Goal: Information Seeking & Learning: Check status

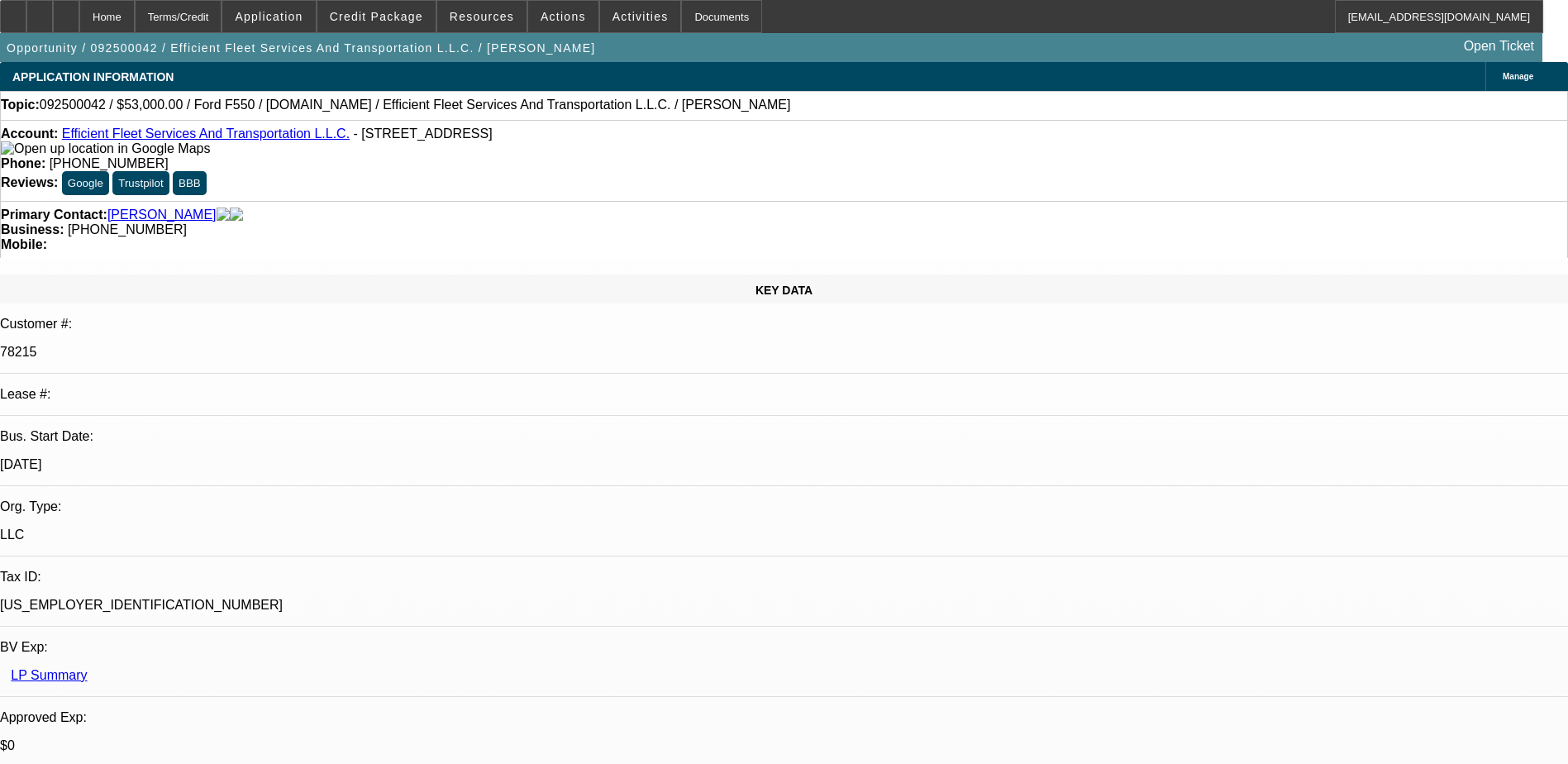
select select "0"
select select "2"
select select "0"
select select "6"
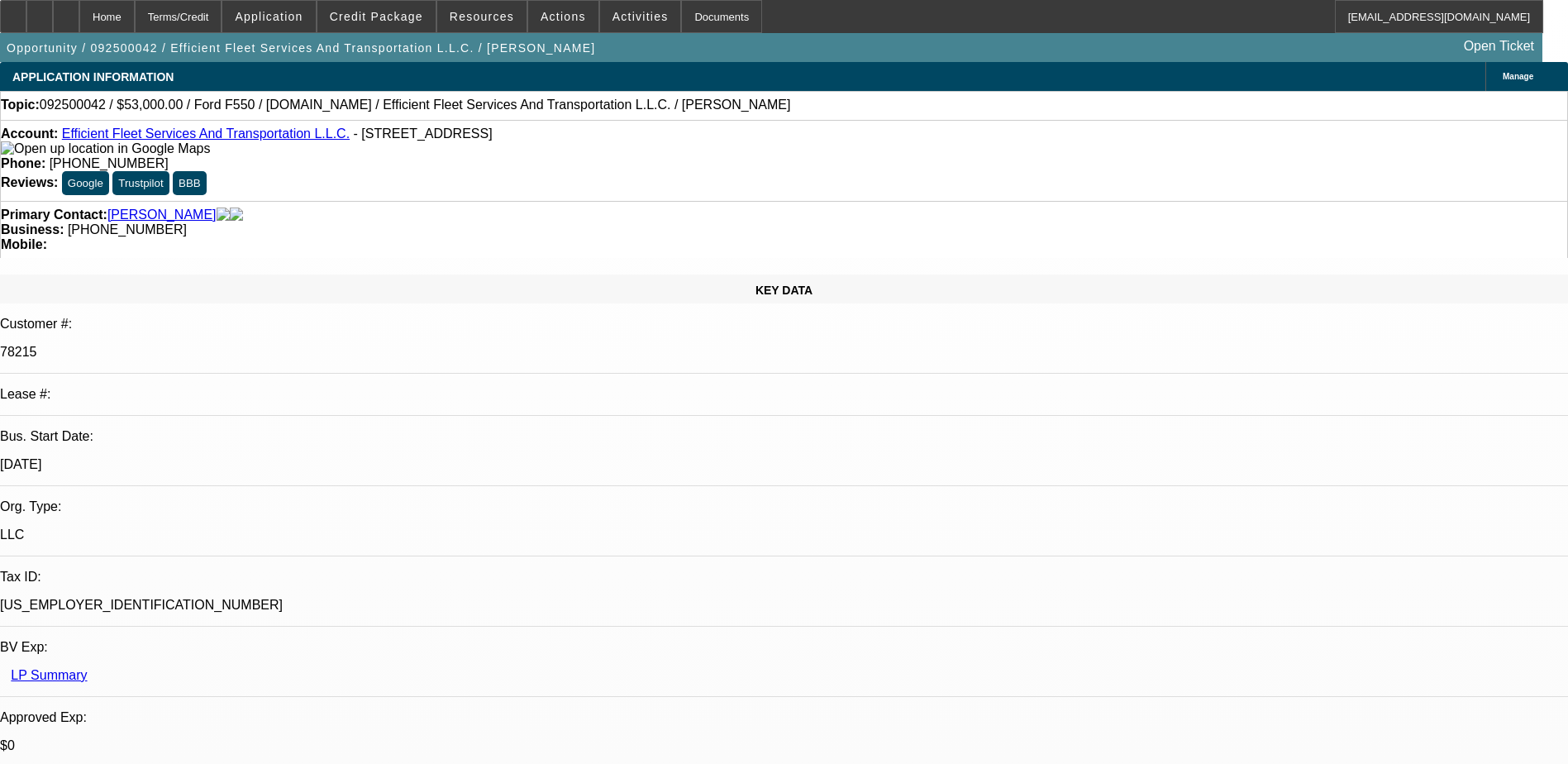
select select "0"
select select "3"
select select "0"
select select "6"
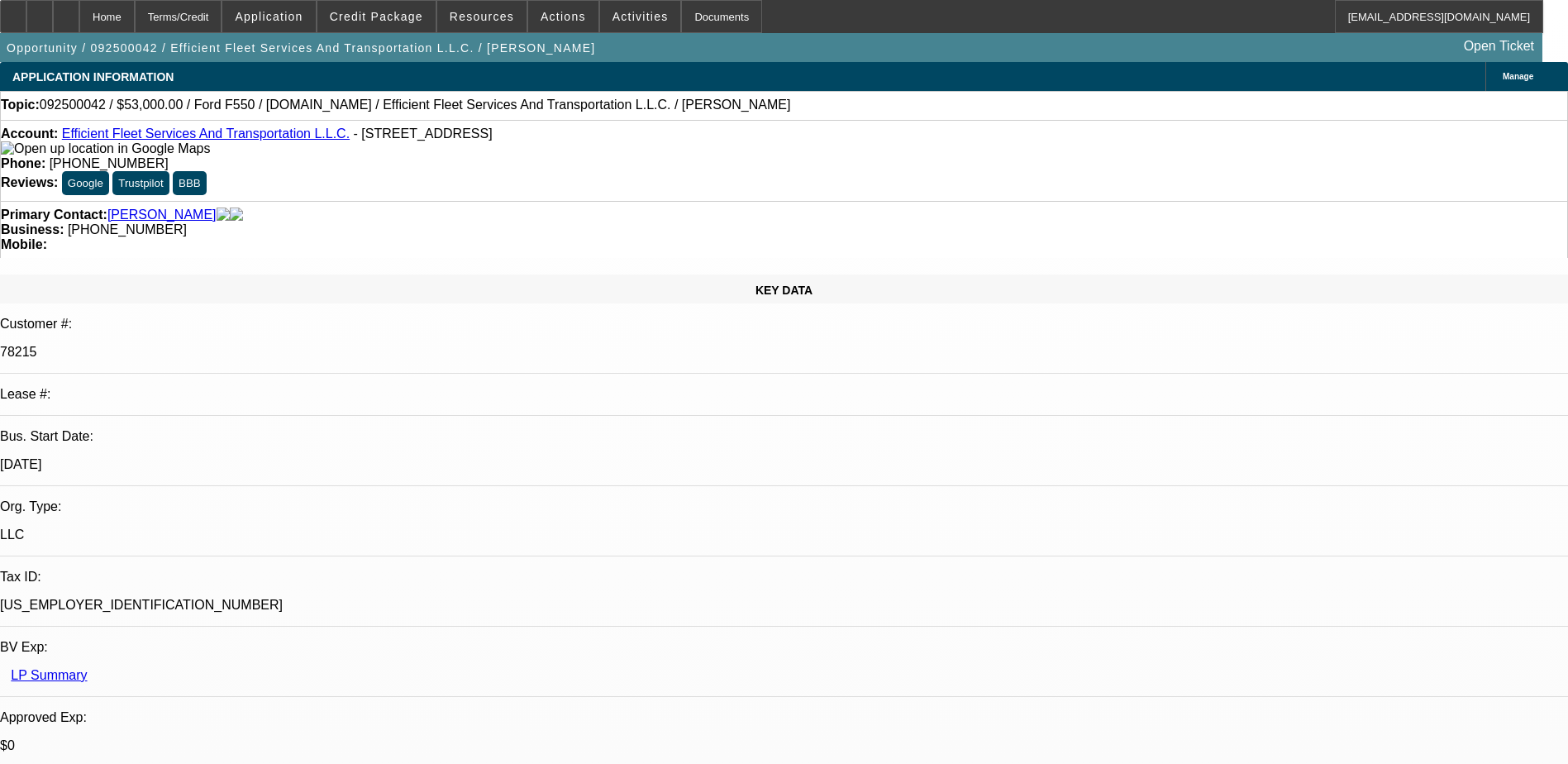
select select "0"
select select "2"
select select "0"
select select "6"
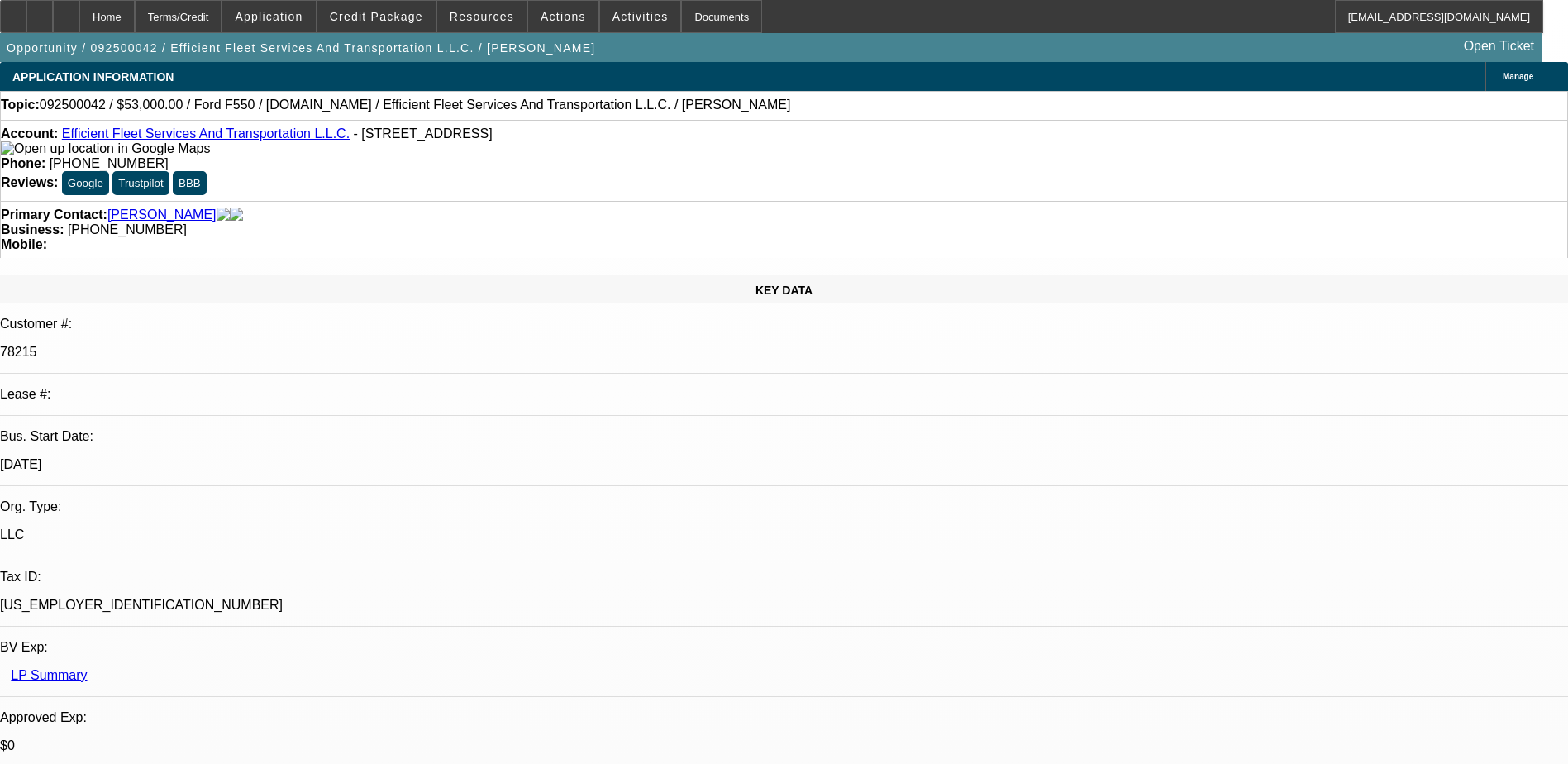
select select "0"
select select "2"
select select "0"
select select "6"
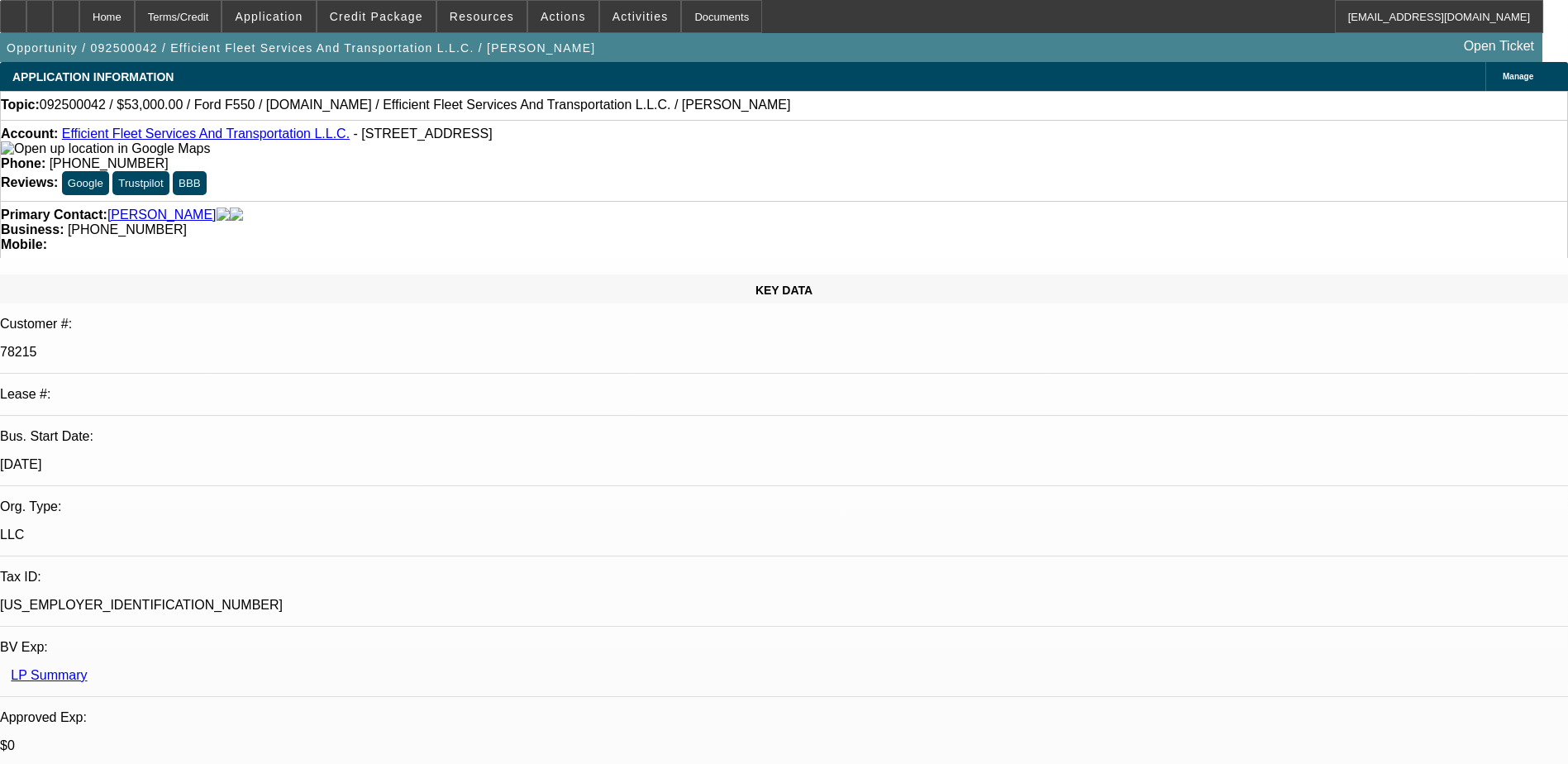
drag, startPoint x: 1116, startPoint y: 296, endPoint x: 1167, endPoint y: 323, distance: 57.7
drag, startPoint x: 1167, startPoint y: 323, endPoint x: 1154, endPoint y: 312, distance: 17.0
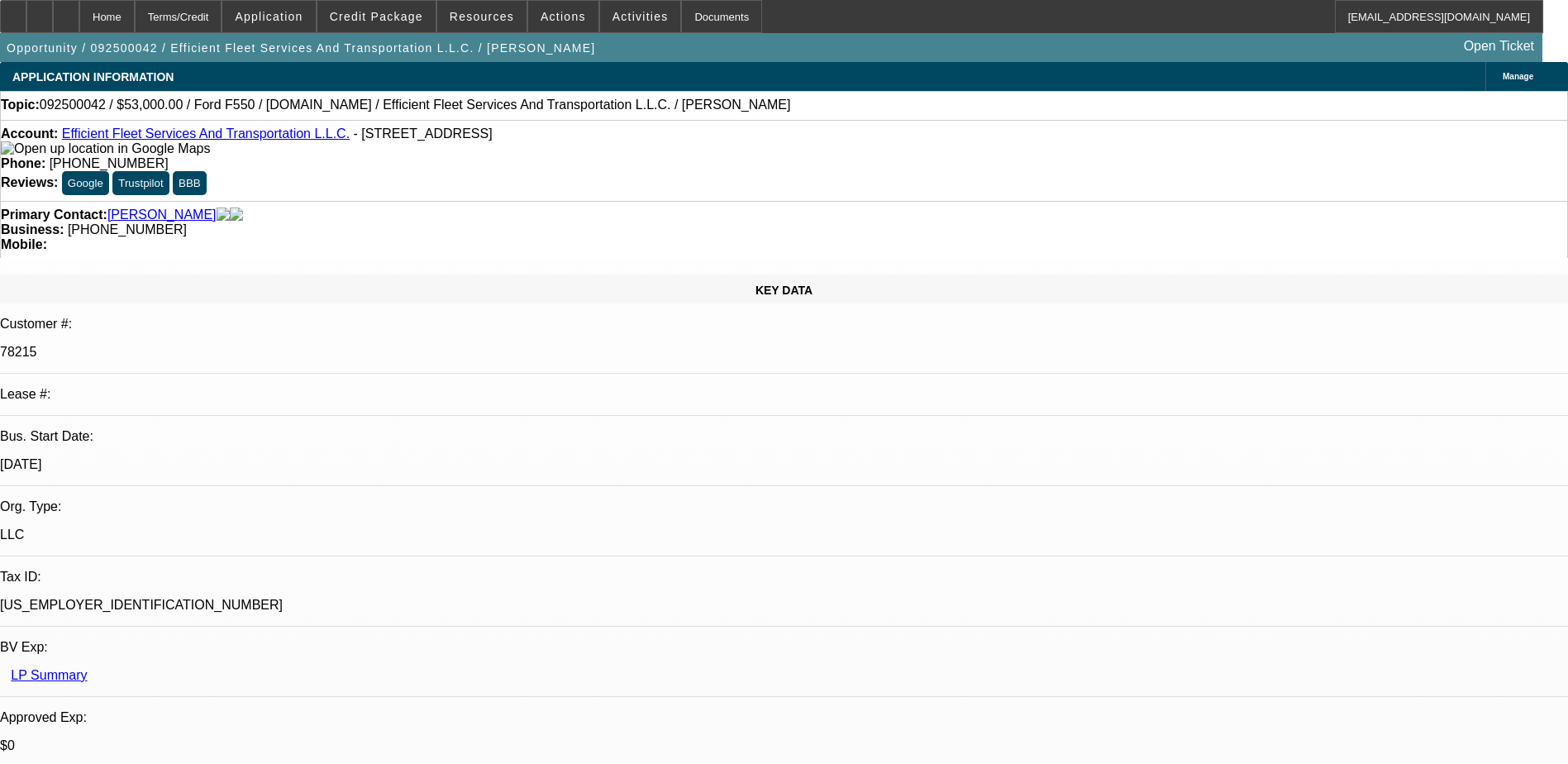
drag, startPoint x: 1129, startPoint y: 155, endPoint x: 1162, endPoint y: 164, distance: 34.2
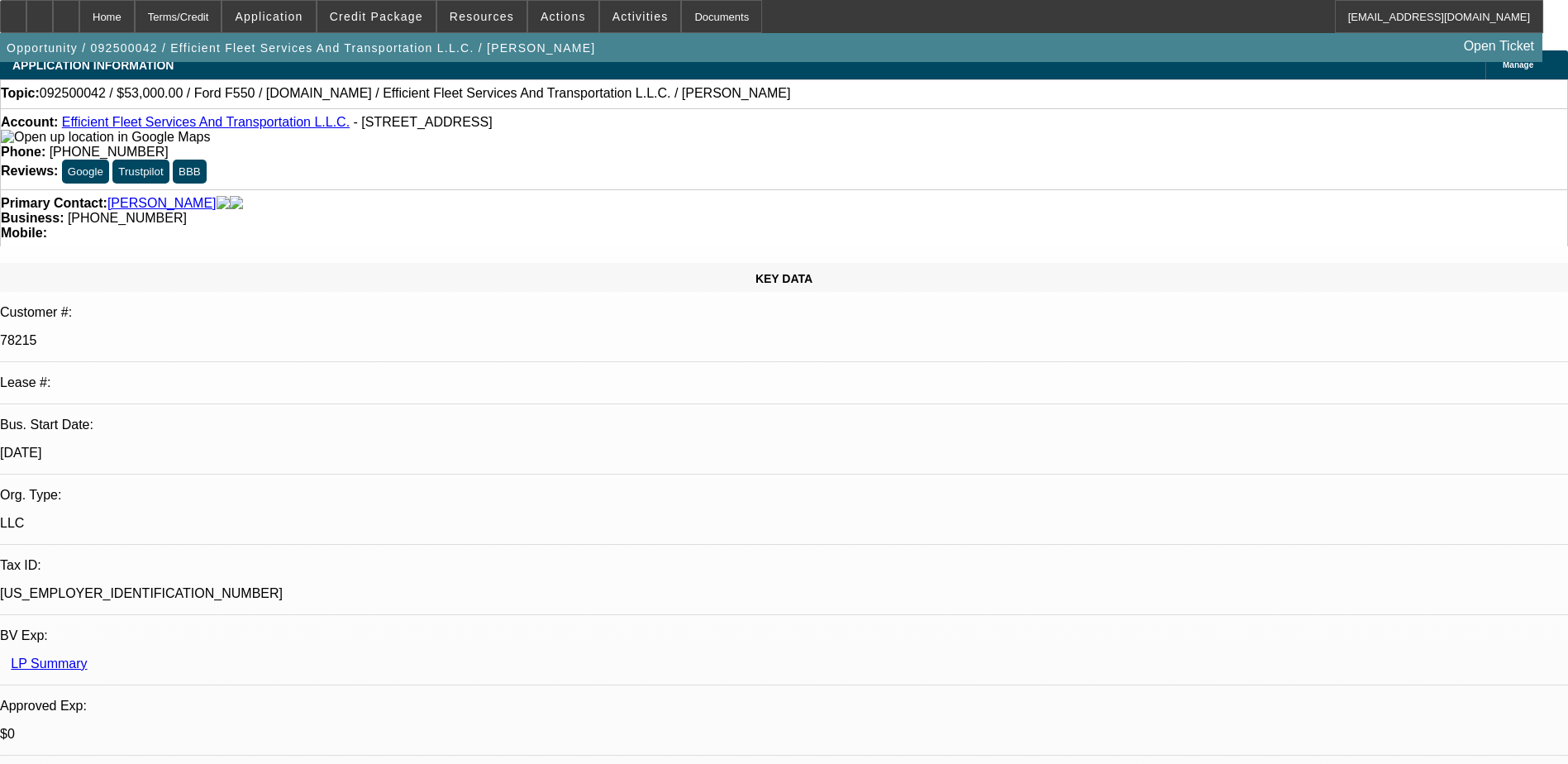
scroll to position [142, 0]
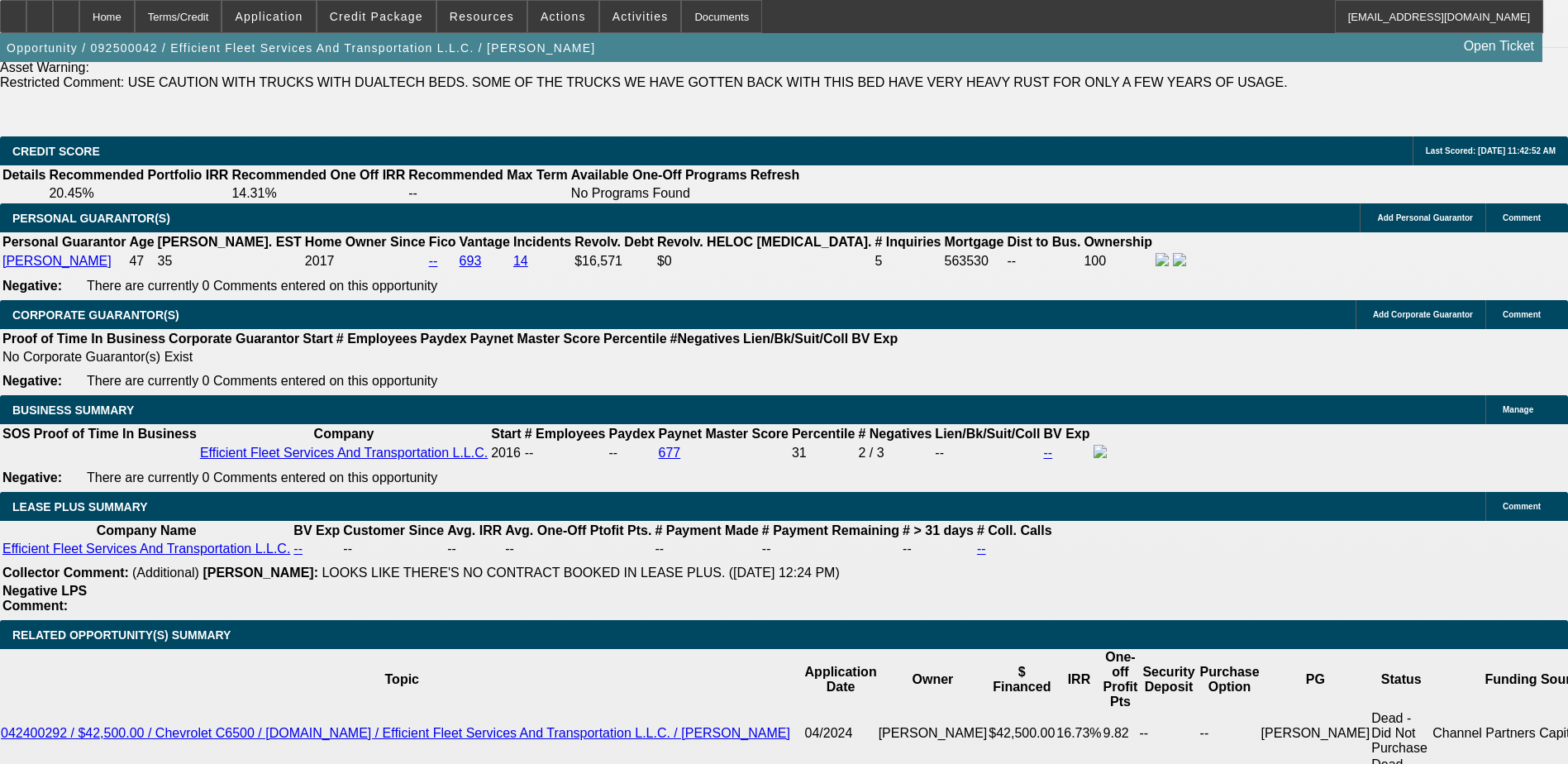
select select "0"
select select "6"
select select "0"
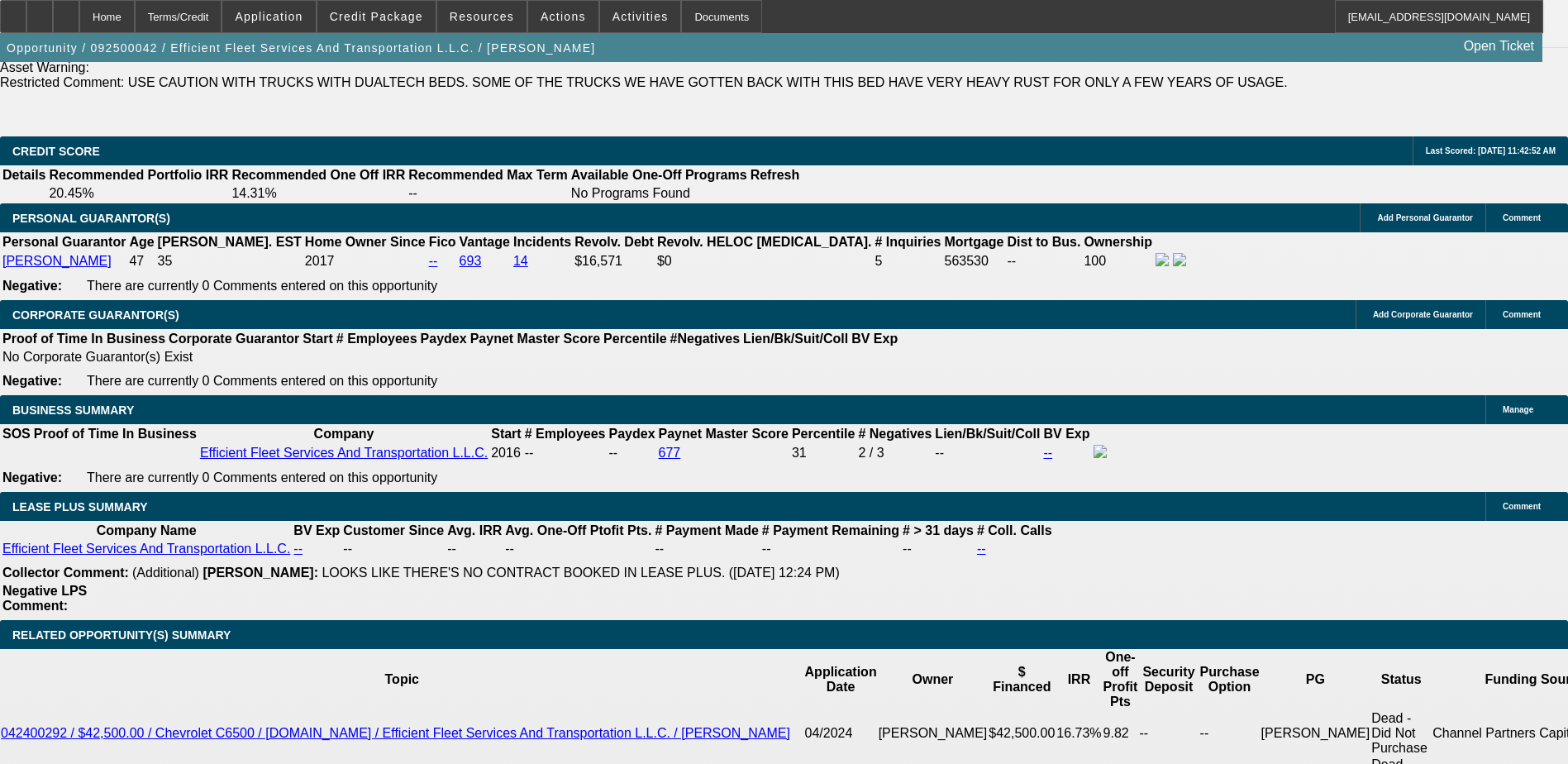
select select "0"
select select "6"
select select "0"
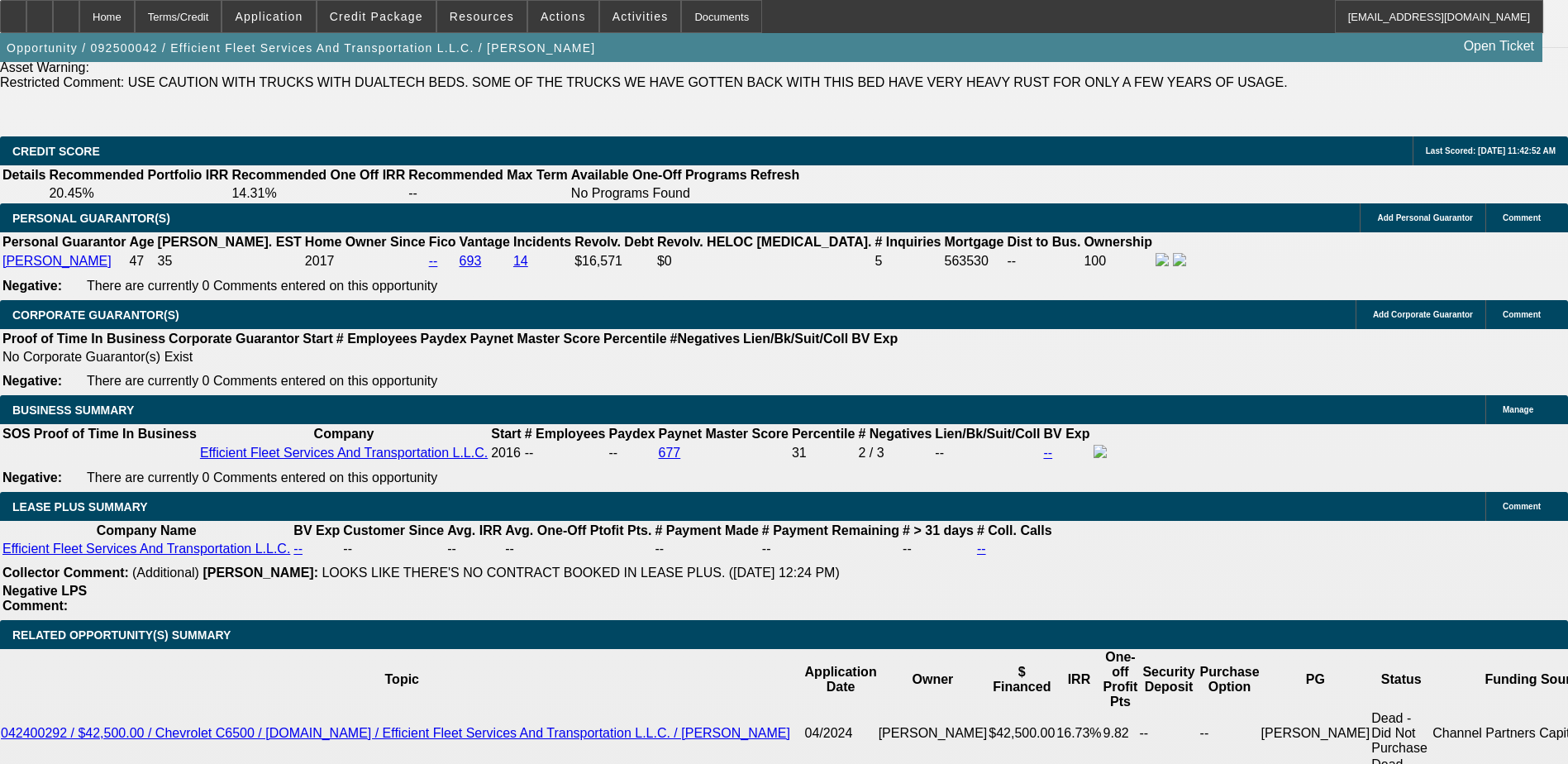
select select "0"
select select "6"
select select "0"
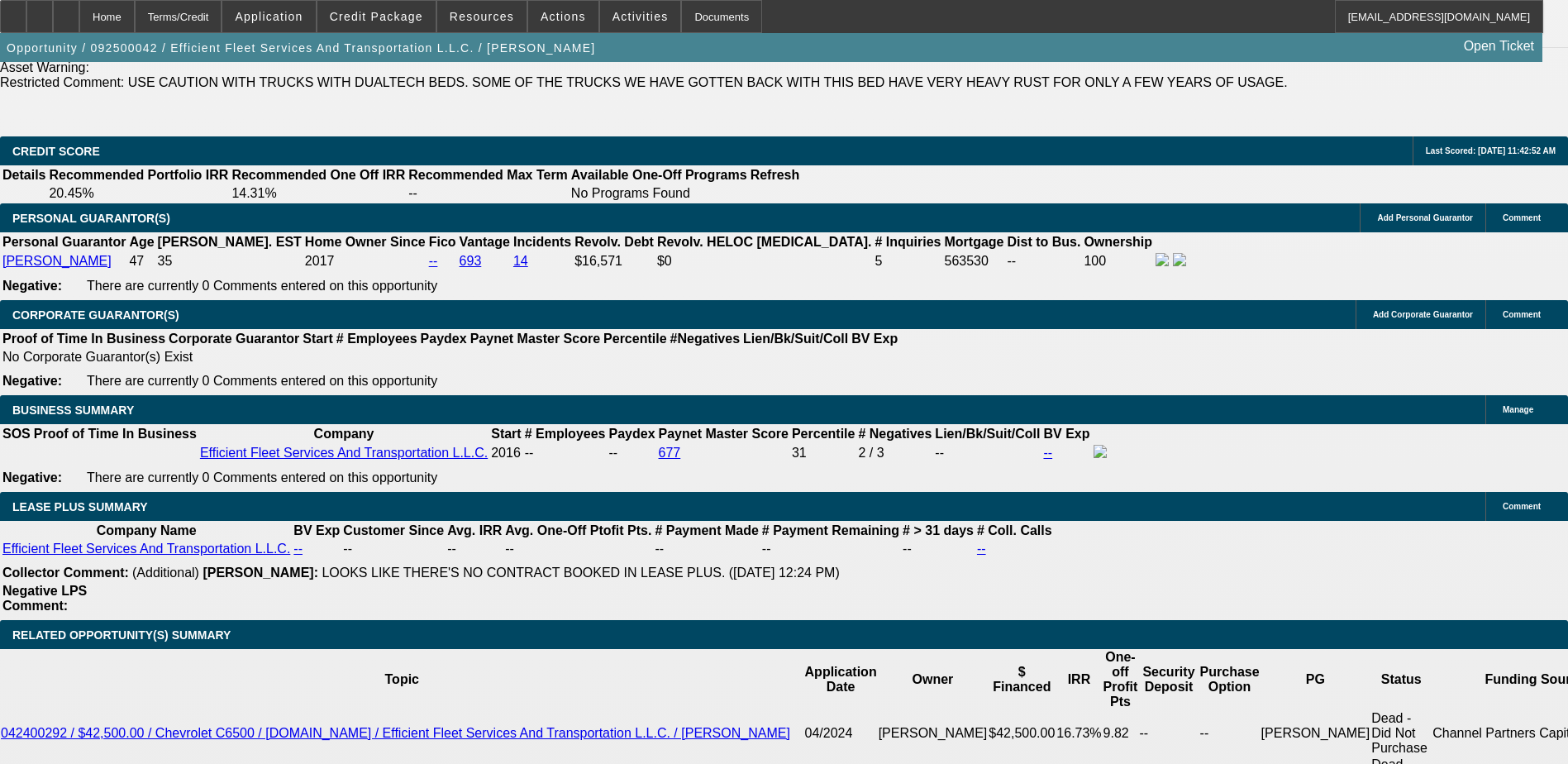
select select "6"
drag, startPoint x: 530, startPoint y: 212, endPoint x: 600, endPoint y: 218, distance: 70.3
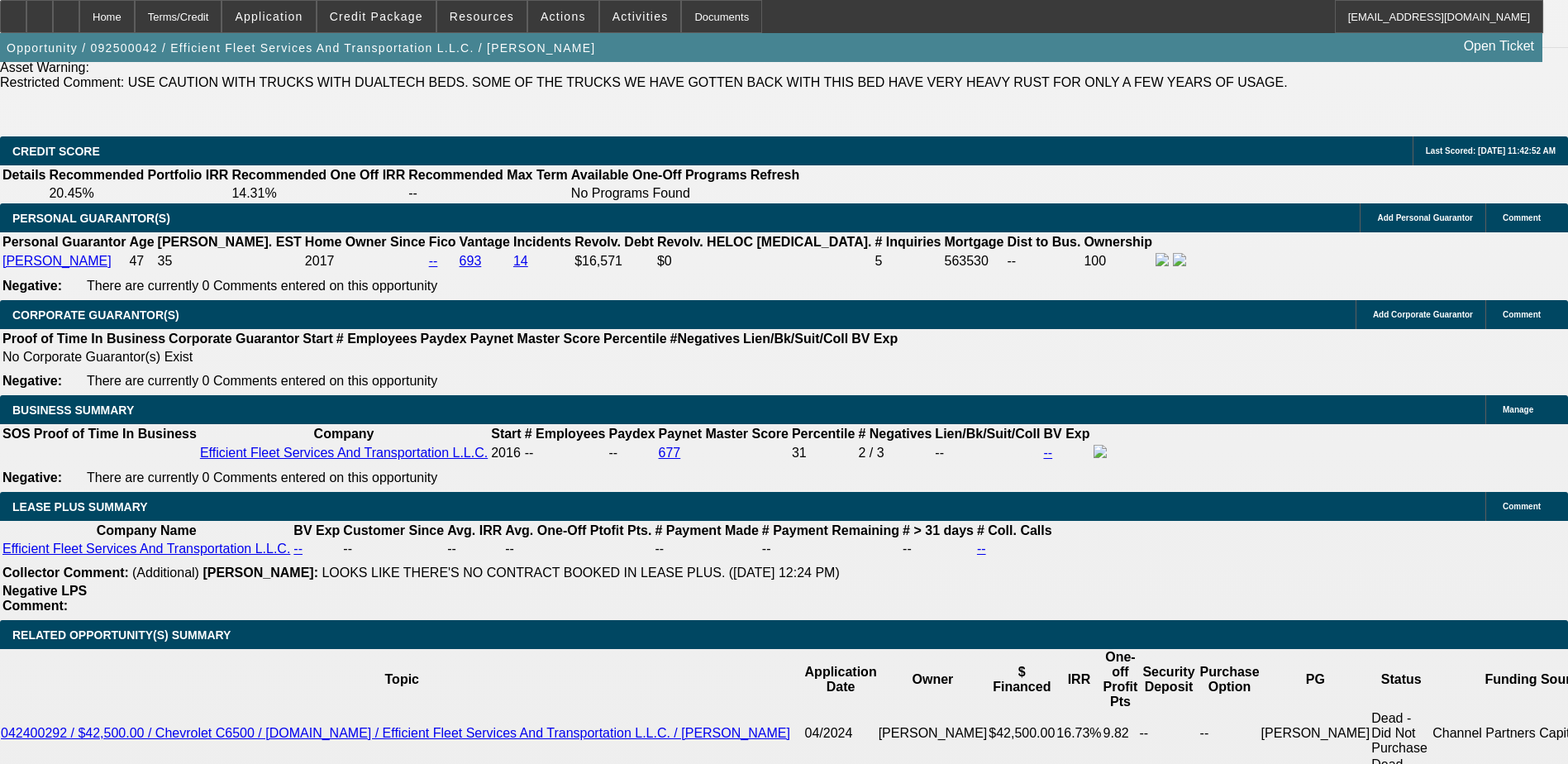
scroll to position [582, 0]
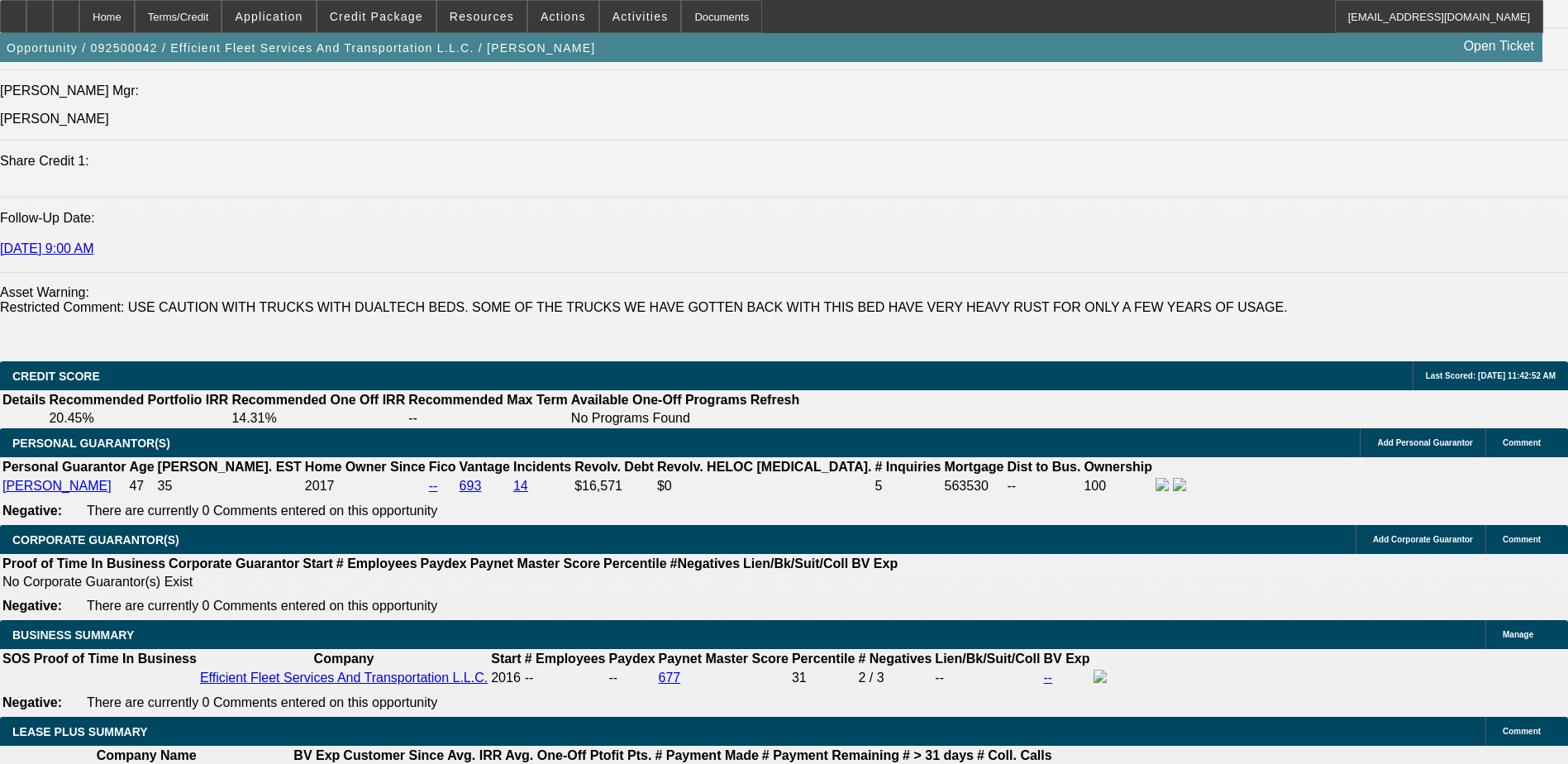
scroll to position [2149, 0]
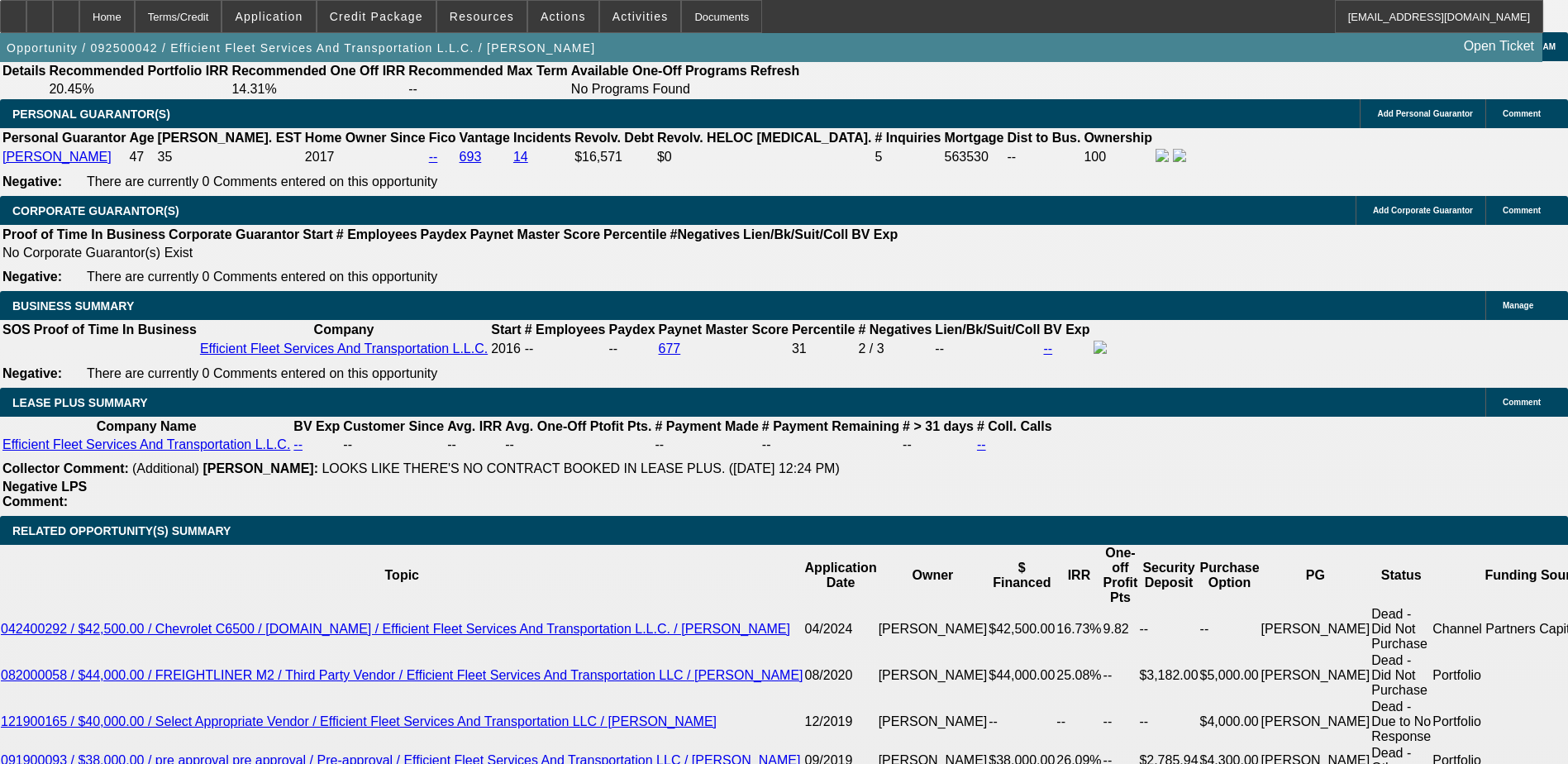
scroll to position [2479, 0]
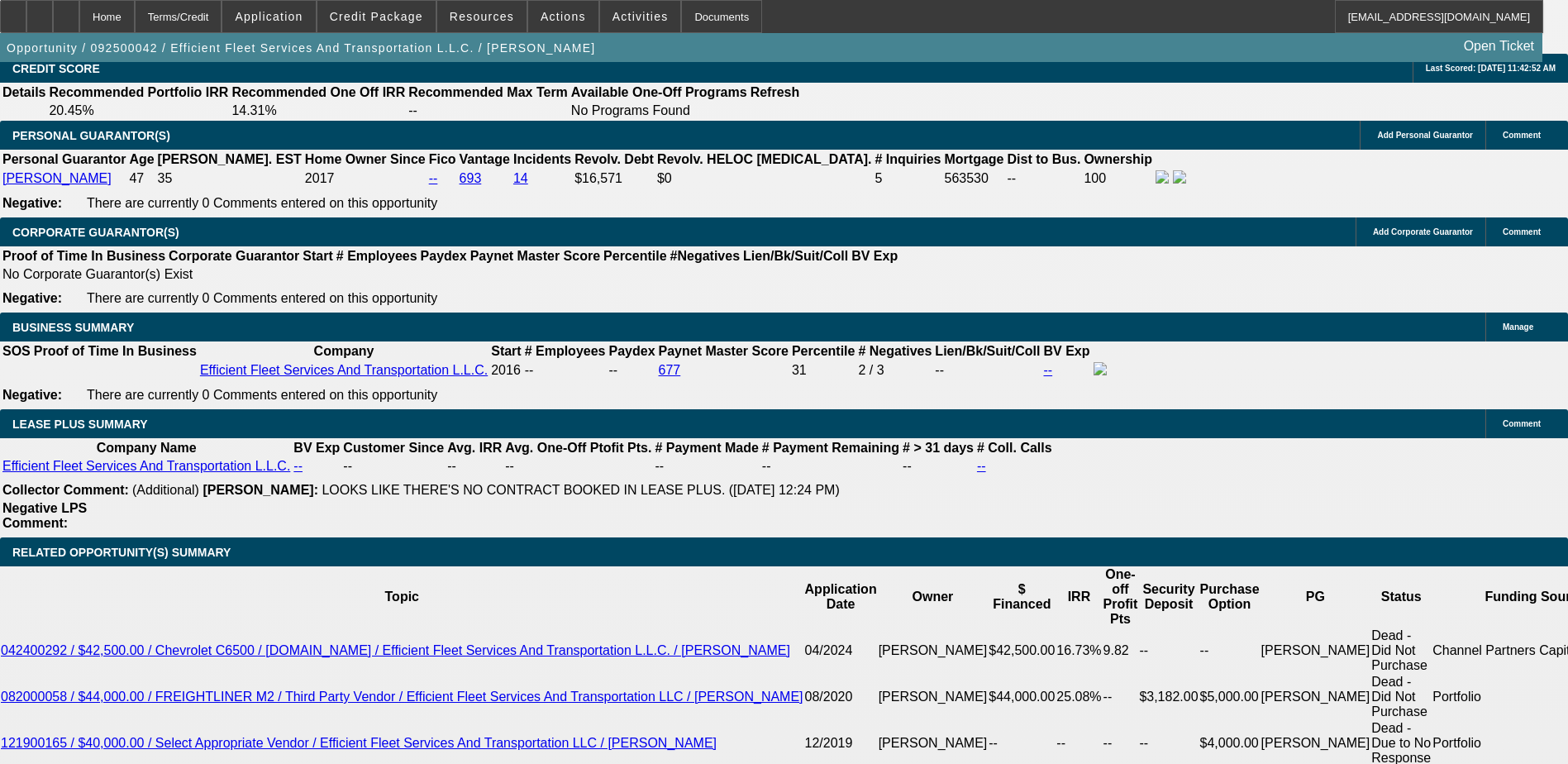
drag, startPoint x: 1131, startPoint y: 301, endPoint x: 1171, endPoint y: 328, distance: 48.3
drag, startPoint x: 1171, startPoint y: 328, endPoint x: 1139, endPoint y: 312, distance: 35.8
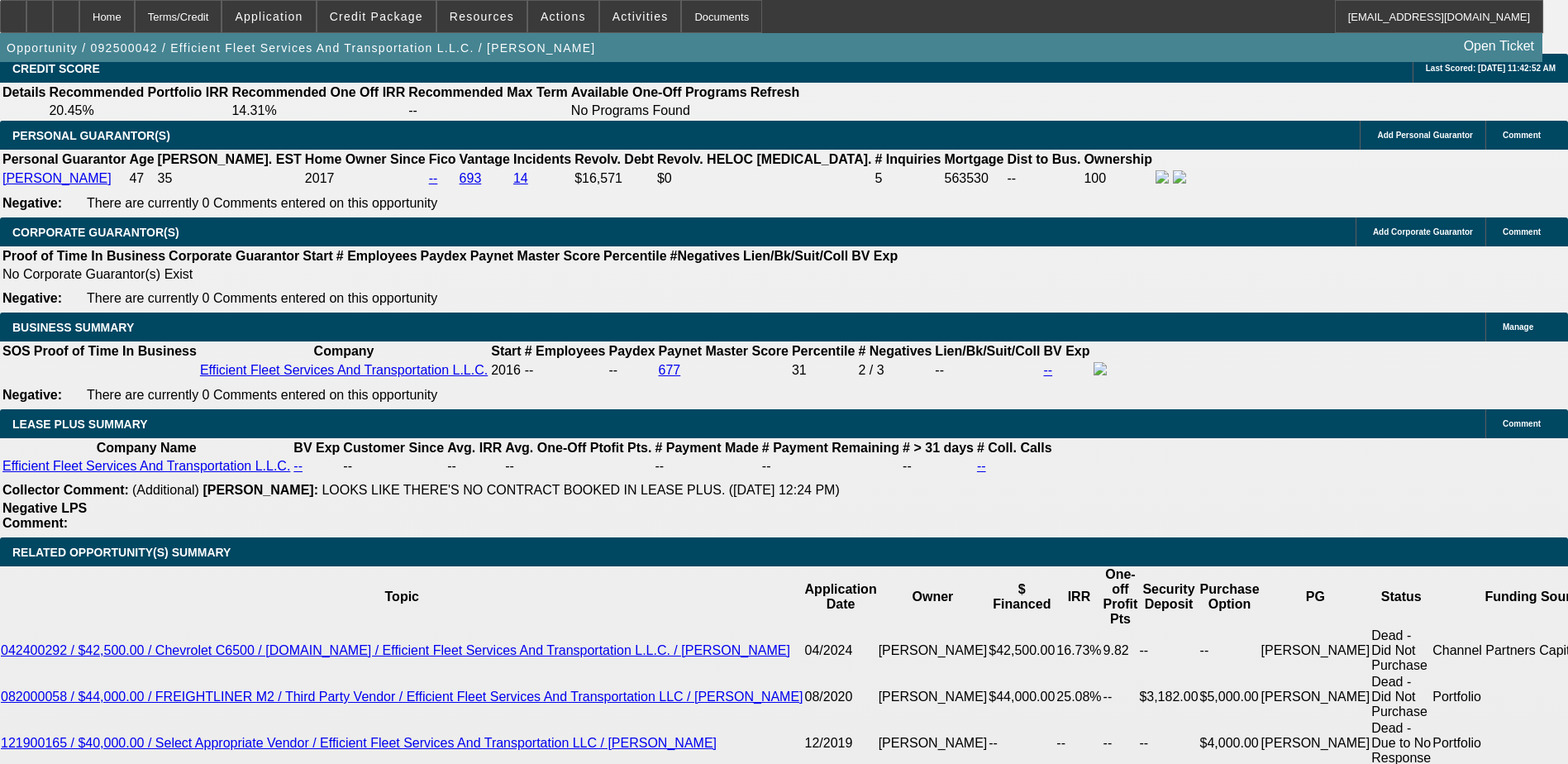
drag, startPoint x: 1129, startPoint y: 309, endPoint x: 1114, endPoint y: 301, distance: 17.0
drag, startPoint x: 1166, startPoint y: 316, endPoint x: 1116, endPoint y: 302, distance: 51.9
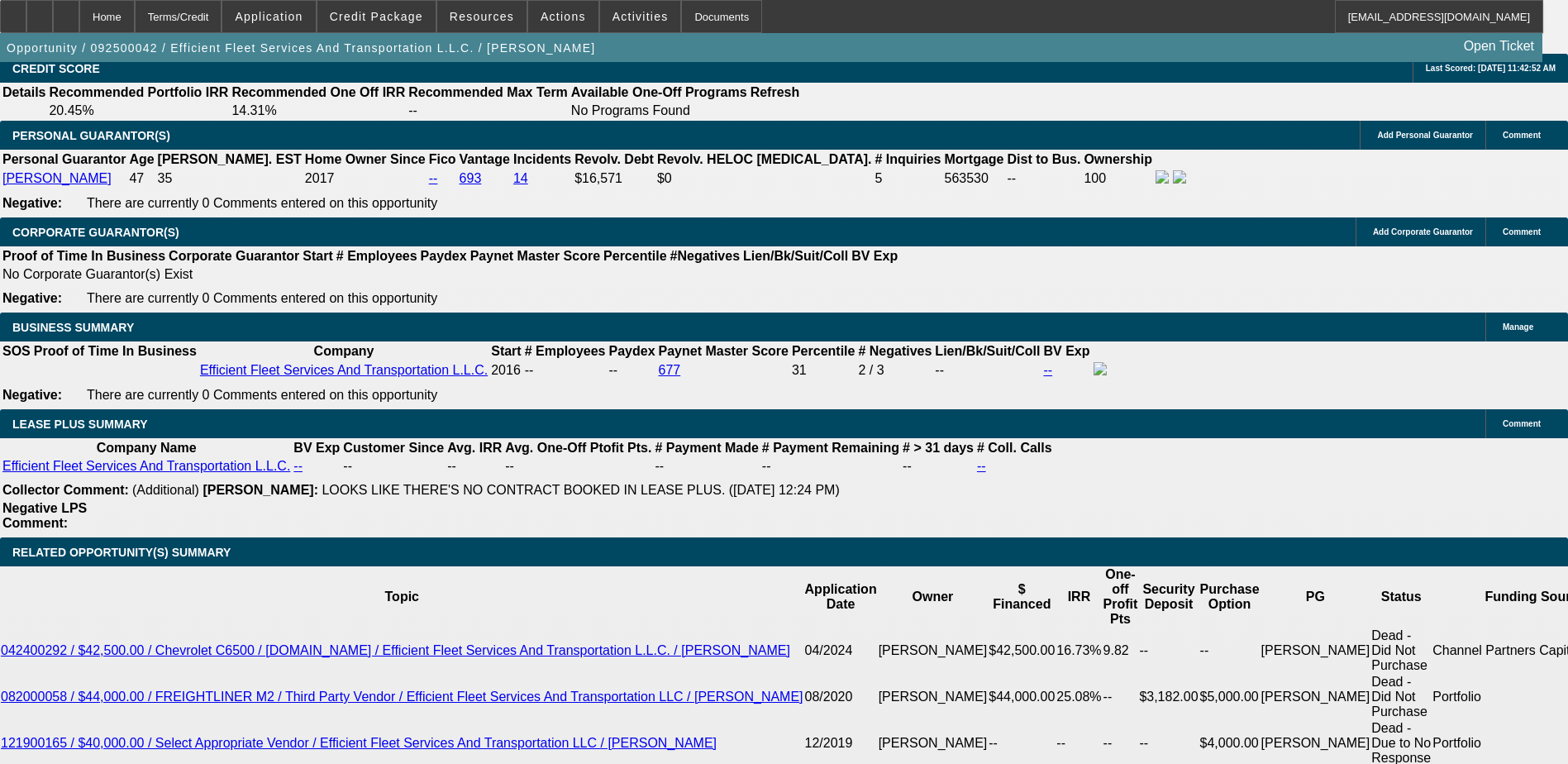
drag, startPoint x: 1116, startPoint y: 302, endPoint x: 1143, endPoint y: 316, distance: 30.4
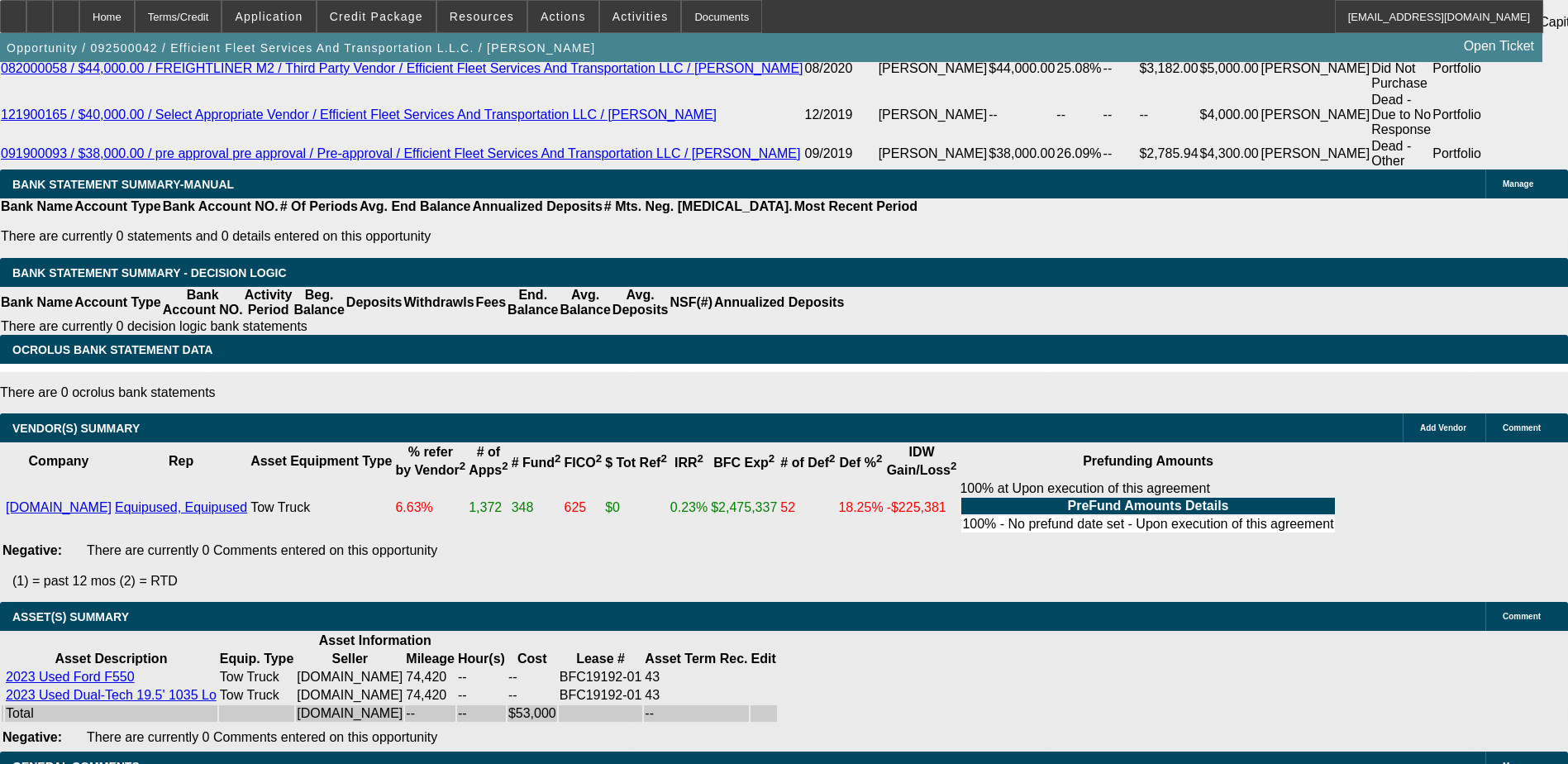
scroll to position [3170, 0]
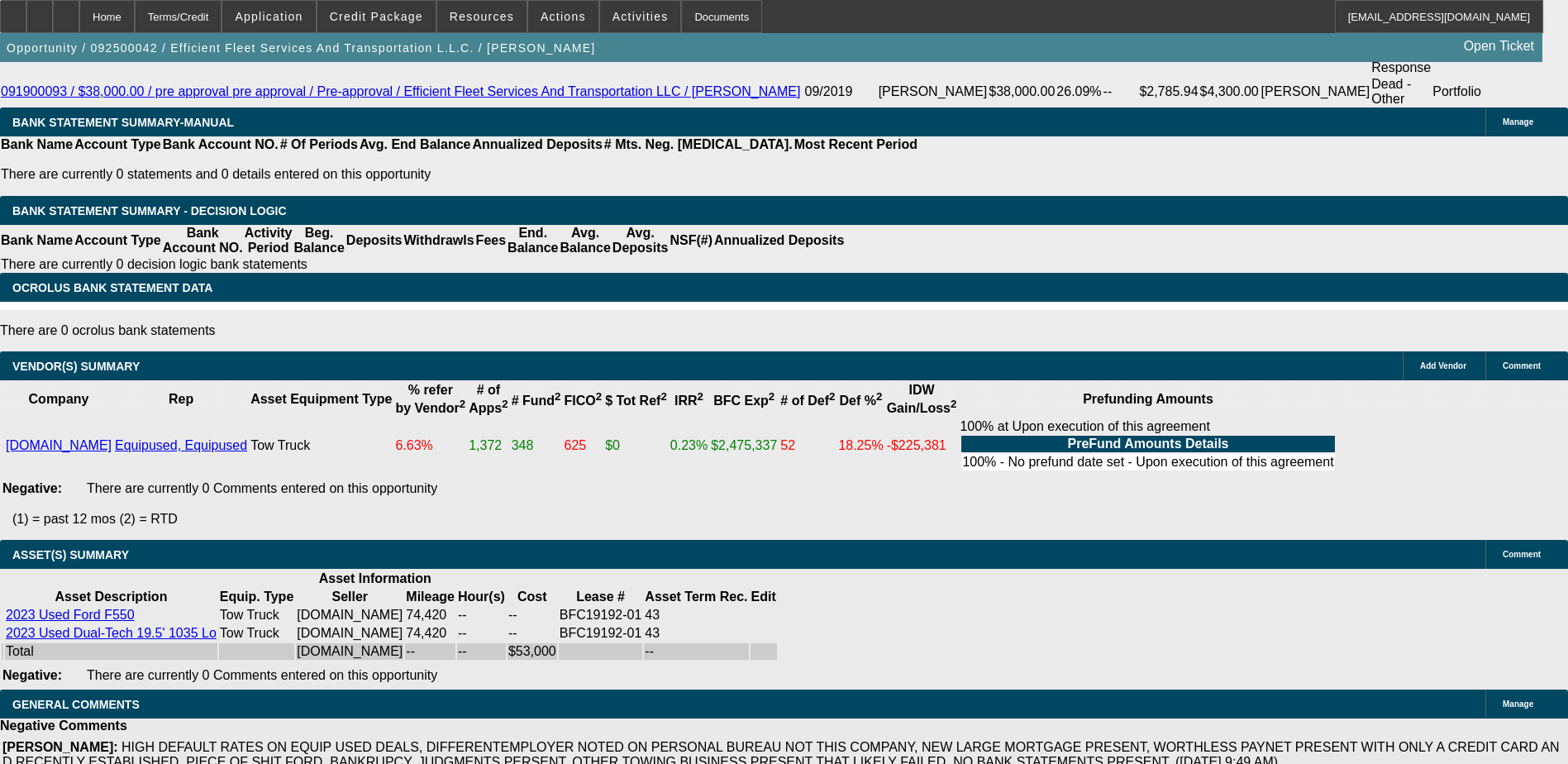
drag, startPoint x: 104, startPoint y: 412, endPoint x: 416, endPoint y: 412, distance: 312.0
drag, startPoint x: 416, startPoint y: 412, endPoint x: 595, endPoint y: 452, distance: 183.4
drag, startPoint x: 595, startPoint y: 452, endPoint x: 612, endPoint y: 434, distance: 24.8
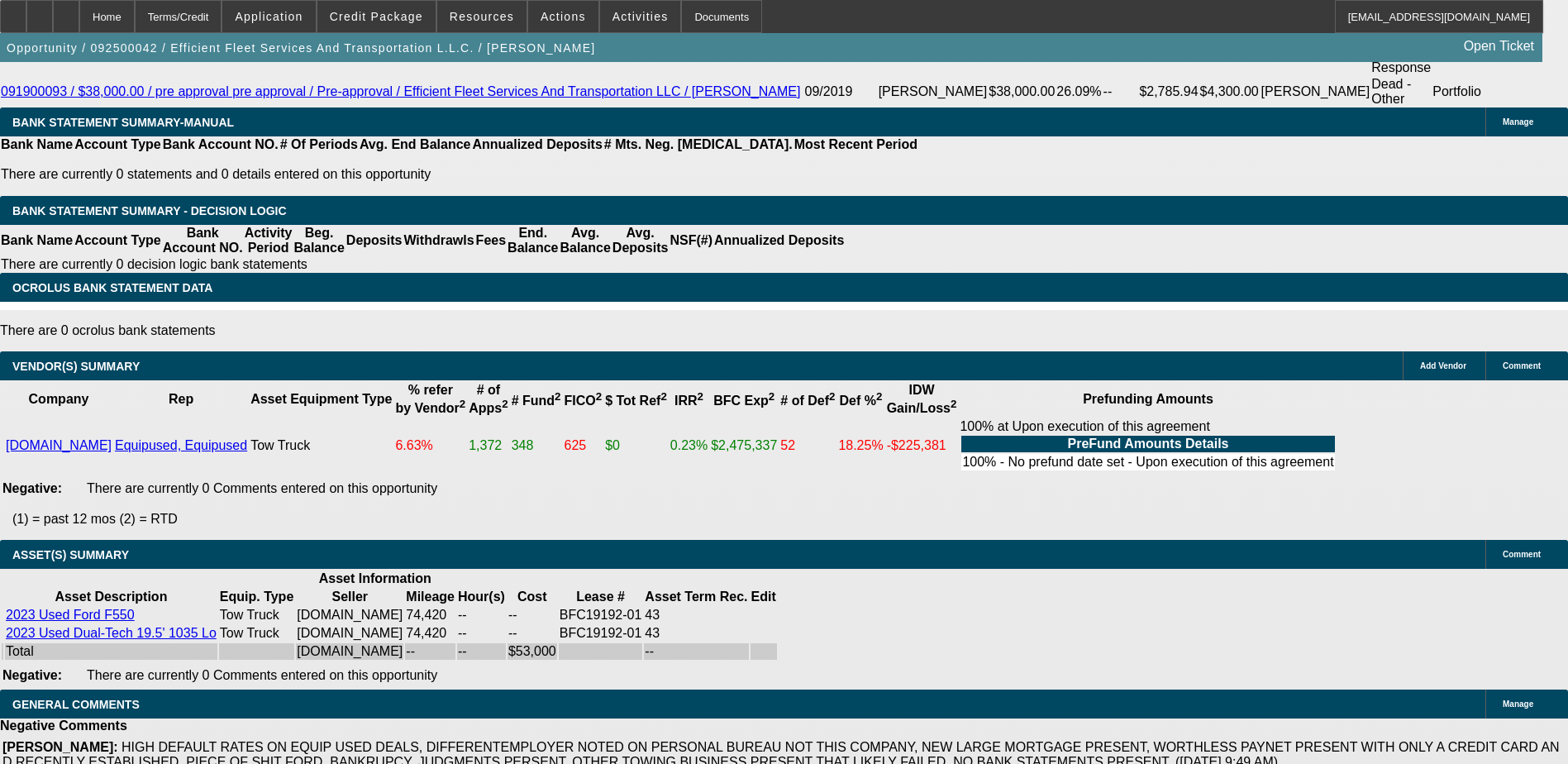
drag, startPoint x: 612, startPoint y: 434, endPoint x: 582, endPoint y: 455, distance: 36.6
drag, startPoint x: 587, startPoint y: 454, endPoint x: 598, endPoint y: 454, distance: 11.0
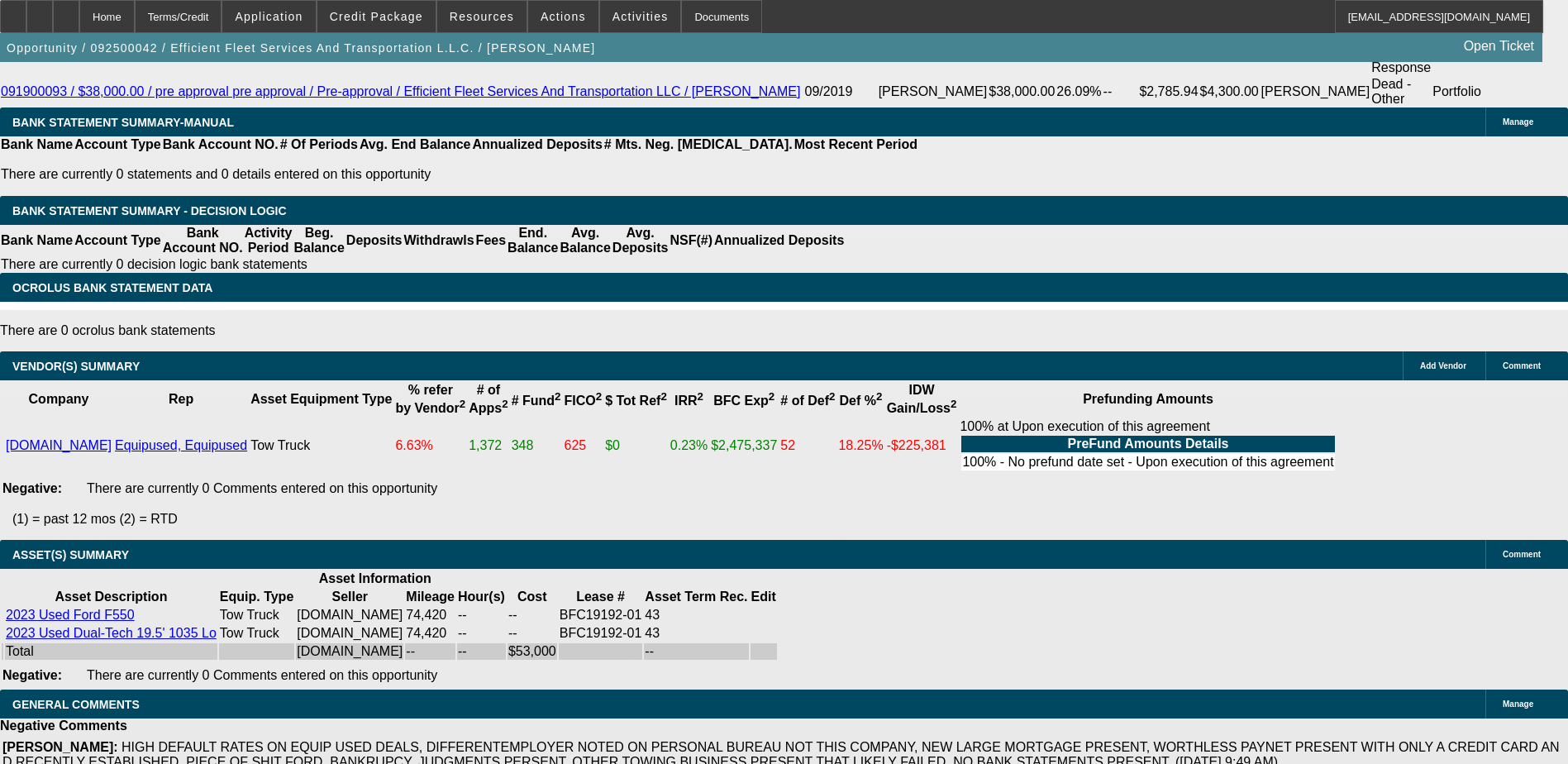
drag, startPoint x: 598, startPoint y: 454, endPoint x: 585, endPoint y: 456, distance: 13.2
drag, startPoint x: 558, startPoint y: 431, endPoint x: 605, endPoint y: 431, distance: 47.0
drag, startPoint x: 605, startPoint y: 431, endPoint x: 601, endPoint y: 410, distance: 21.4
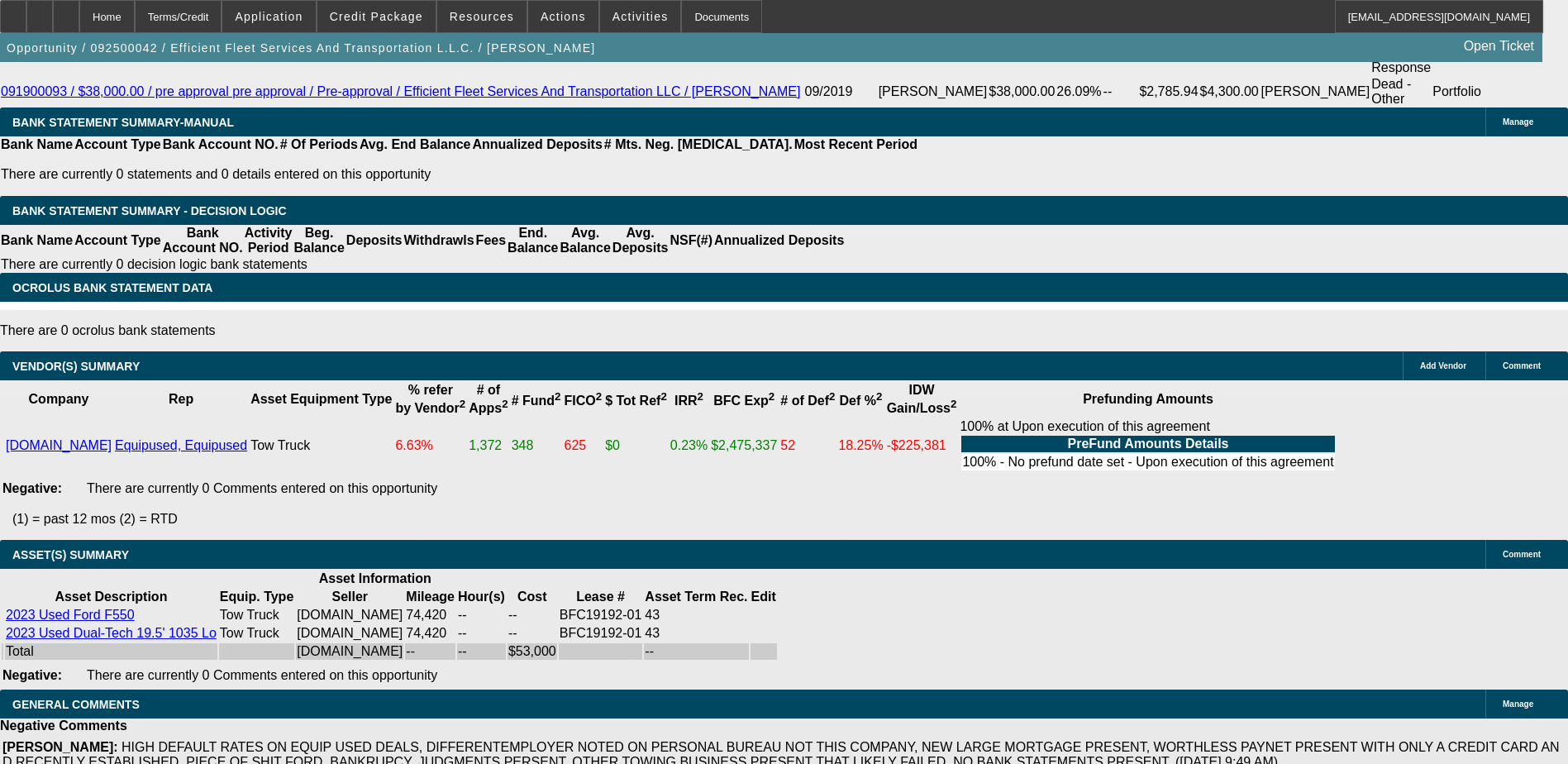
click at [1126, 478] on div "APPLICATION INFORMATION [GEOGRAPHIC_DATA] Topic: 092500042 / $53,000.00 / Ford …" at bounding box center [784, 12] width 1568 height 6240
drag, startPoint x: 1114, startPoint y: 250, endPoint x: 1180, endPoint y: 250, distance: 66.0
drag, startPoint x: 1180, startPoint y: 250, endPoint x: 1156, endPoint y: 249, distance: 24.0
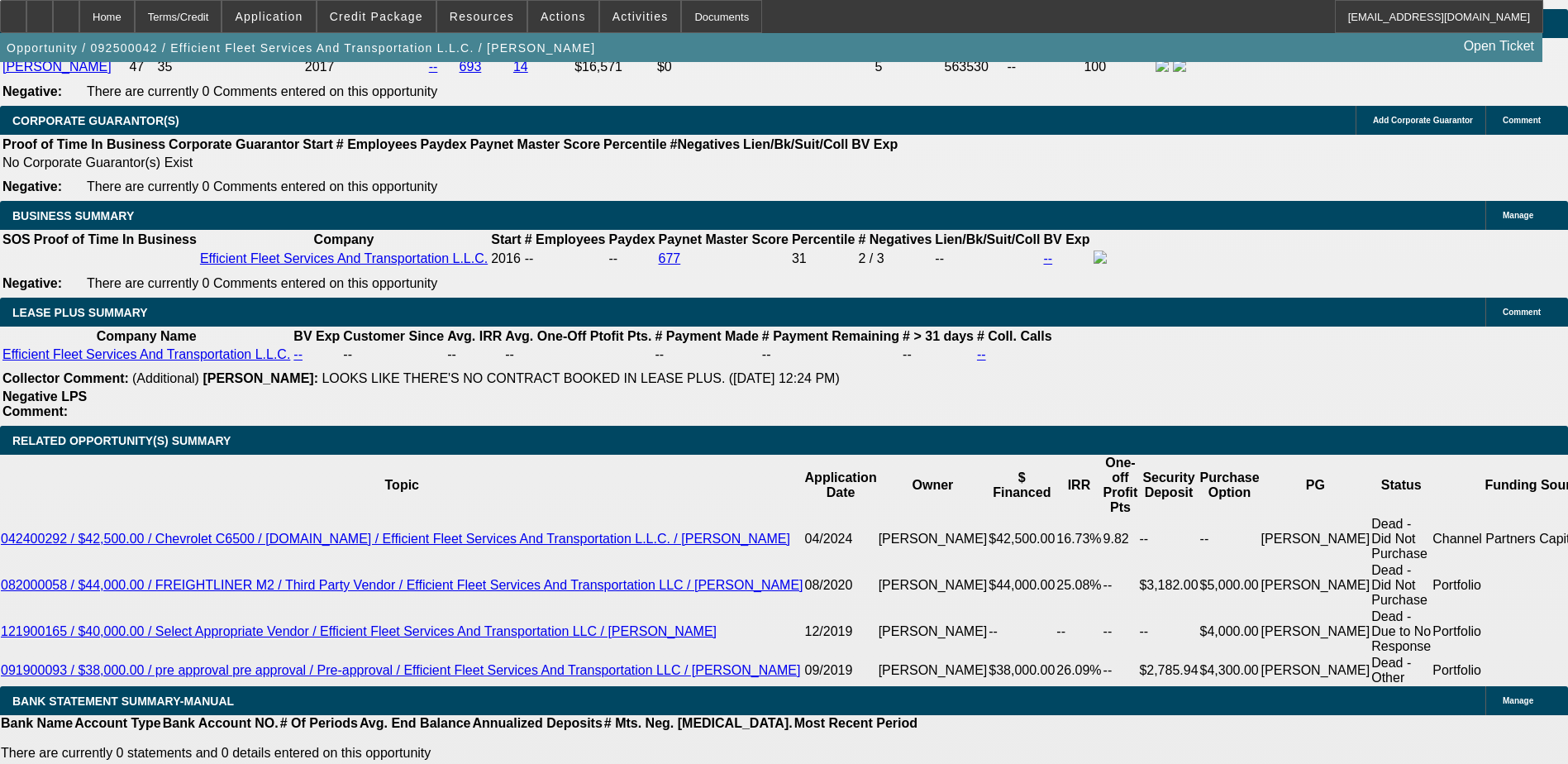
scroll to position [0, 0]
drag, startPoint x: 1122, startPoint y: 350, endPoint x: 1168, endPoint y: 350, distance: 46.0
drag, startPoint x: 1168, startPoint y: 350, endPoint x: 1139, endPoint y: 350, distance: 29.0
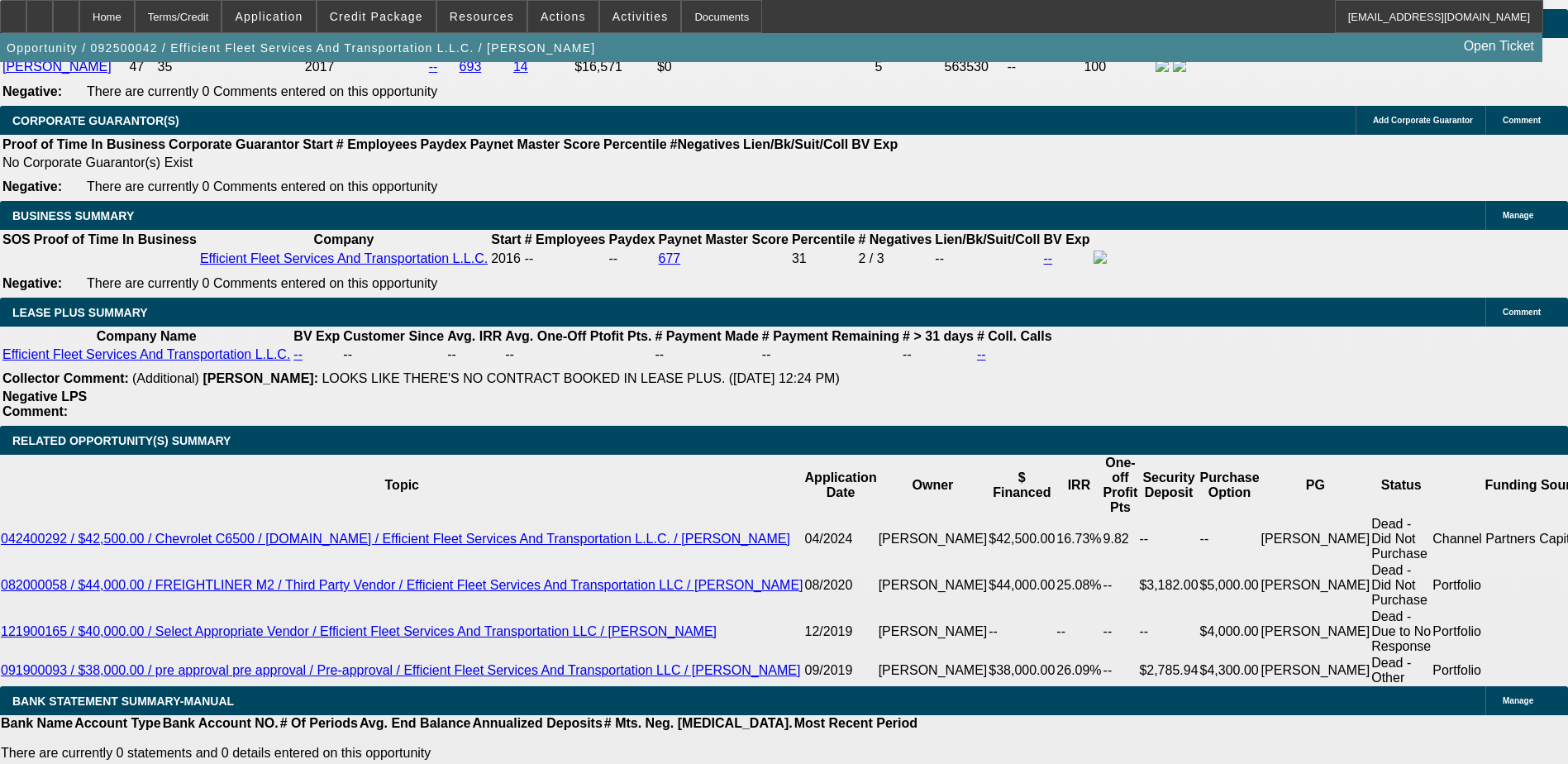
drag, startPoint x: 1115, startPoint y: 297, endPoint x: 1168, endPoint y: 318, distance: 57.0
drag, startPoint x: 1168, startPoint y: 318, endPoint x: 1121, endPoint y: 302, distance: 49.6
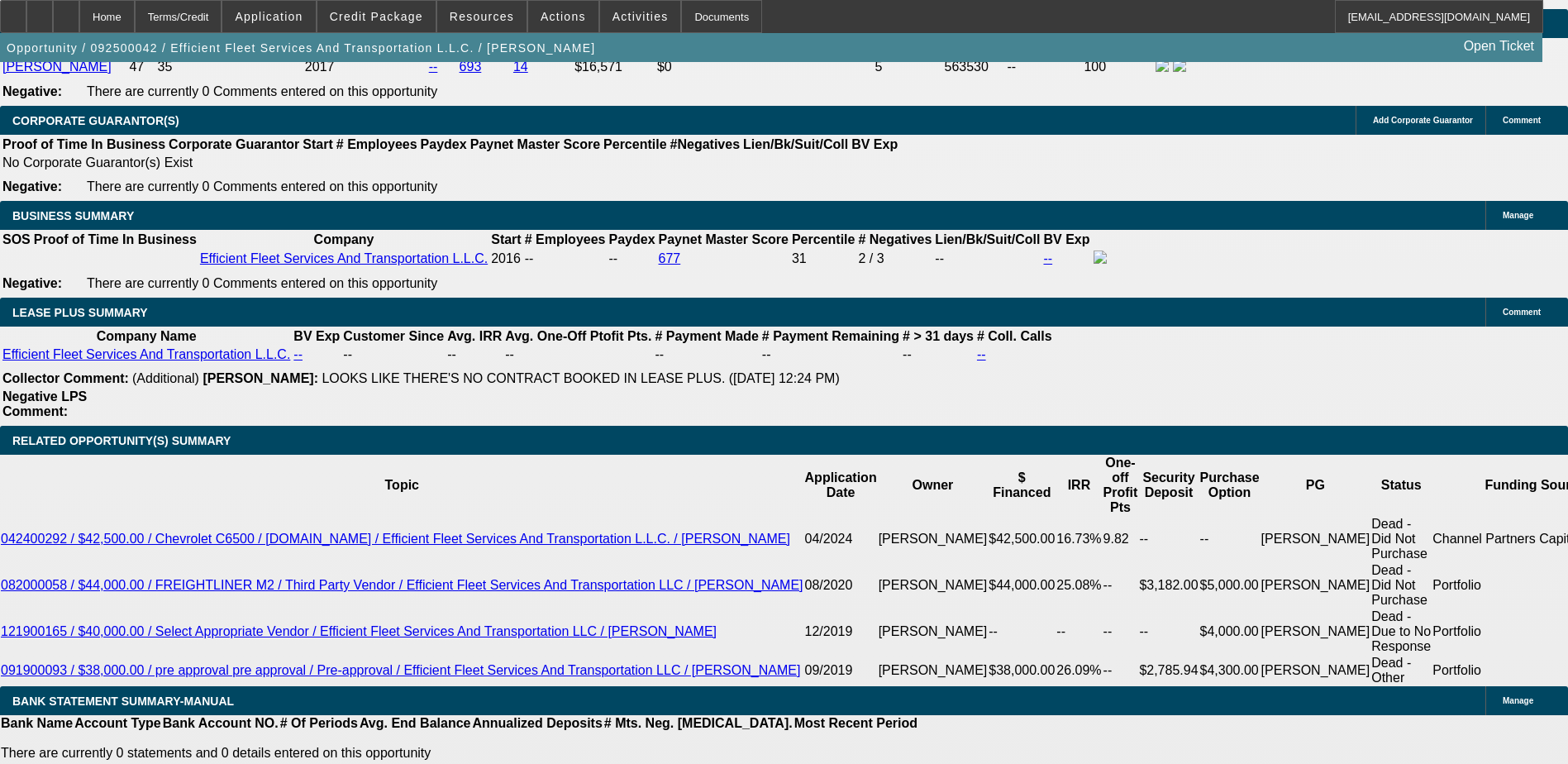
drag, startPoint x: 1121, startPoint y: 302, endPoint x: 1248, endPoint y: 320, distance: 128.3
drag, startPoint x: 1248, startPoint y: 320, endPoint x: 1254, endPoint y: 368, distance: 48.4
drag, startPoint x: 1254, startPoint y: 368, endPoint x: 1229, endPoint y: 366, distance: 25.1
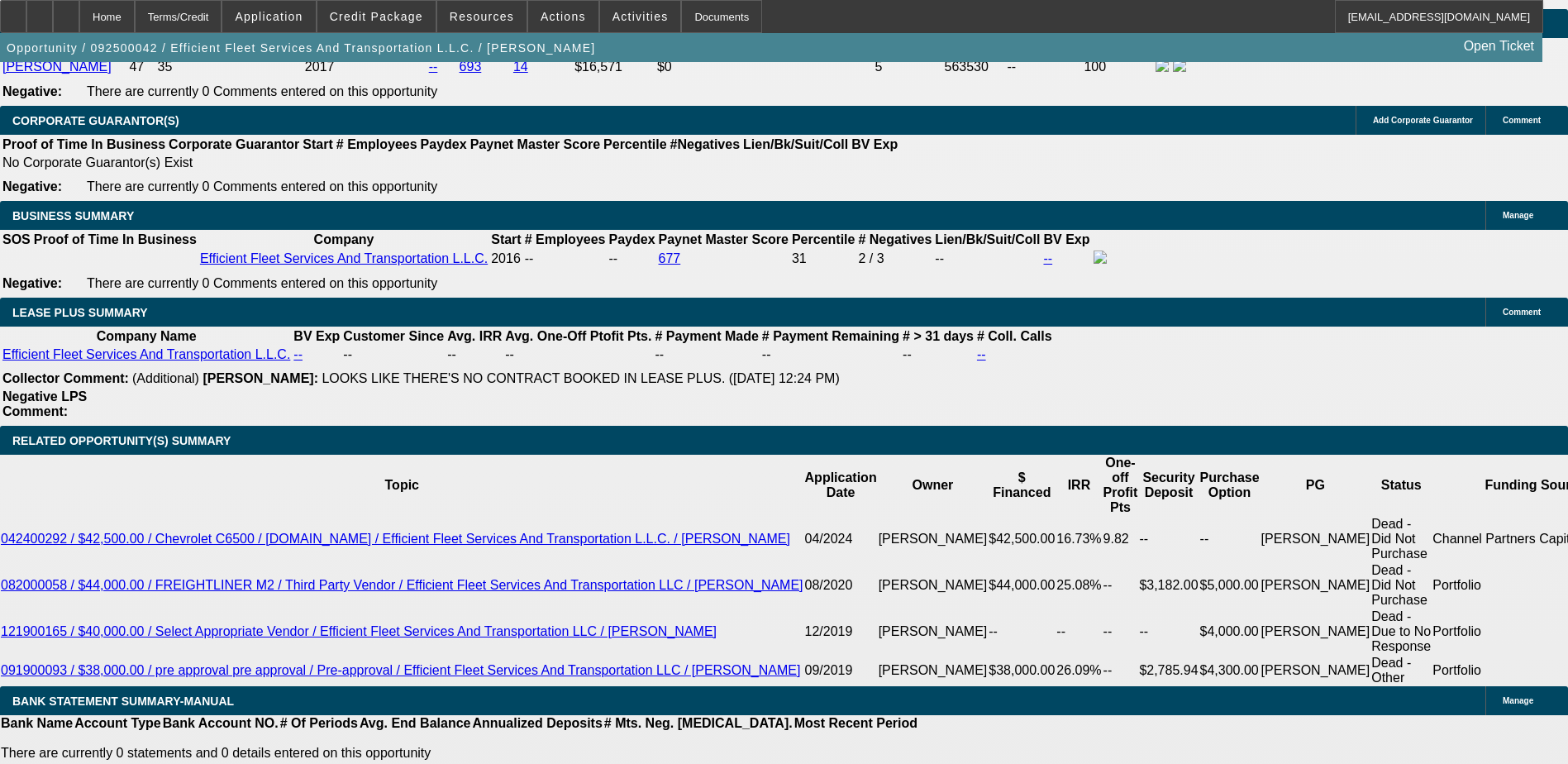
drag, startPoint x: 1313, startPoint y: 367, endPoint x: 1280, endPoint y: 303, distance: 72.0
drag, startPoint x: 1280, startPoint y: 303, endPoint x: 1271, endPoint y: 301, distance: 9.2
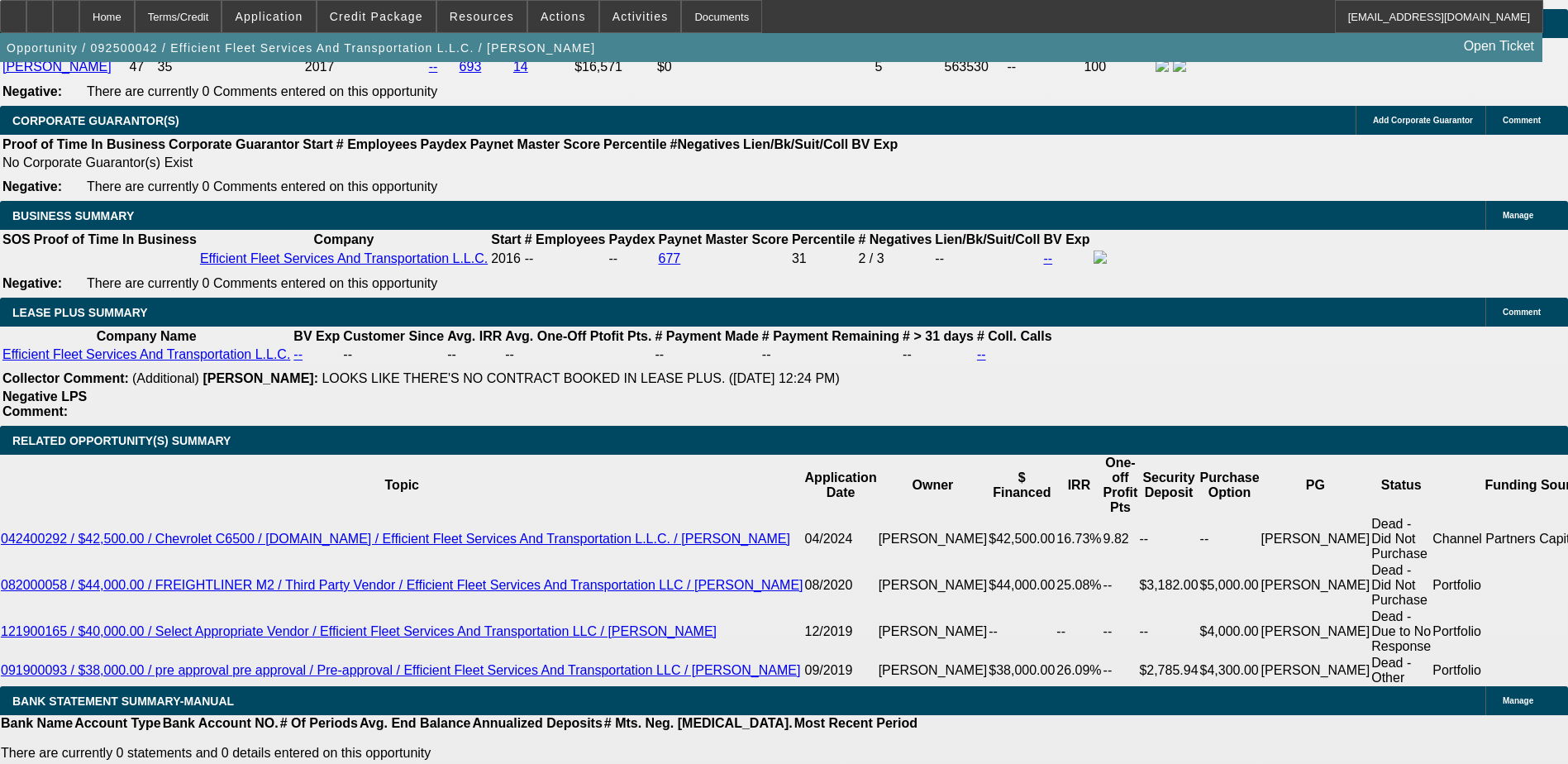
drag, startPoint x: 1325, startPoint y: 347, endPoint x: 1304, endPoint y: 347, distance: 21.0
drag, startPoint x: 1304, startPoint y: 347, endPoint x: 1284, endPoint y: 306, distance: 45.6
drag, startPoint x: 1309, startPoint y: 312, endPoint x: 1300, endPoint y: 300, distance: 15.0
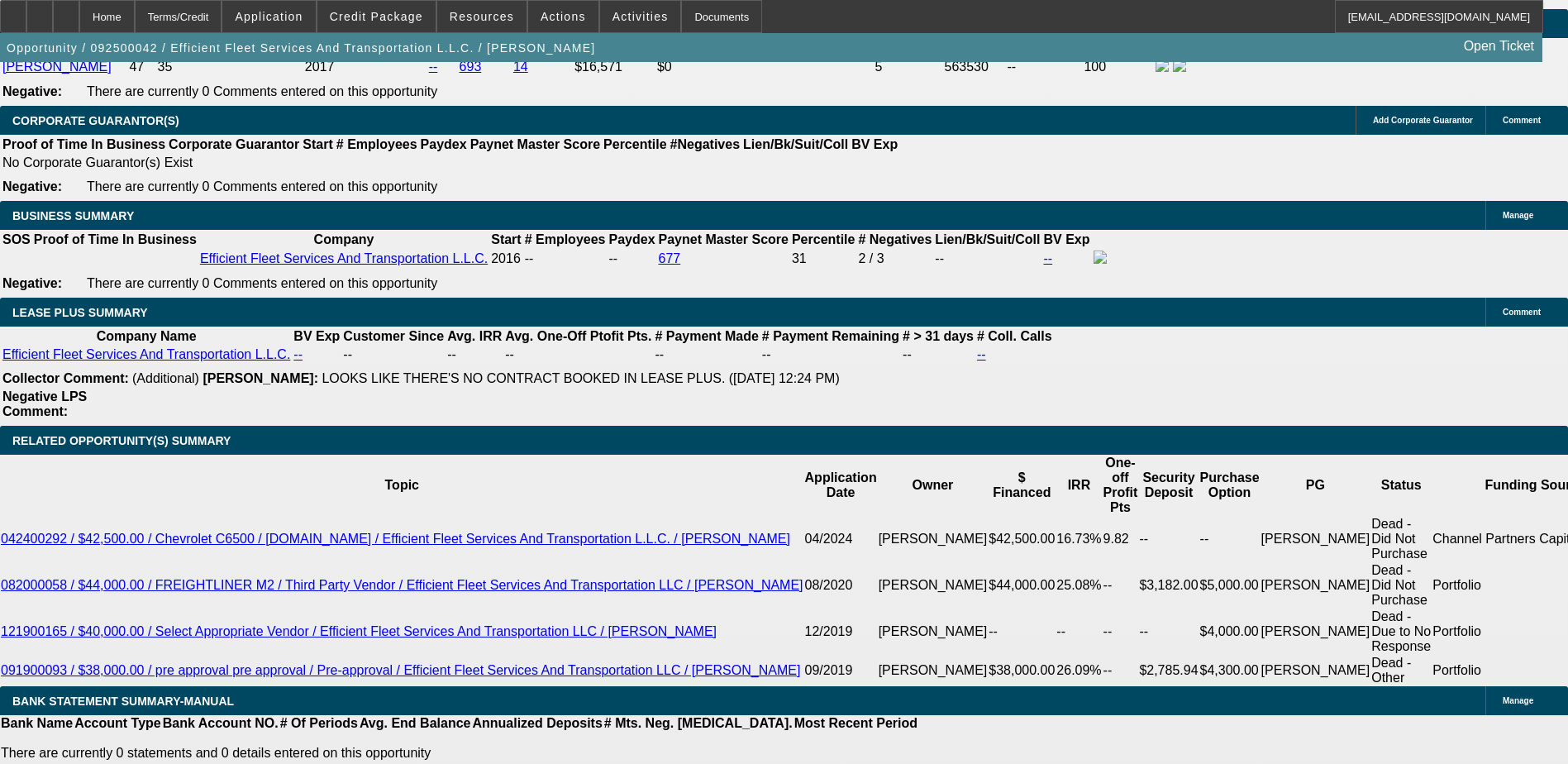
drag, startPoint x: 1300, startPoint y: 300, endPoint x: 1284, endPoint y: 306, distance: 17.1
drag, startPoint x: 1114, startPoint y: 296, endPoint x: 1239, endPoint y: 358, distance: 139.5
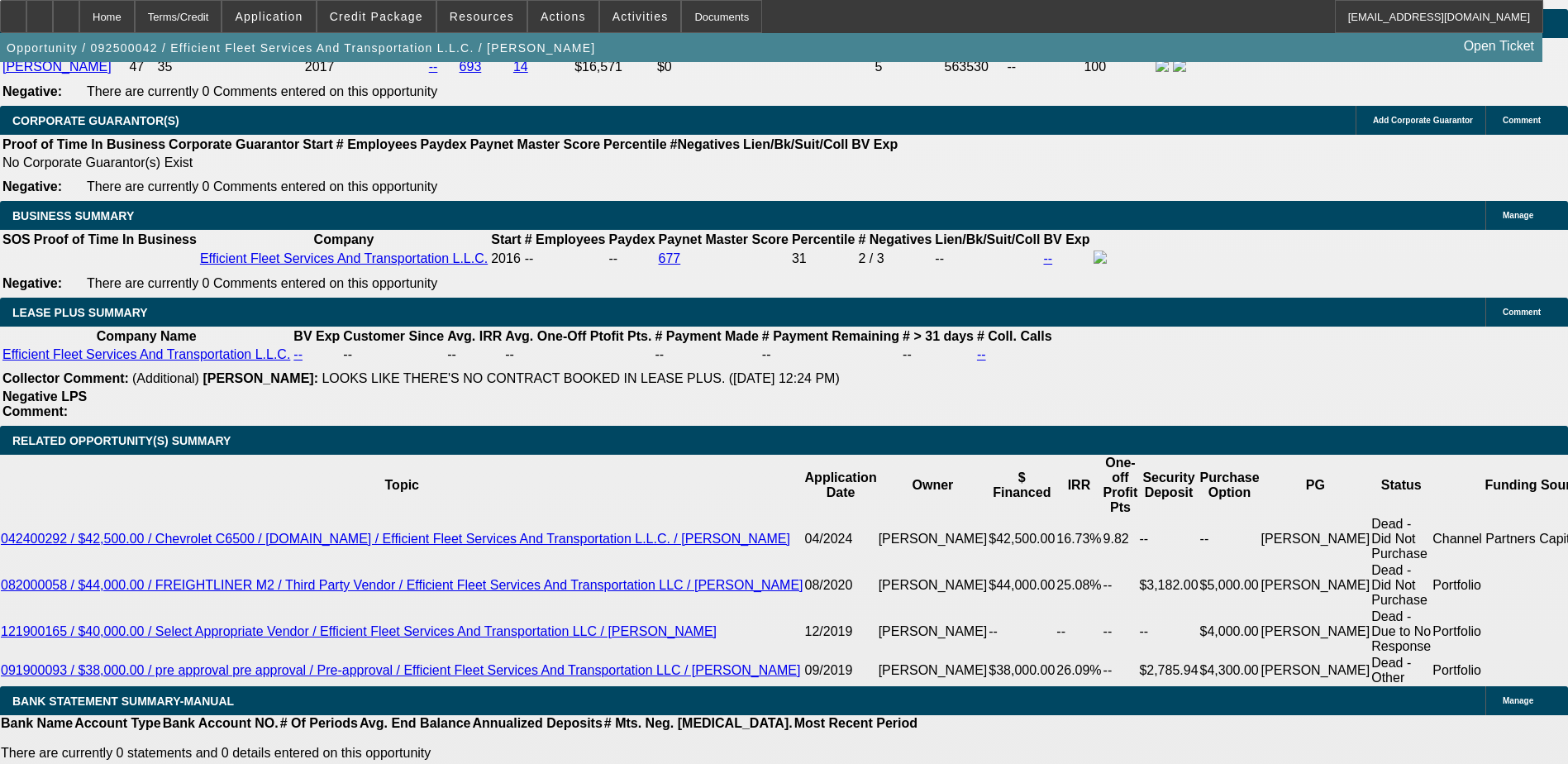
drag, startPoint x: 1248, startPoint y: 364, endPoint x: 1212, endPoint y: 356, distance: 36.9
drag, startPoint x: 1212, startPoint y: 356, endPoint x: 1203, endPoint y: 316, distance: 41.0
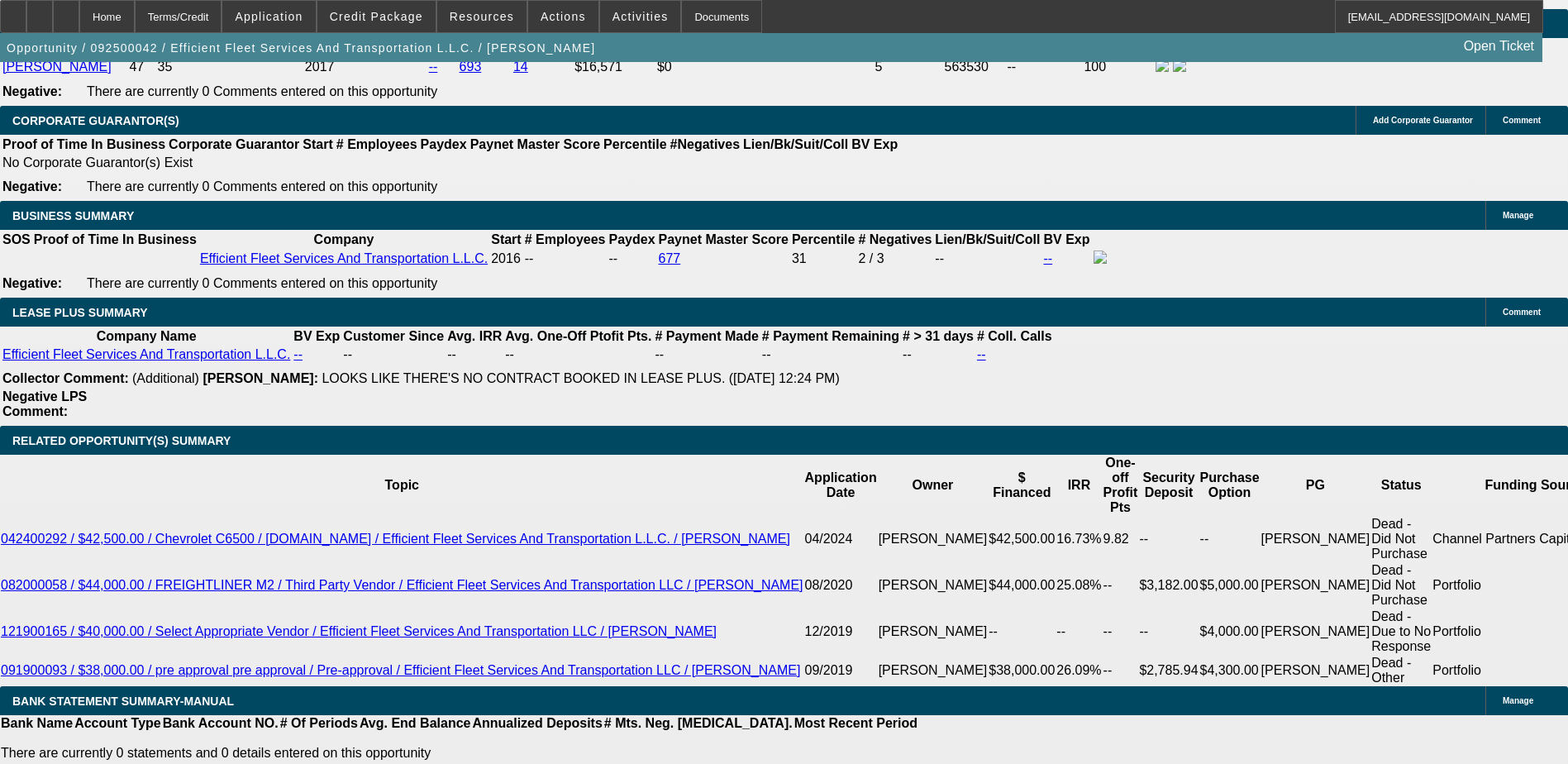
drag, startPoint x: 1215, startPoint y: 315, endPoint x: 1208, endPoint y: 305, distance: 12.2
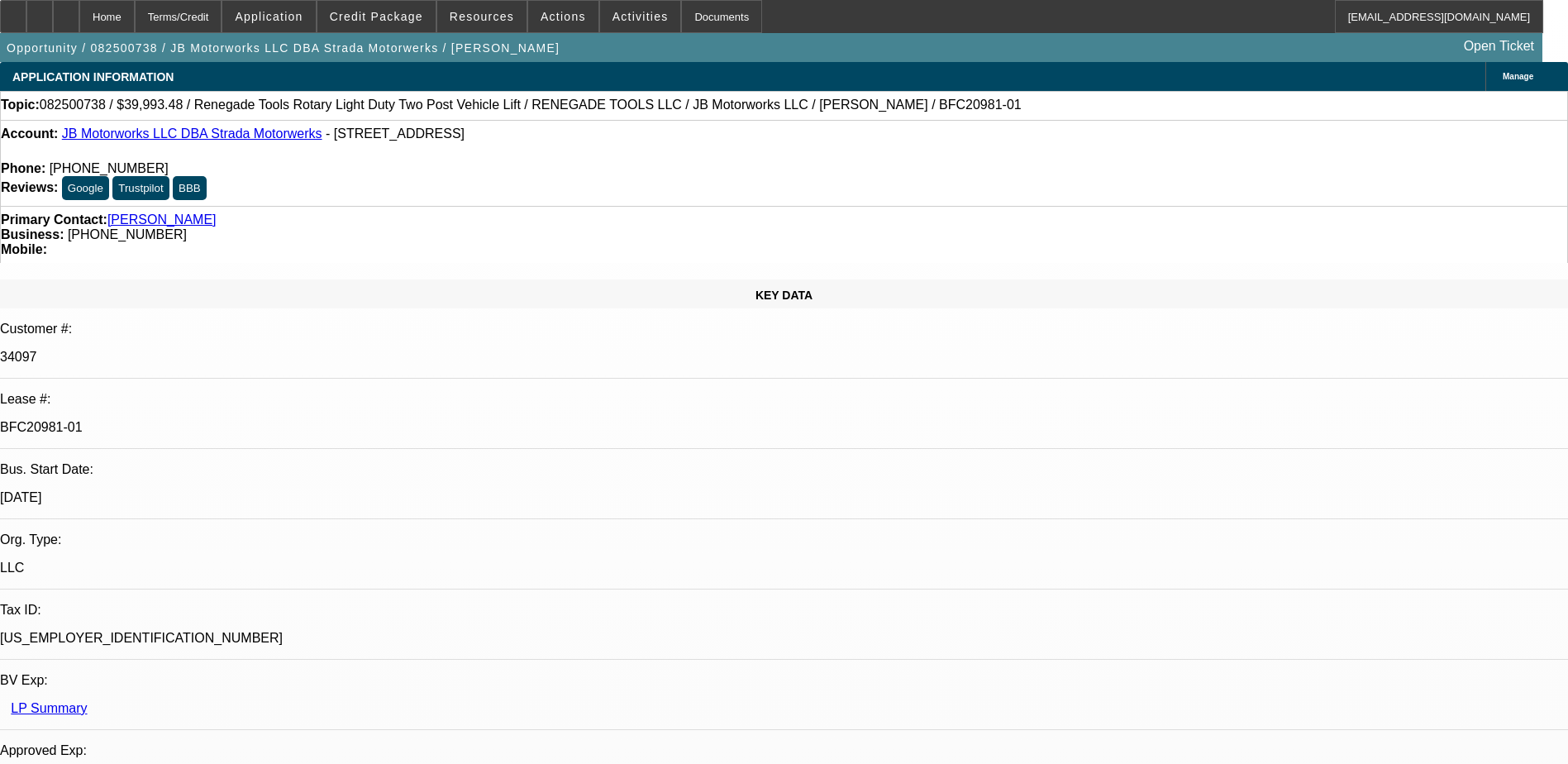
select select "0"
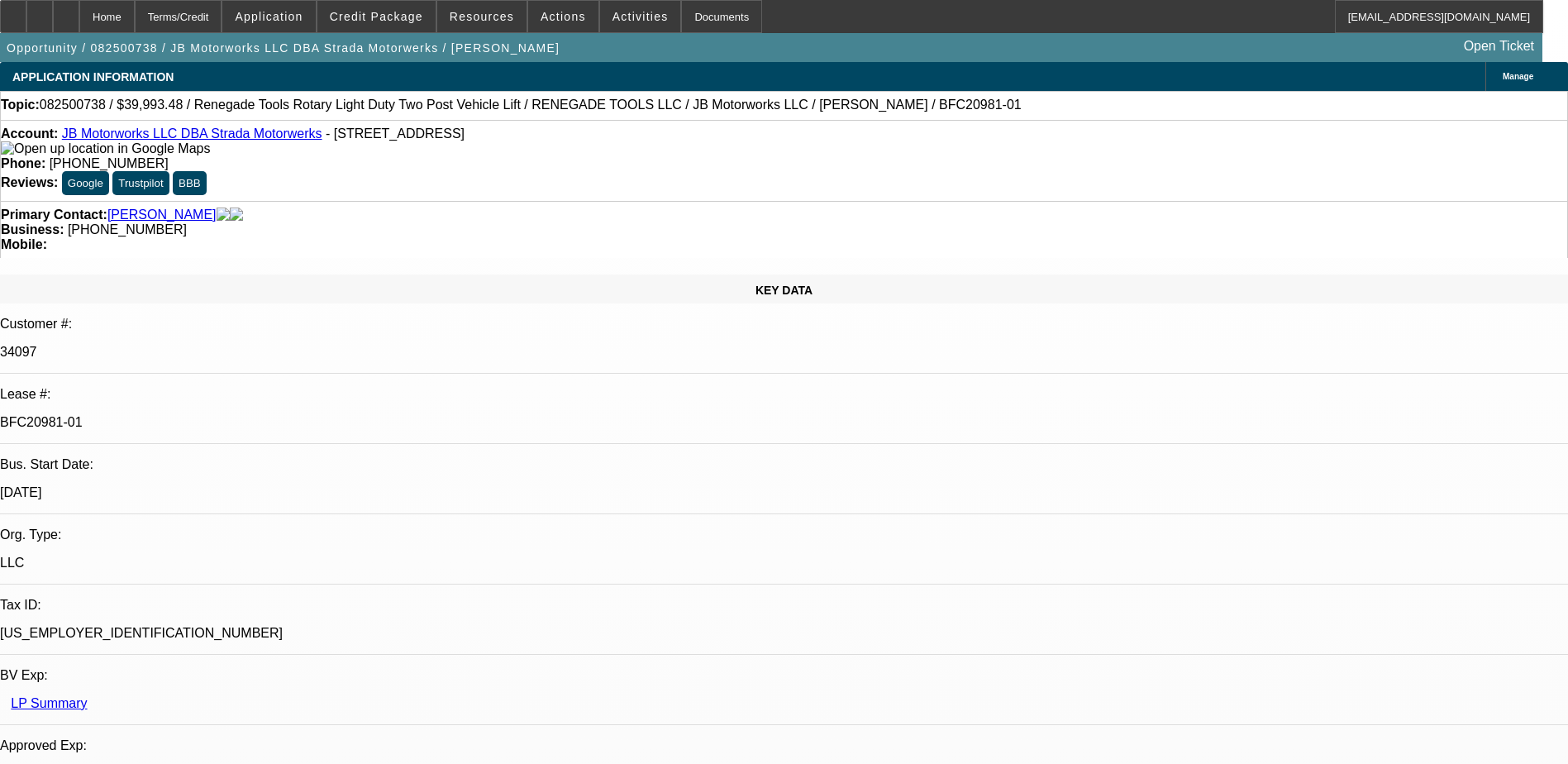
select select "0"
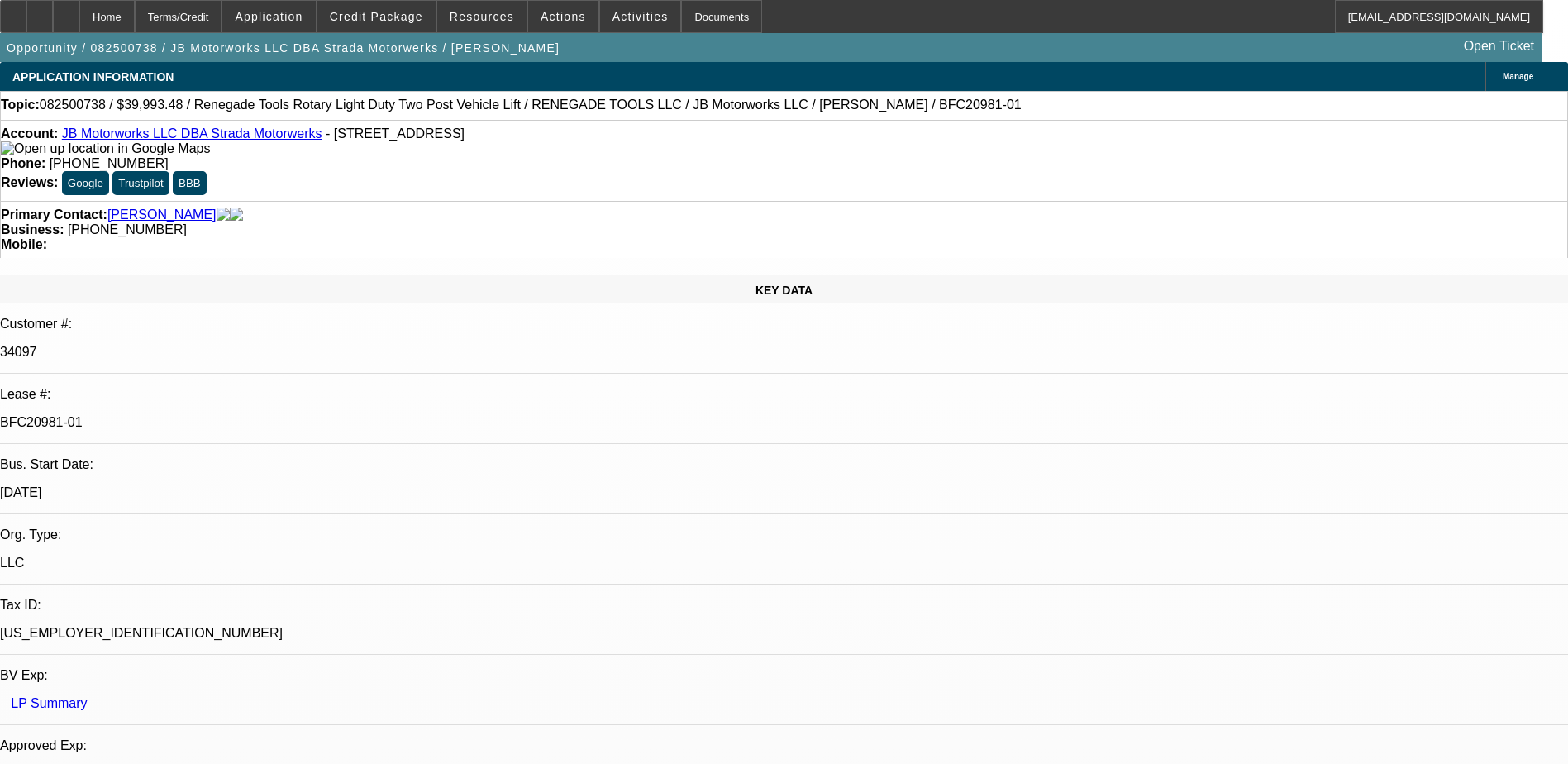
select select "0"
select select "0.1"
select select "1"
select select "3"
select select "6"
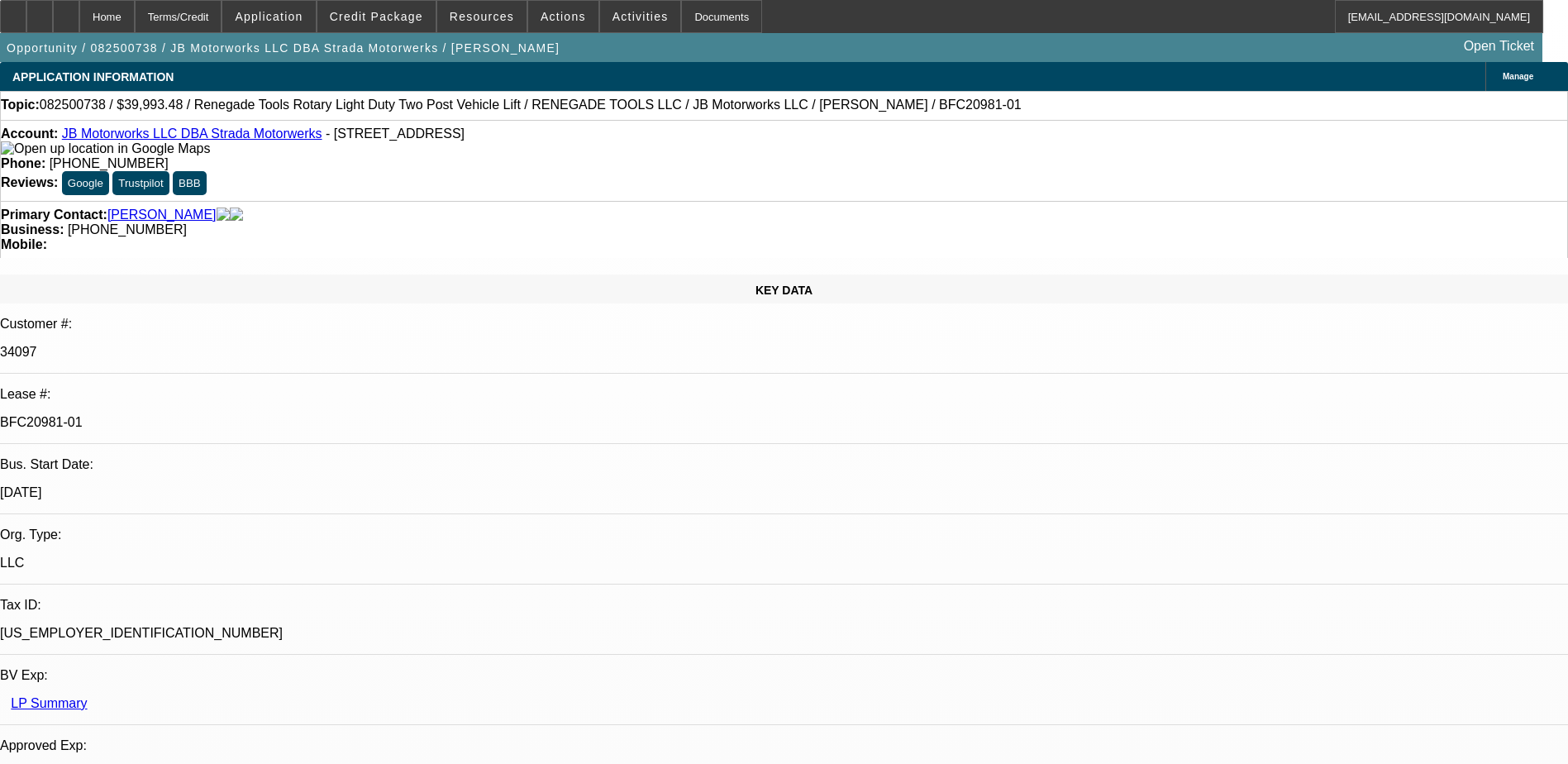
select select "1"
select select "3"
select select "6"
select select "1"
select select "3"
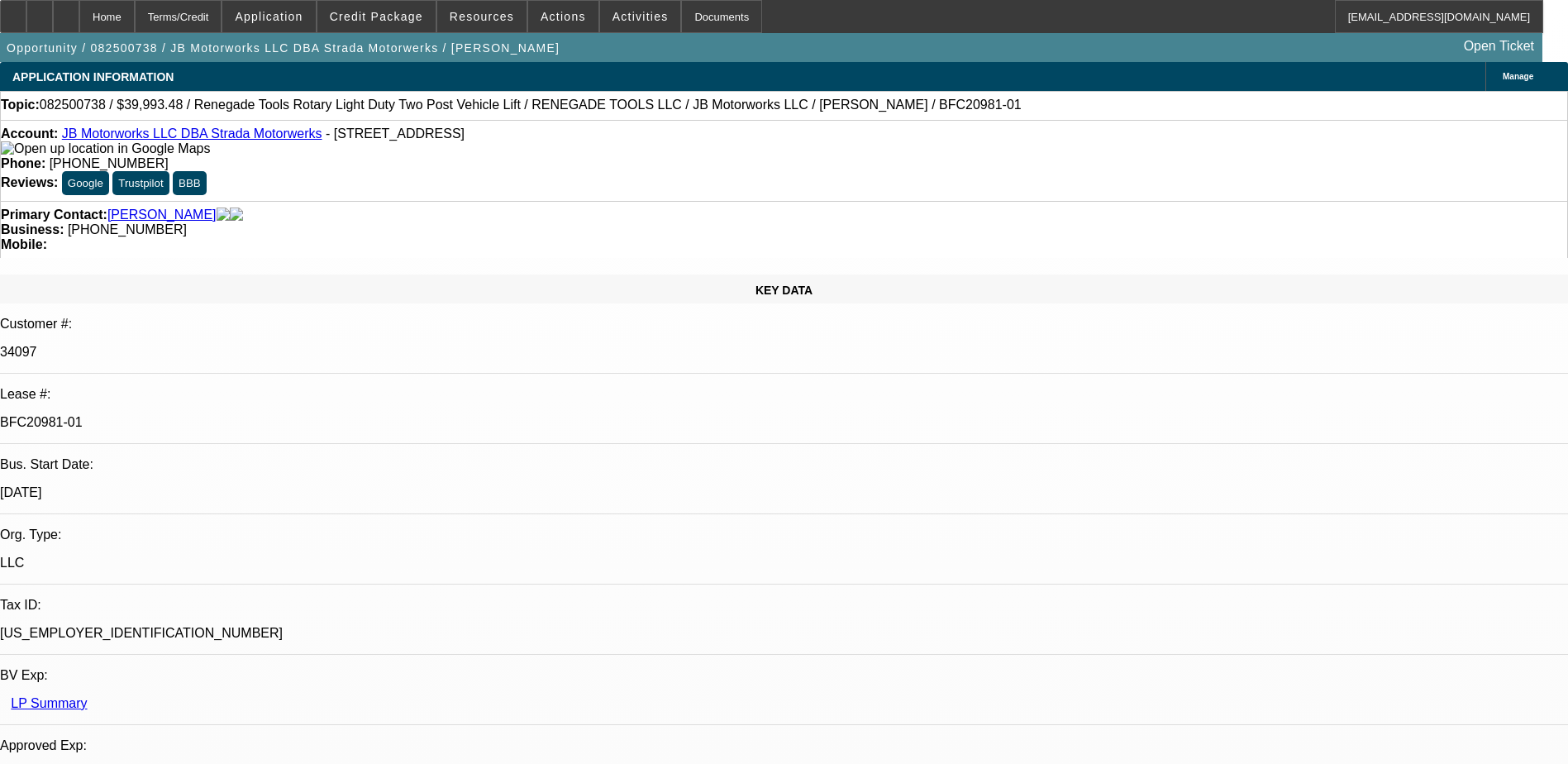
select select "6"
select select "1"
select select "3"
select select "4"
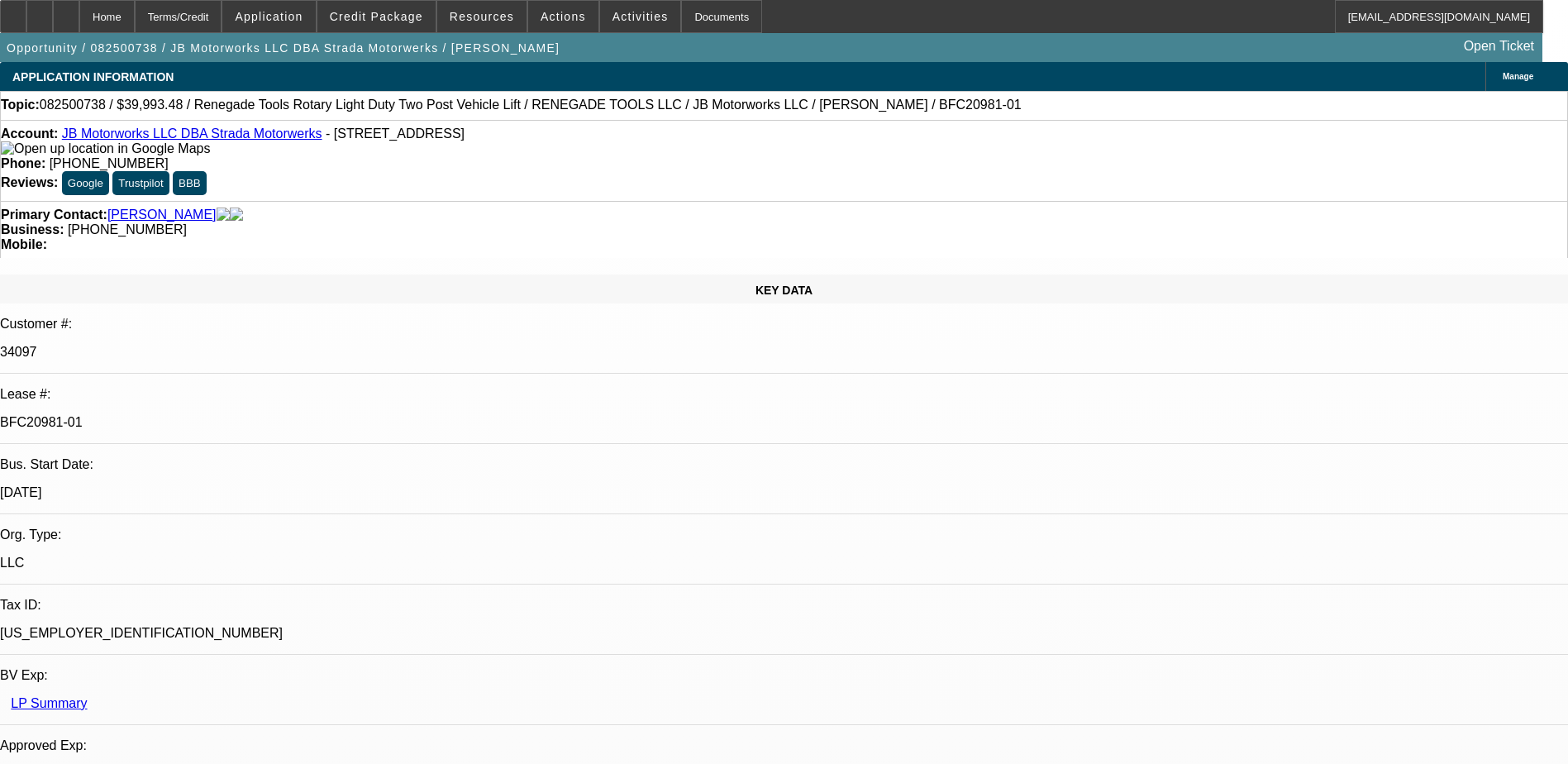
scroll to position [826, 0]
drag, startPoint x: 1108, startPoint y: 266, endPoint x: 1171, endPoint y: 287, distance: 66.4
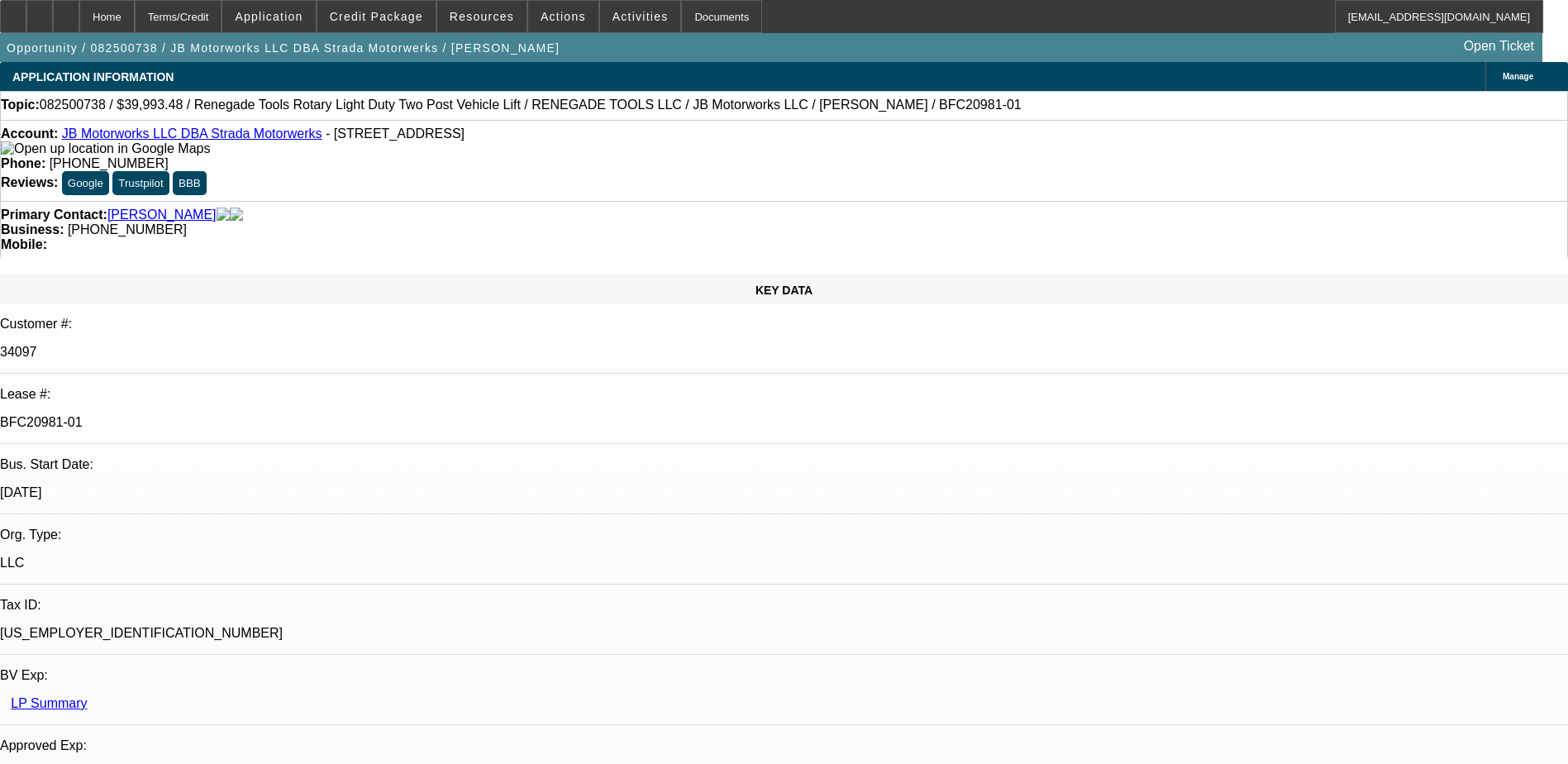
drag, startPoint x: 1151, startPoint y: 311, endPoint x: 1114, endPoint y: 298, distance: 39.2
drag, startPoint x: 1114, startPoint y: 298, endPoint x: 1161, endPoint y: 309, distance: 48.3
drag, startPoint x: 1171, startPoint y: 316, endPoint x: 1114, endPoint y: 299, distance: 59.5
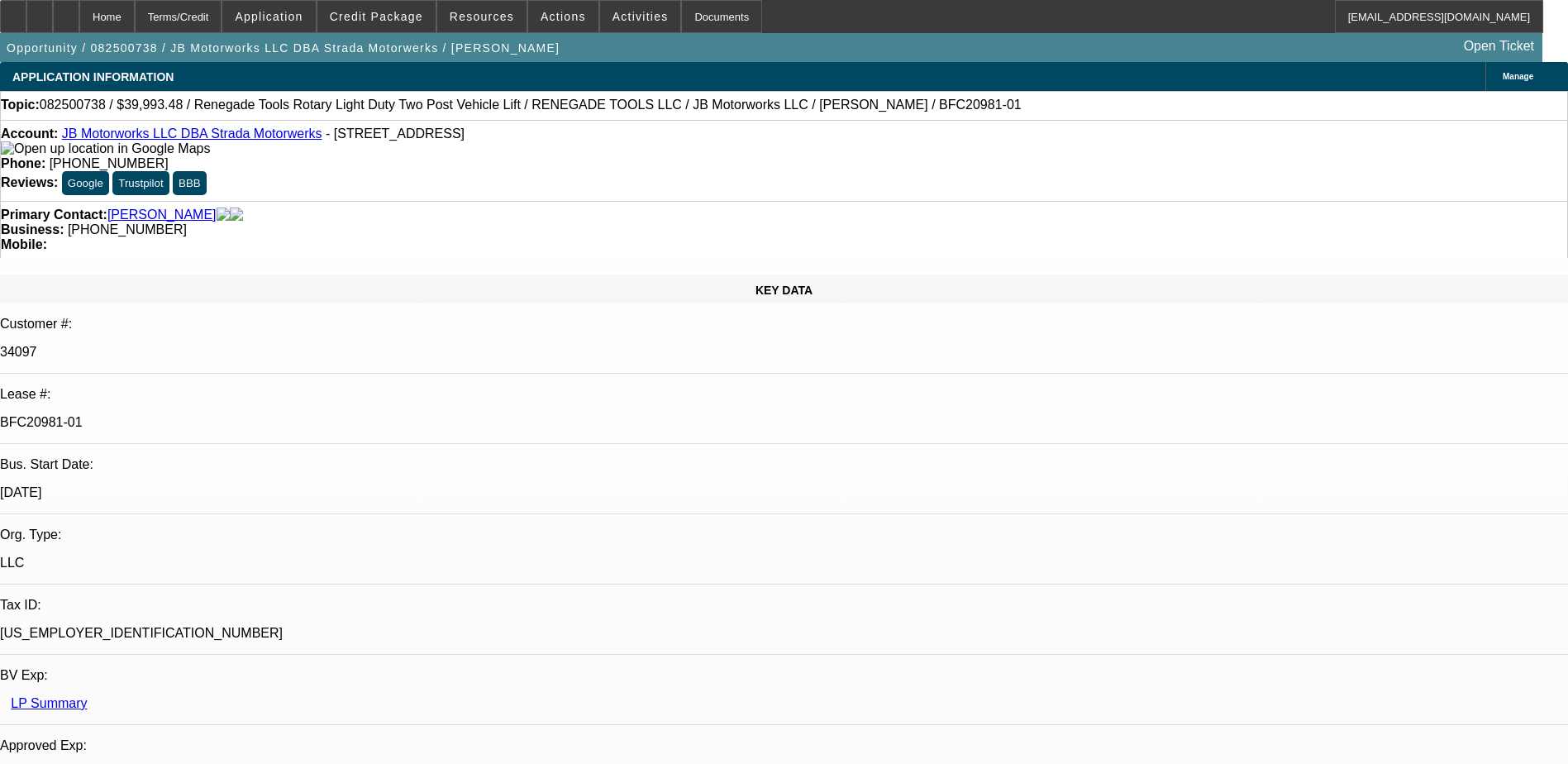
drag, startPoint x: 1114, startPoint y: 299, endPoint x: 1153, endPoint y: 315, distance: 42.2
drag, startPoint x: 1269, startPoint y: 276, endPoint x: 1202, endPoint y: 276, distance: 67.0
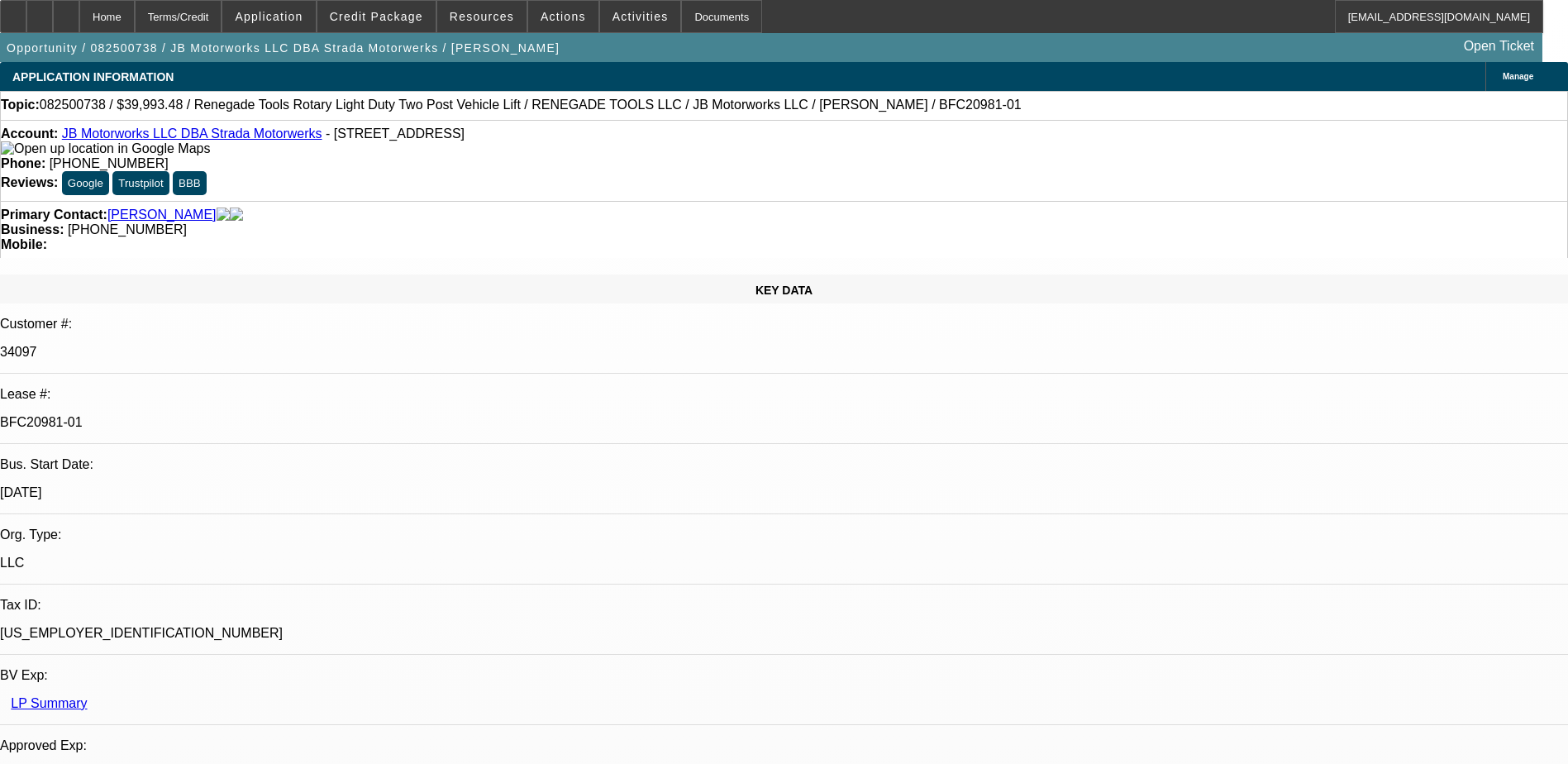
drag, startPoint x: 1202, startPoint y: 276, endPoint x: 1241, endPoint y: 281, distance: 39.3
drag, startPoint x: 1251, startPoint y: 277, endPoint x: 1202, endPoint y: 272, distance: 49.3
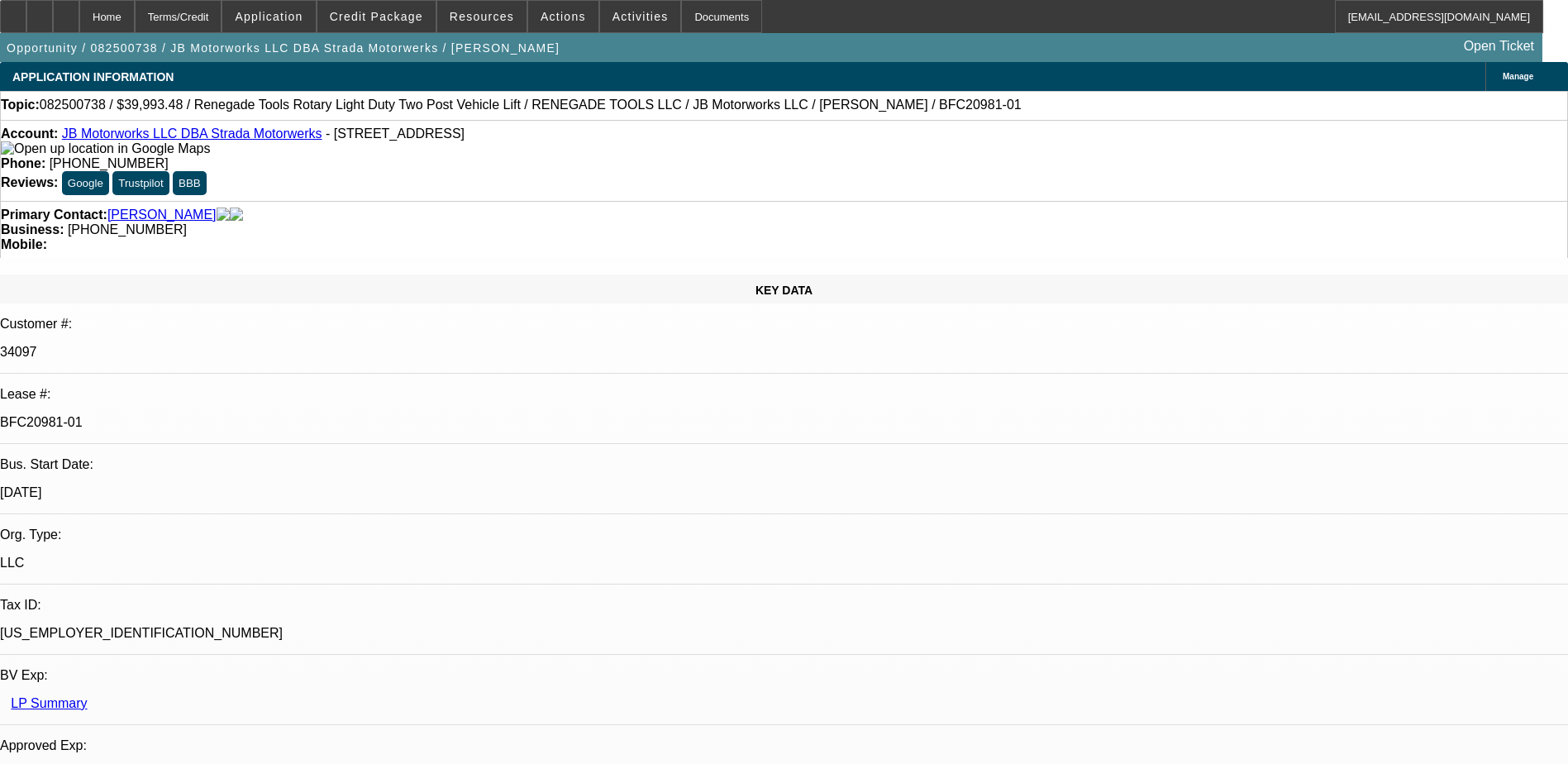
drag, startPoint x: 1202, startPoint y: 272, endPoint x: 1238, endPoint y: 281, distance: 37.1
drag, startPoint x: 1144, startPoint y: 280, endPoint x: 1224, endPoint y: 280, distance: 80.0
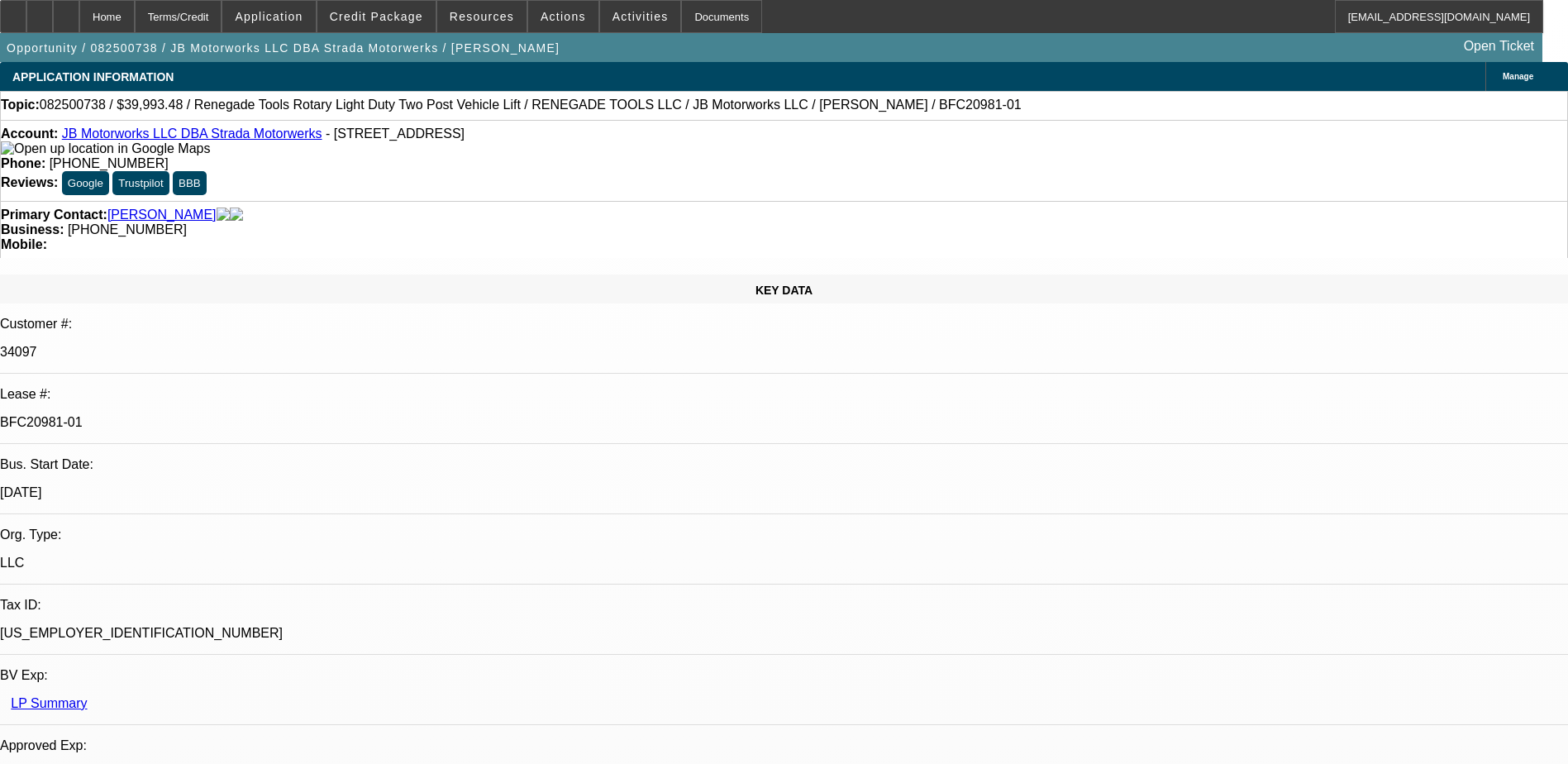
drag, startPoint x: 1265, startPoint y: 277, endPoint x: 1243, endPoint y: 286, distance: 23.8
drag, startPoint x: 1240, startPoint y: 286, endPoint x: 1218, endPoint y: 285, distance: 22.0
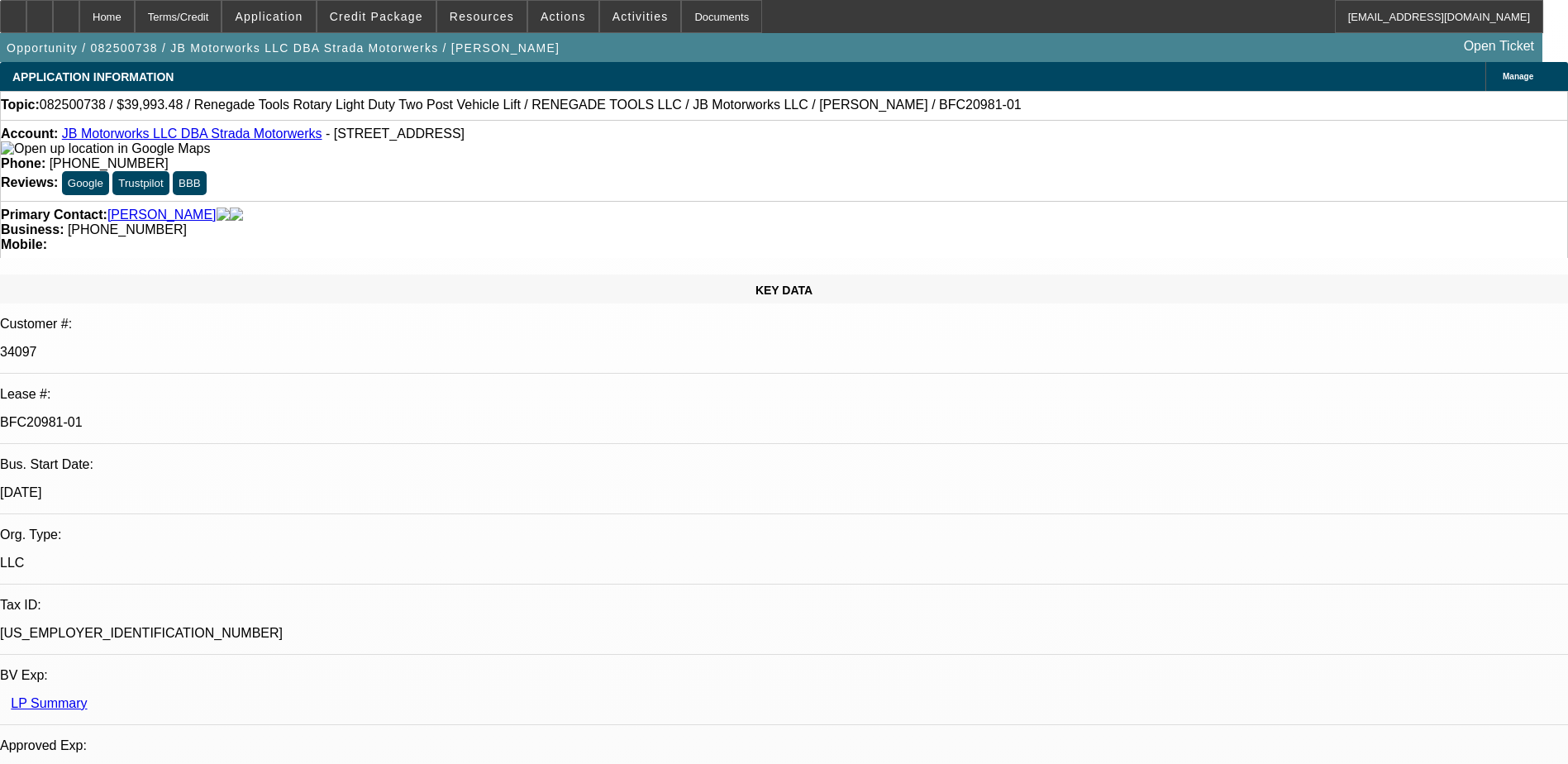
drag, startPoint x: 1251, startPoint y: 278, endPoint x: 1231, endPoint y: 284, distance: 20.9
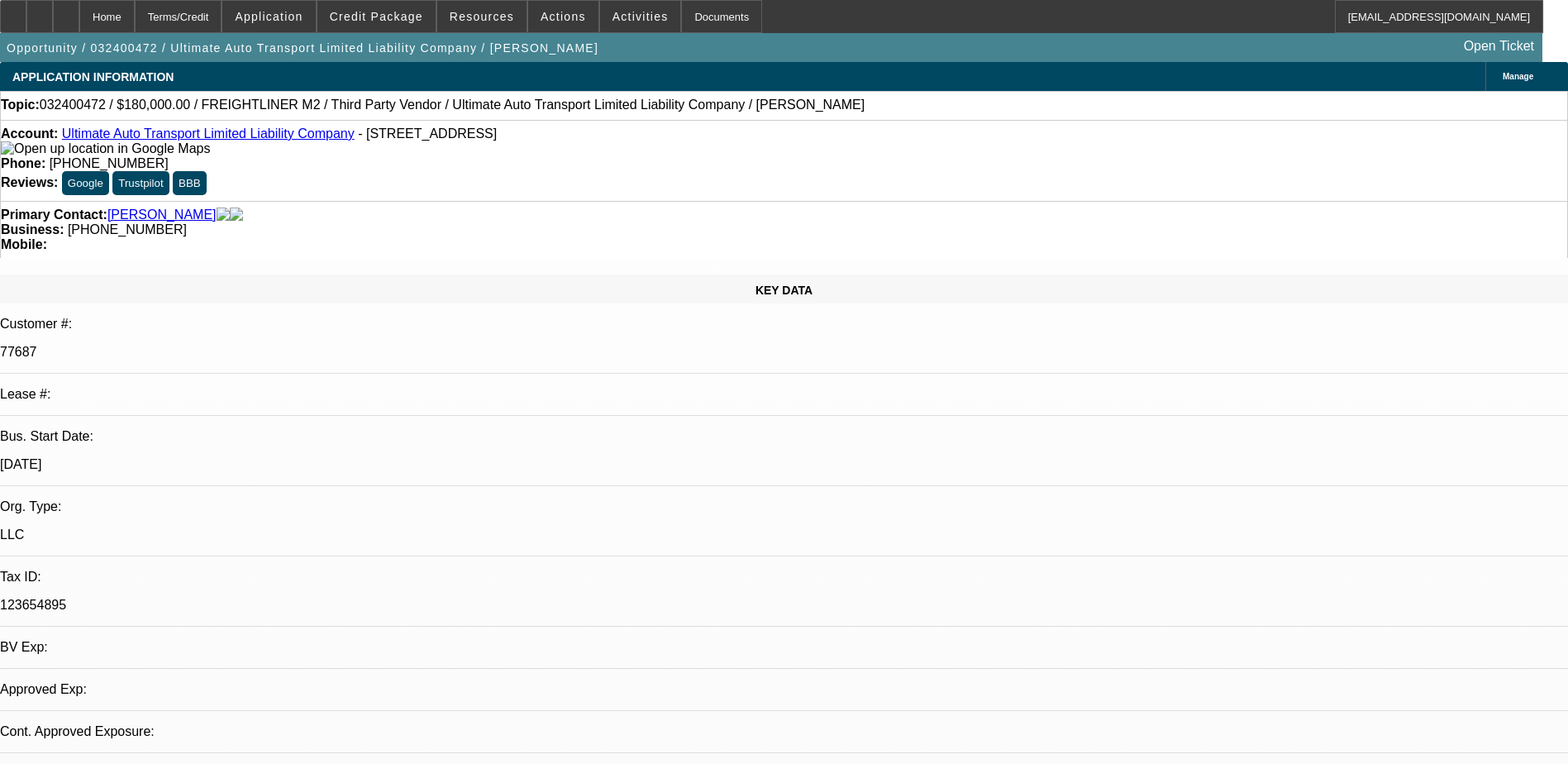
select select "0"
select select "2"
select select "0"
select select "2"
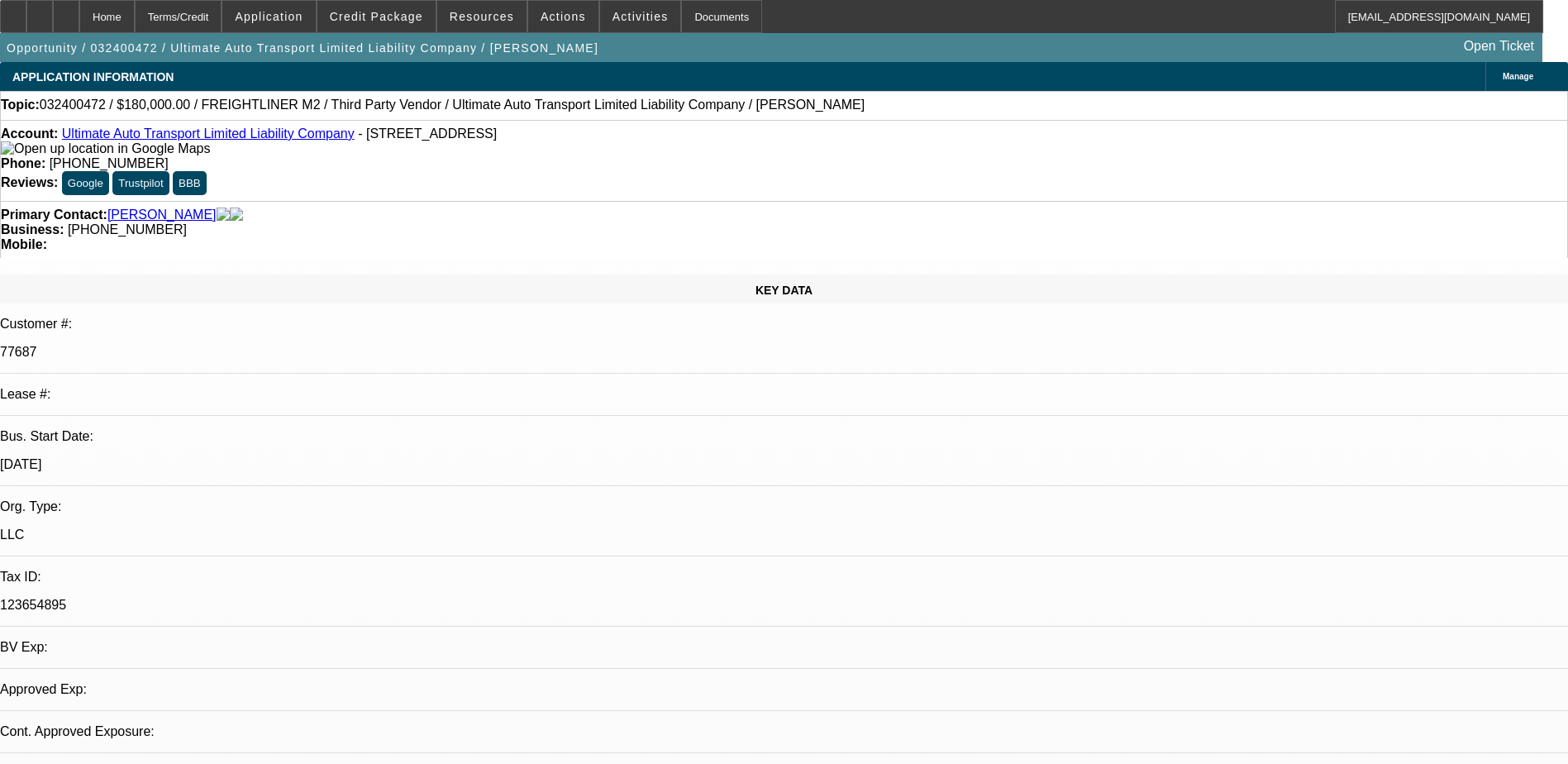
select select "0"
select select "2"
select select "0"
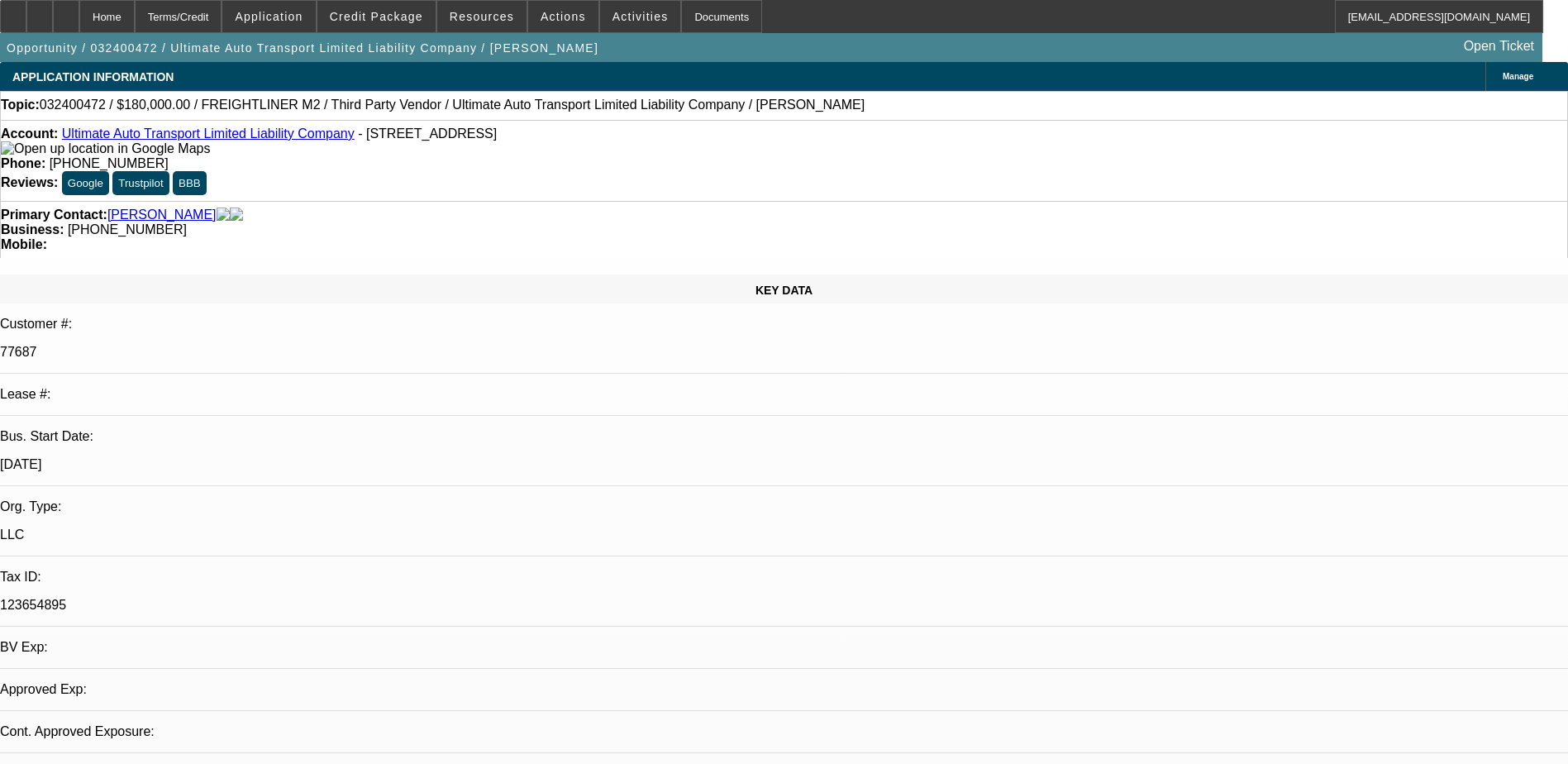
select select "2"
select select "0"
select select "1"
select select "2"
select select "6"
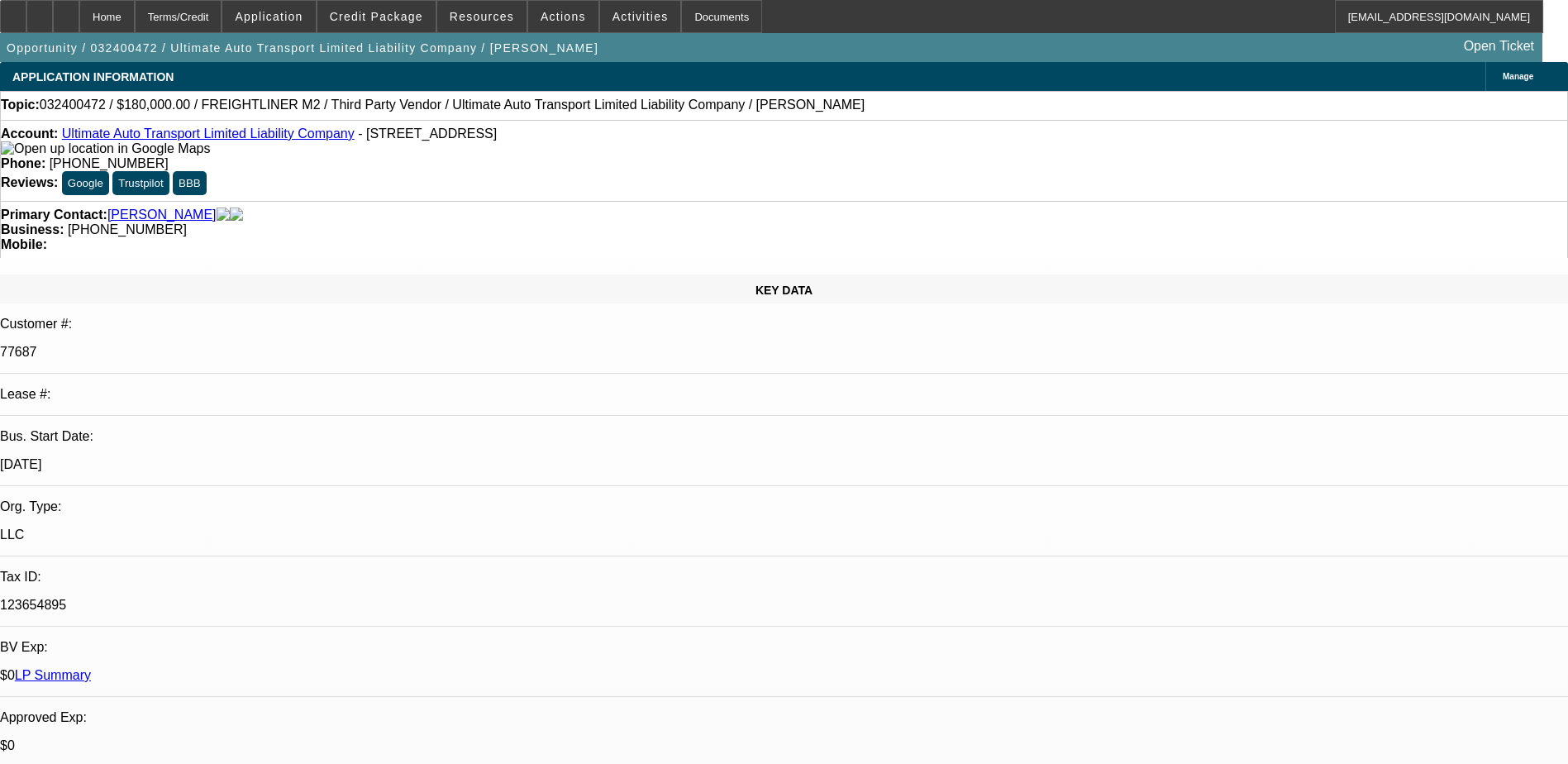
select select "1"
select select "2"
select select "6"
select select "1"
select select "2"
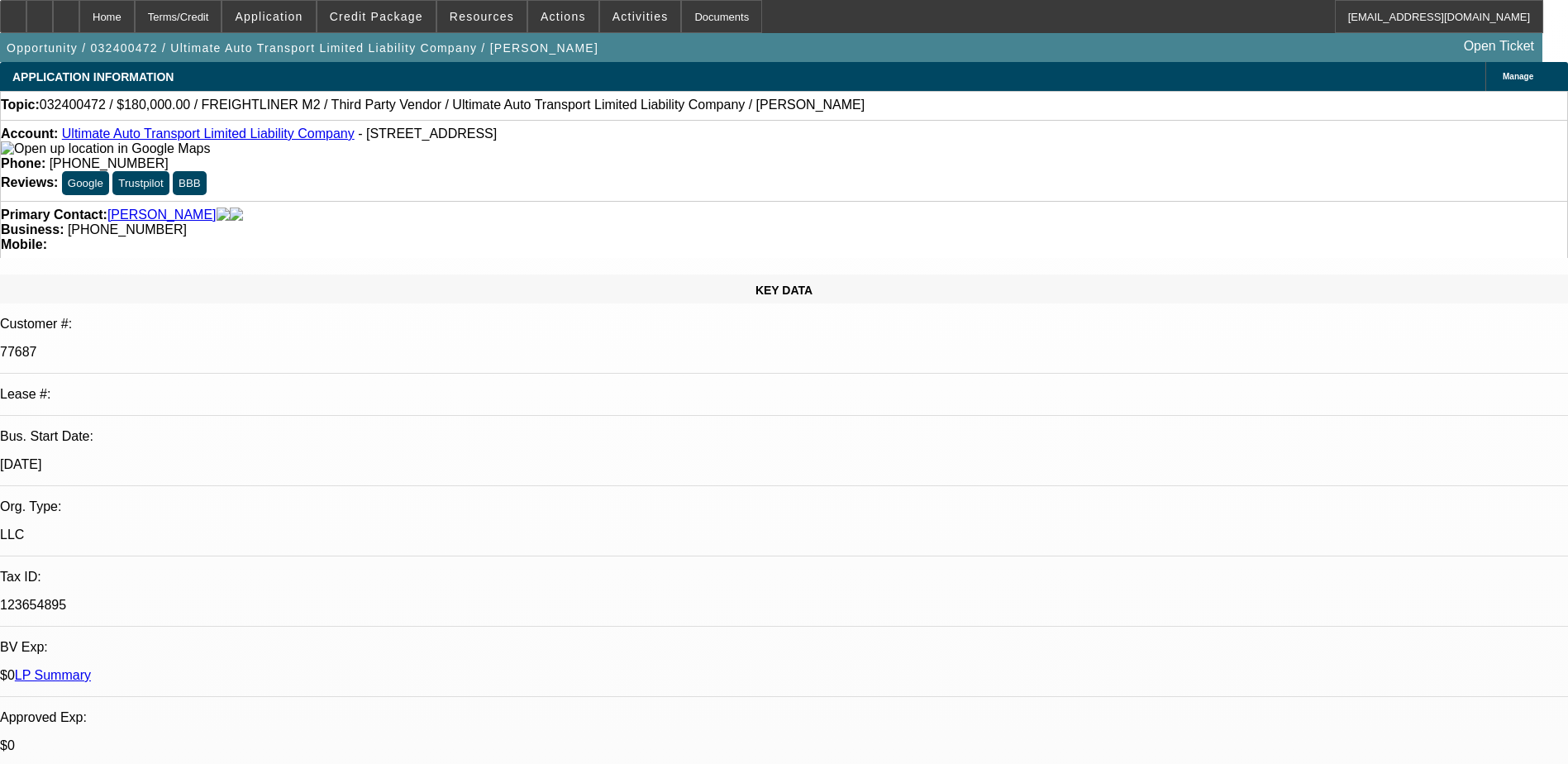
select select "6"
select select "1"
select select "2"
select select "6"
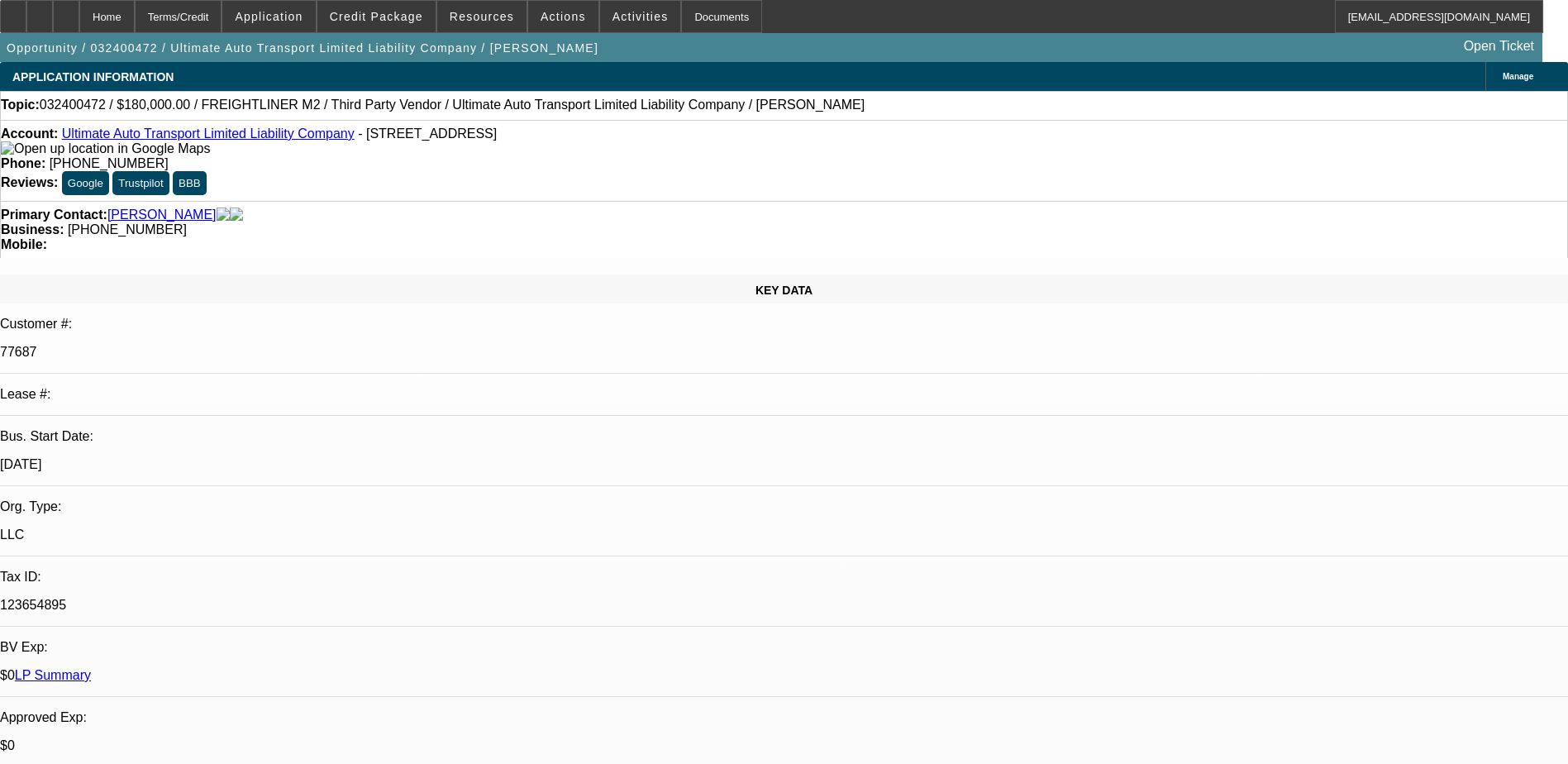
drag, startPoint x: 1159, startPoint y: 269, endPoint x: 1109, endPoint y: 252, distance: 52.8
drag, startPoint x: 1109, startPoint y: 252, endPoint x: 1147, endPoint y: 272, distance: 42.9
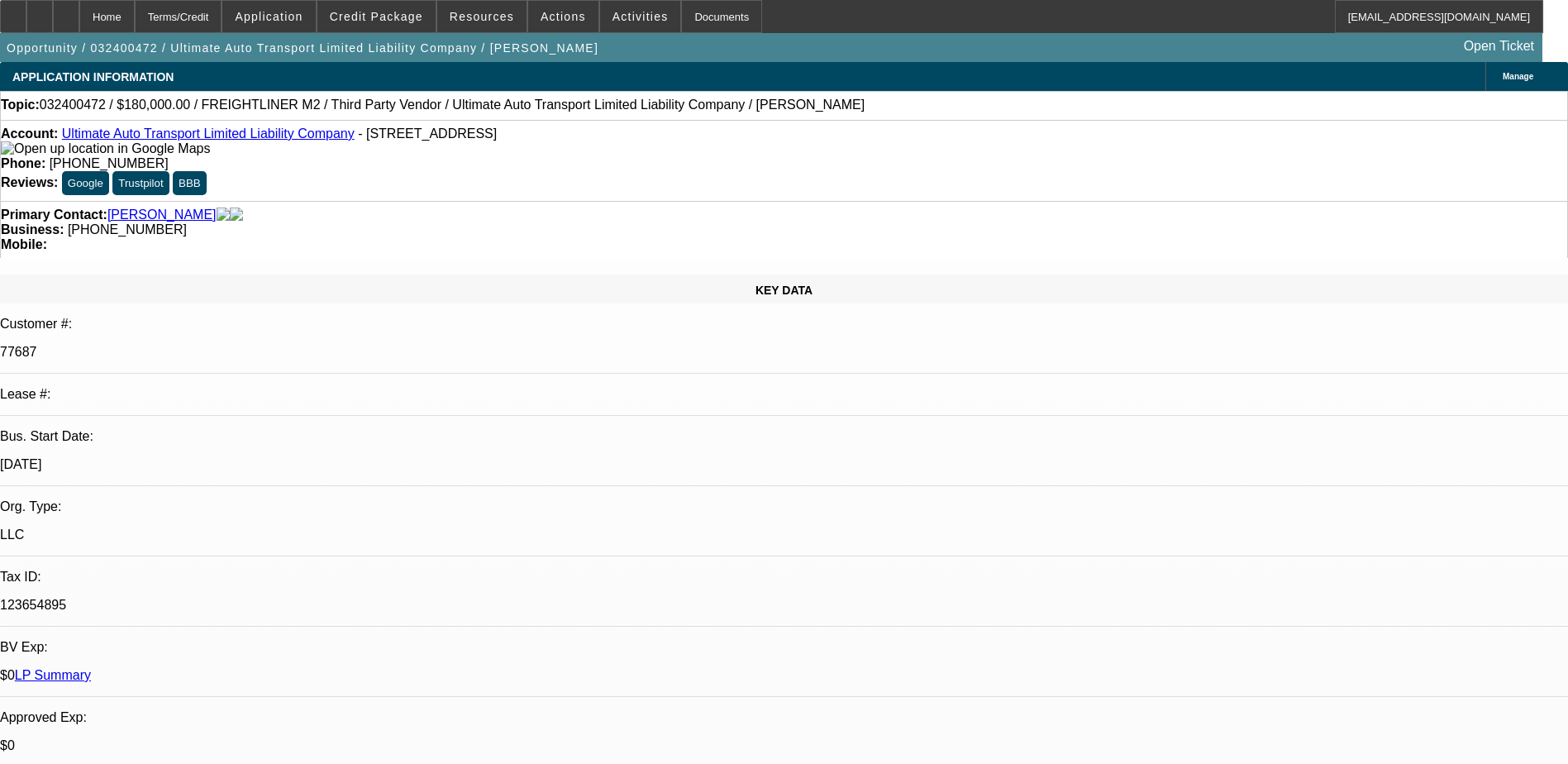
drag, startPoint x: 1140, startPoint y: 299, endPoint x: 1121, endPoint y: 298, distance: 19.0
drag, startPoint x: 1121, startPoint y: 298, endPoint x: 1136, endPoint y: 300, distance: 15.1
drag, startPoint x: 1170, startPoint y: 302, endPoint x: 1124, endPoint y: 301, distance: 46.0
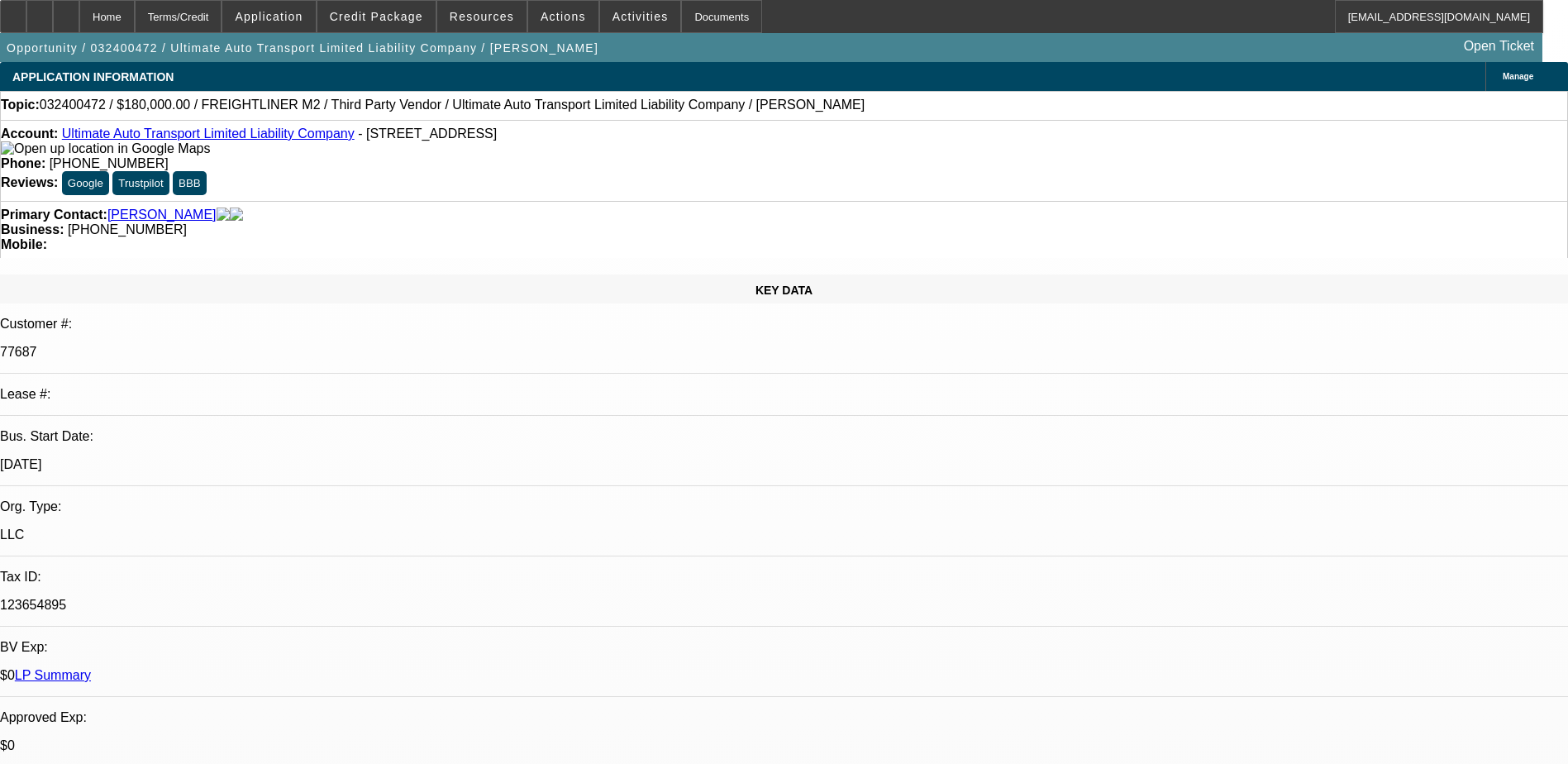
drag, startPoint x: 1124, startPoint y: 301, endPoint x: 1143, endPoint y: 304, distance: 19.2
drag, startPoint x: 1165, startPoint y: 267, endPoint x: 1077, endPoint y: 252, distance: 89.3
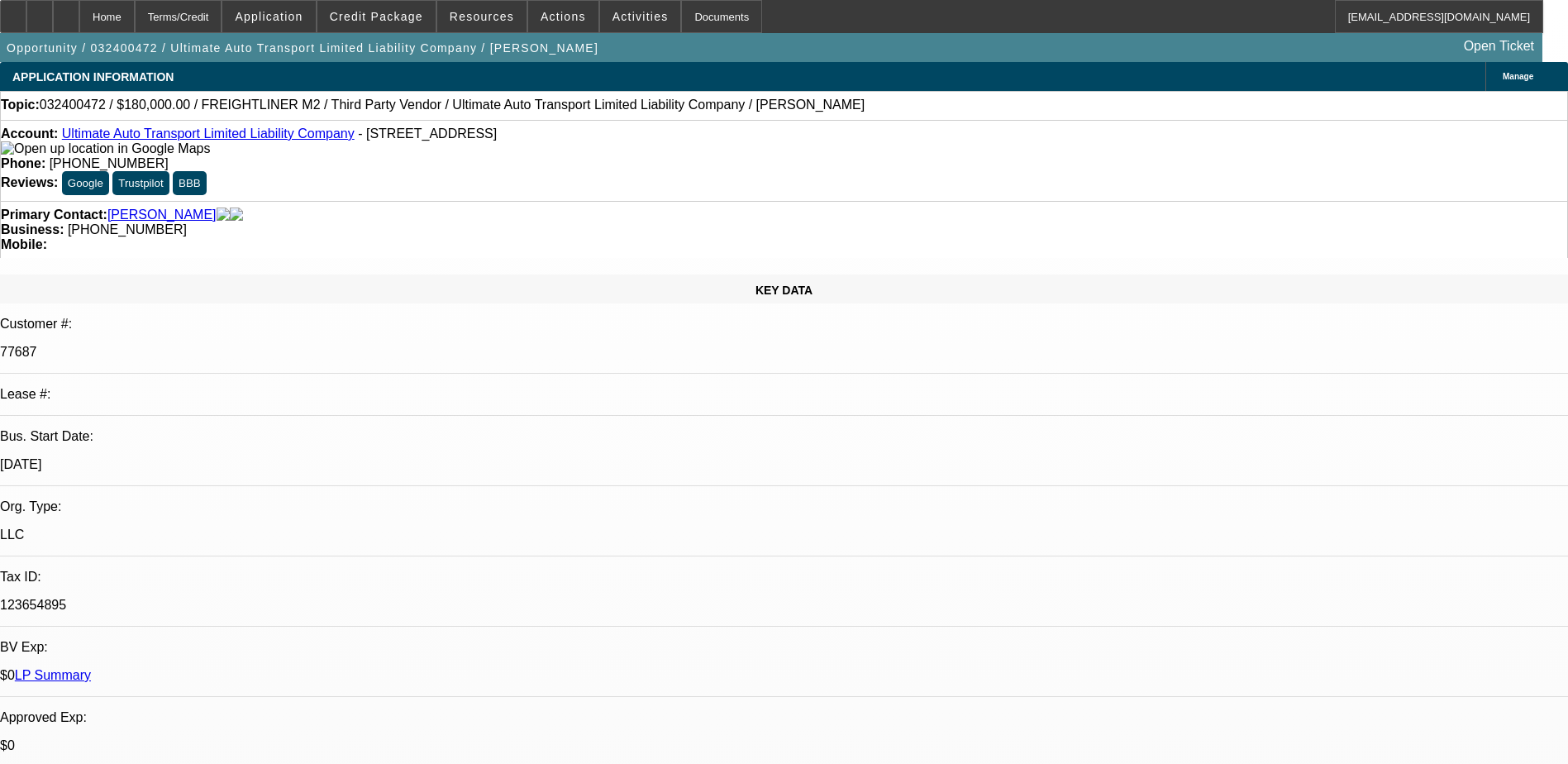
drag, startPoint x: 1079, startPoint y: 252, endPoint x: 1159, endPoint y: 267, distance: 81.4
drag, startPoint x: 1131, startPoint y: 258, endPoint x: 1170, endPoint y: 272, distance: 41.4
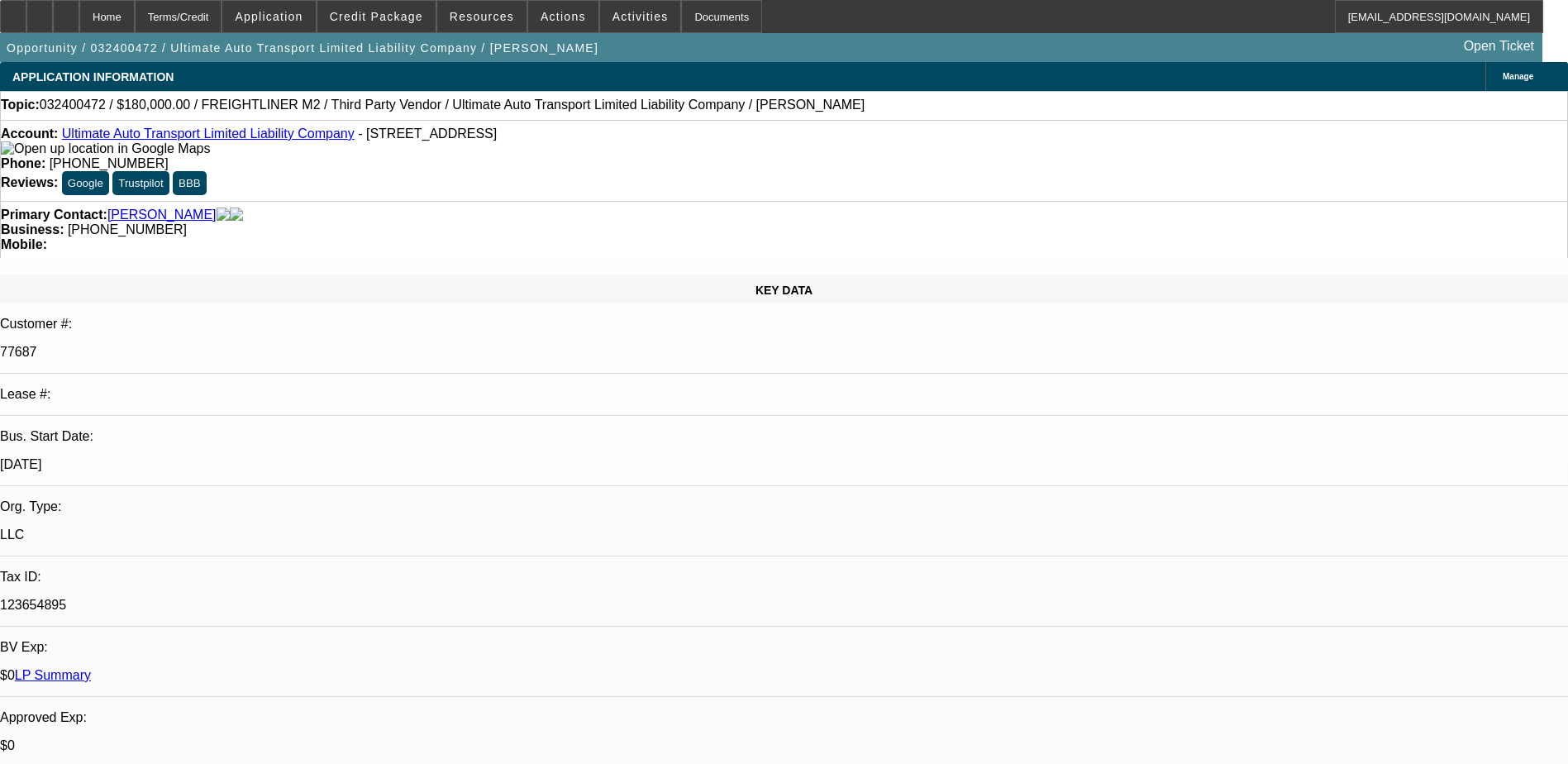
drag, startPoint x: 1146, startPoint y: 164, endPoint x: 1165, endPoint y: 177, distance: 23.0
drag, startPoint x: 1165, startPoint y: 177, endPoint x: 1143, endPoint y: 177, distance: 22.0
drag, startPoint x: 1161, startPoint y: 175, endPoint x: 1110, endPoint y: 163, distance: 52.4
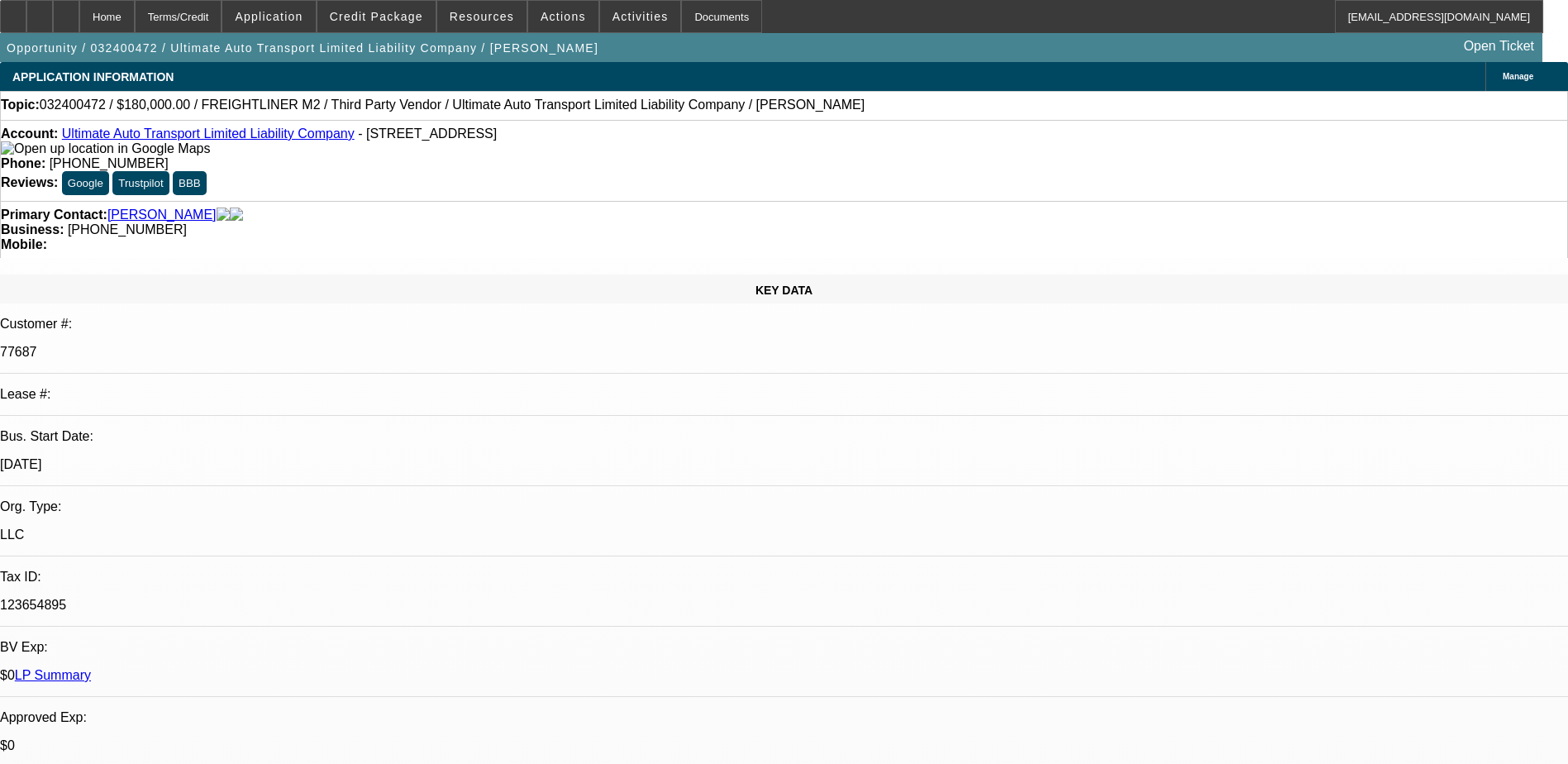
drag, startPoint x: 1110, startPoint y: 163, endPoint x: 1145, endPoint y: 174, distance: 36.7
drag, startPoint x: 1121, startPoint y: 152, endPoint x: 1167, endPoint y: 174, distance: 51.0
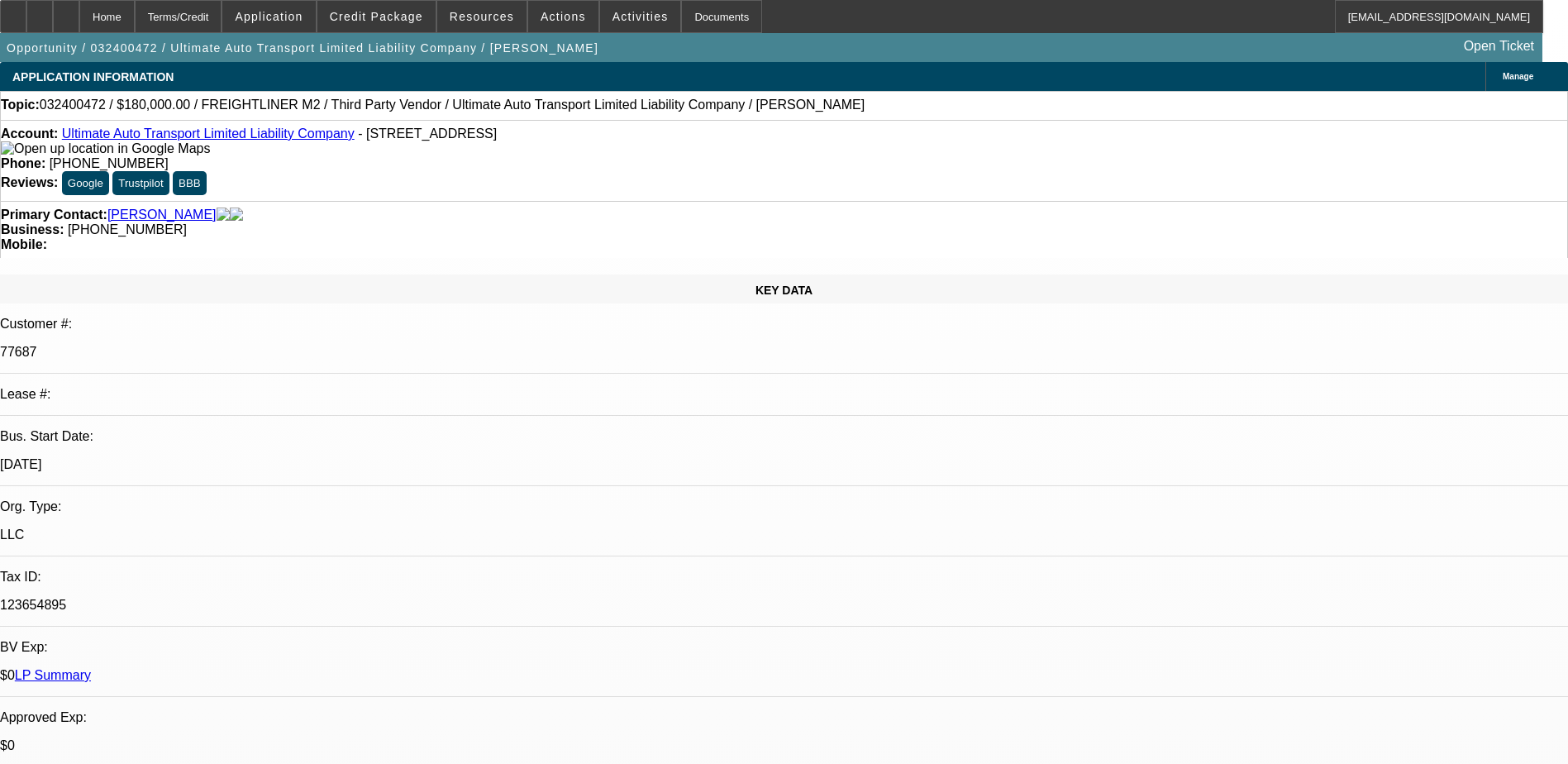
drag, startPoint x: 1144, startPoint y: 165, endPoint x: 1114, endPoint y: 155, distance: 31.6
drag, startPoint x: 1114, startPoint y: 155, endPoint x: 1143, endPoint y: 172, distance: 33.6
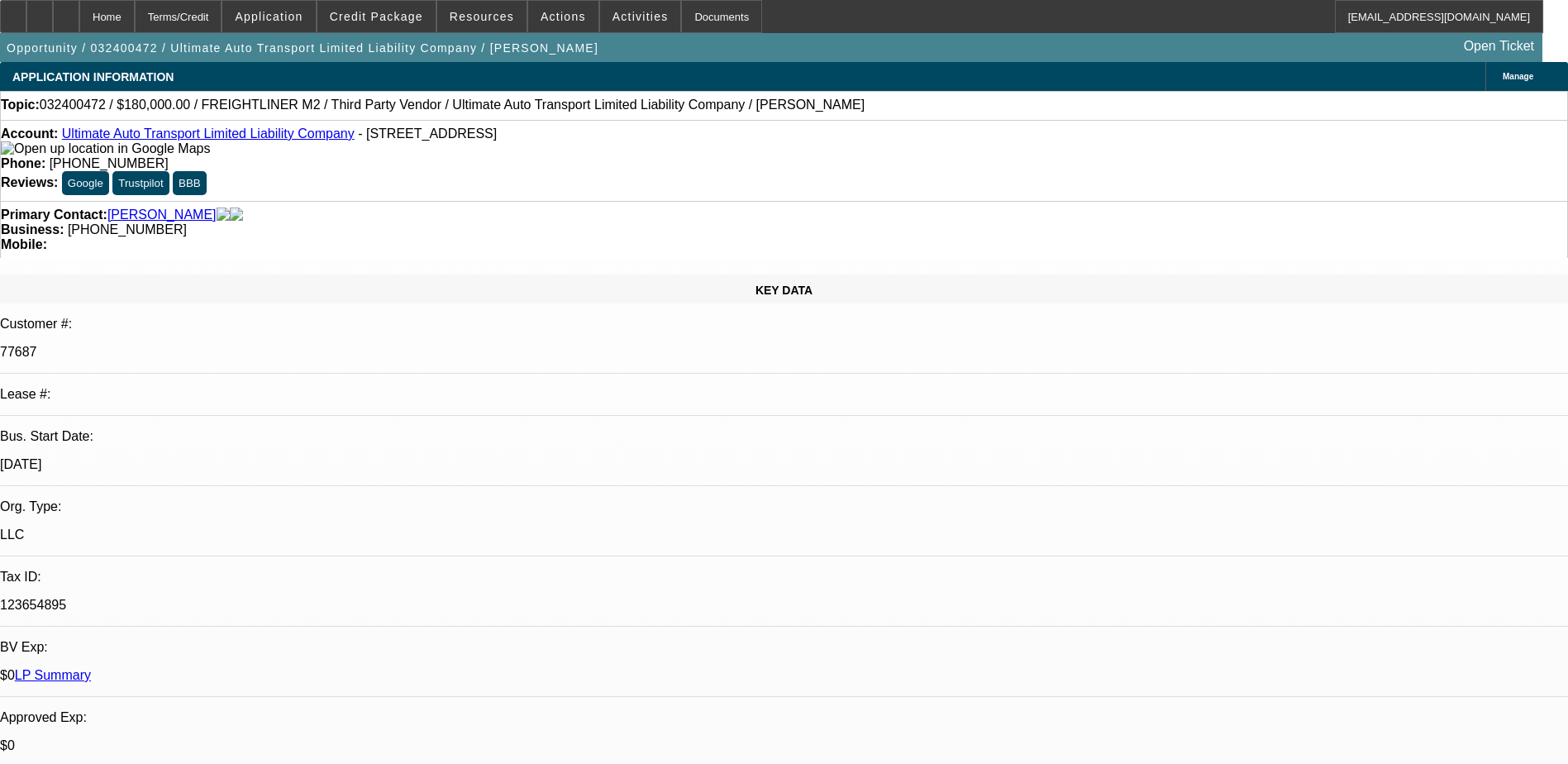
drag, startPoint x: 1114, startPoint y: 257, endPoint x: 1103, endPoint y: 250, distance: 13.0
drag, startPoint x: 1103, startPoint y: 250, endPoint x: 1139, endPoint y: 165, distance: 92.3
drag, startPoint x: 1143, startPoint y: 167, endPoint x: 1114, endPoint y: 158, distance: 30.4
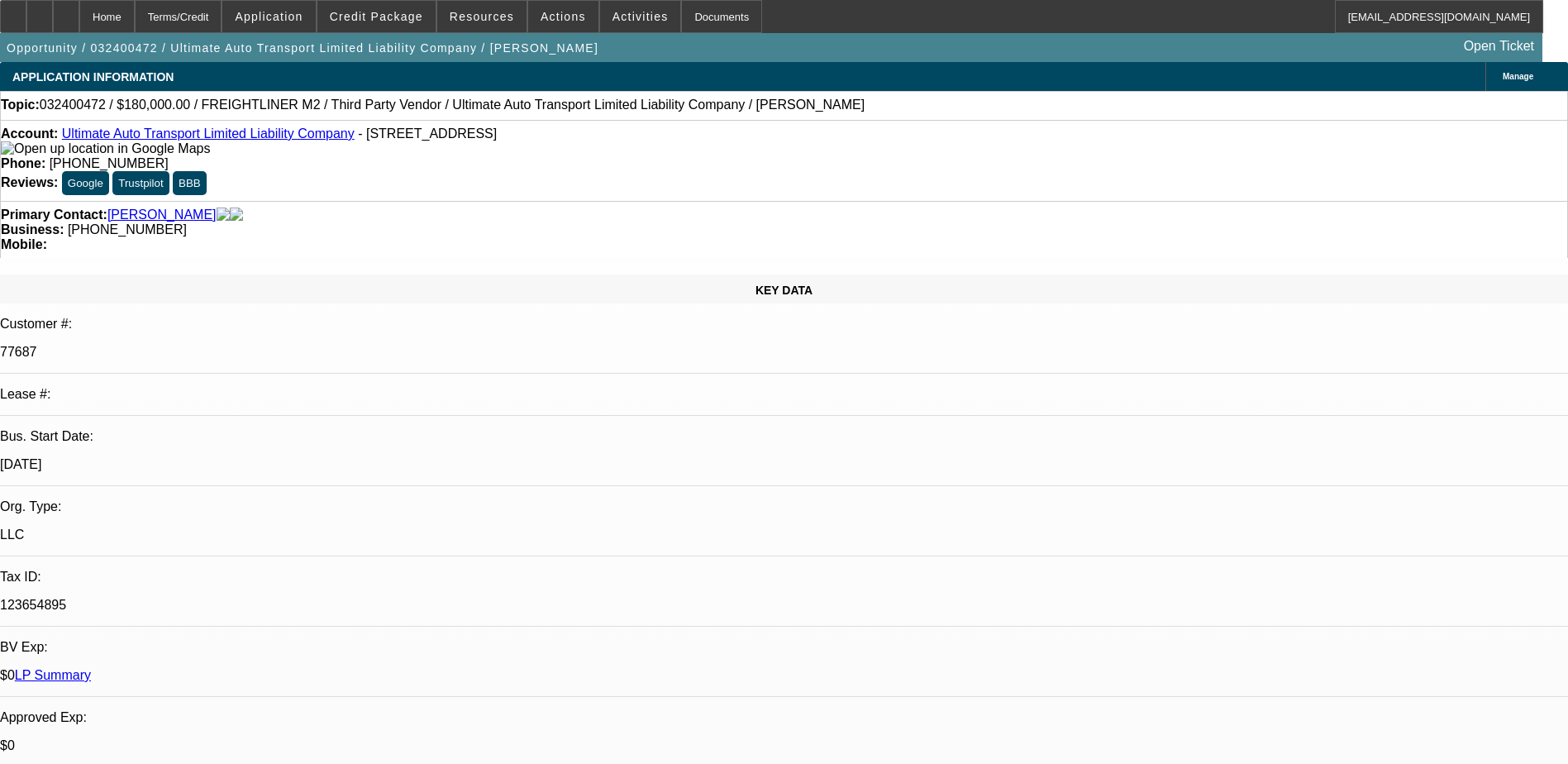
drag, startPoint x: 1108, startPoint y: 154, endPoint x: 1177, endPoint y: 185, distance: 75.6
drag, startPoint x: 1177, startPoint y: 185, endPoint x: 1111, endPoint y: 248, distance: 91.2
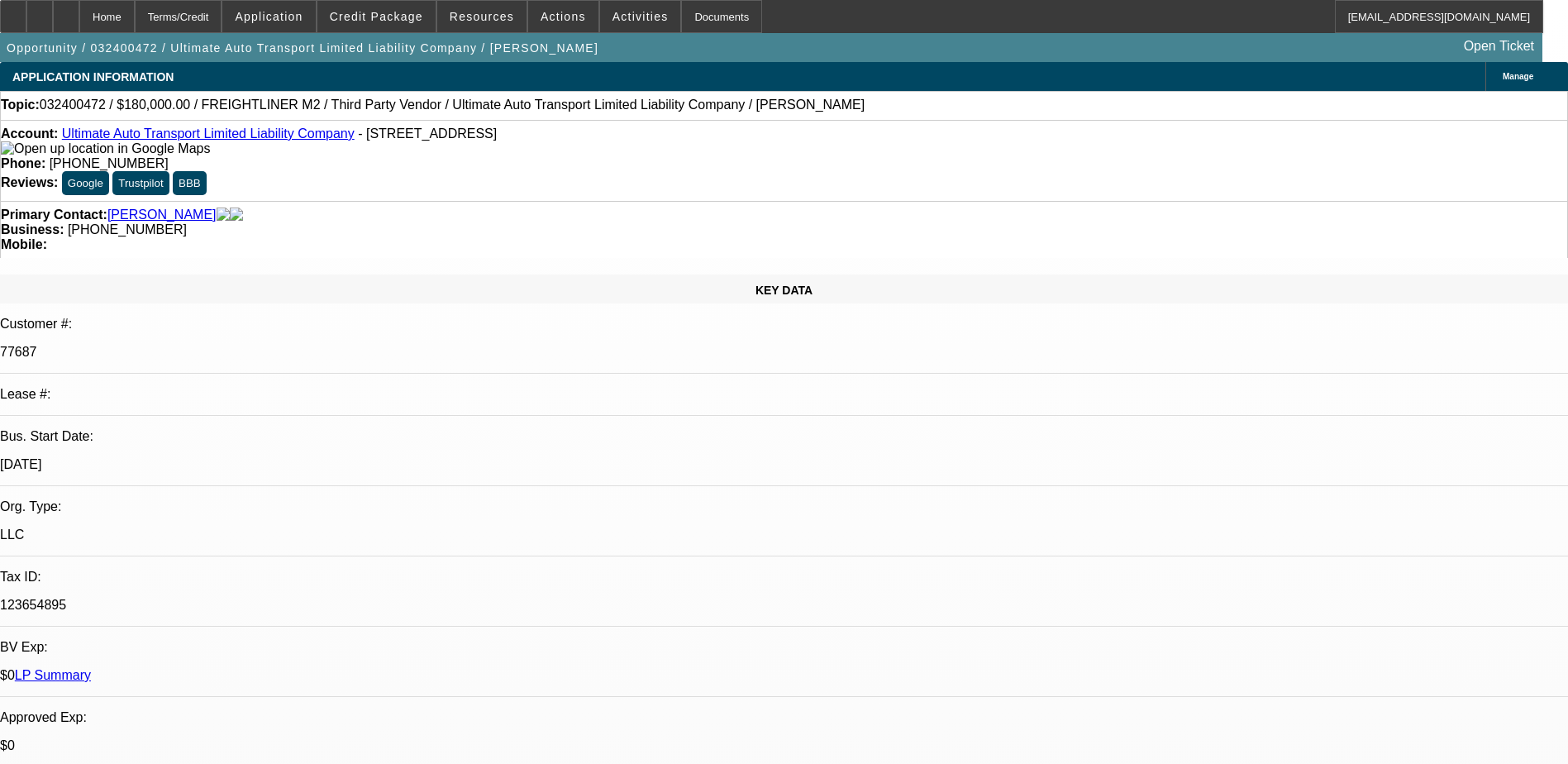
drag, startPoint x: 1111, startPoint y: 248, endPoint x: 1169, endPoint y: 271, distance: 62.4
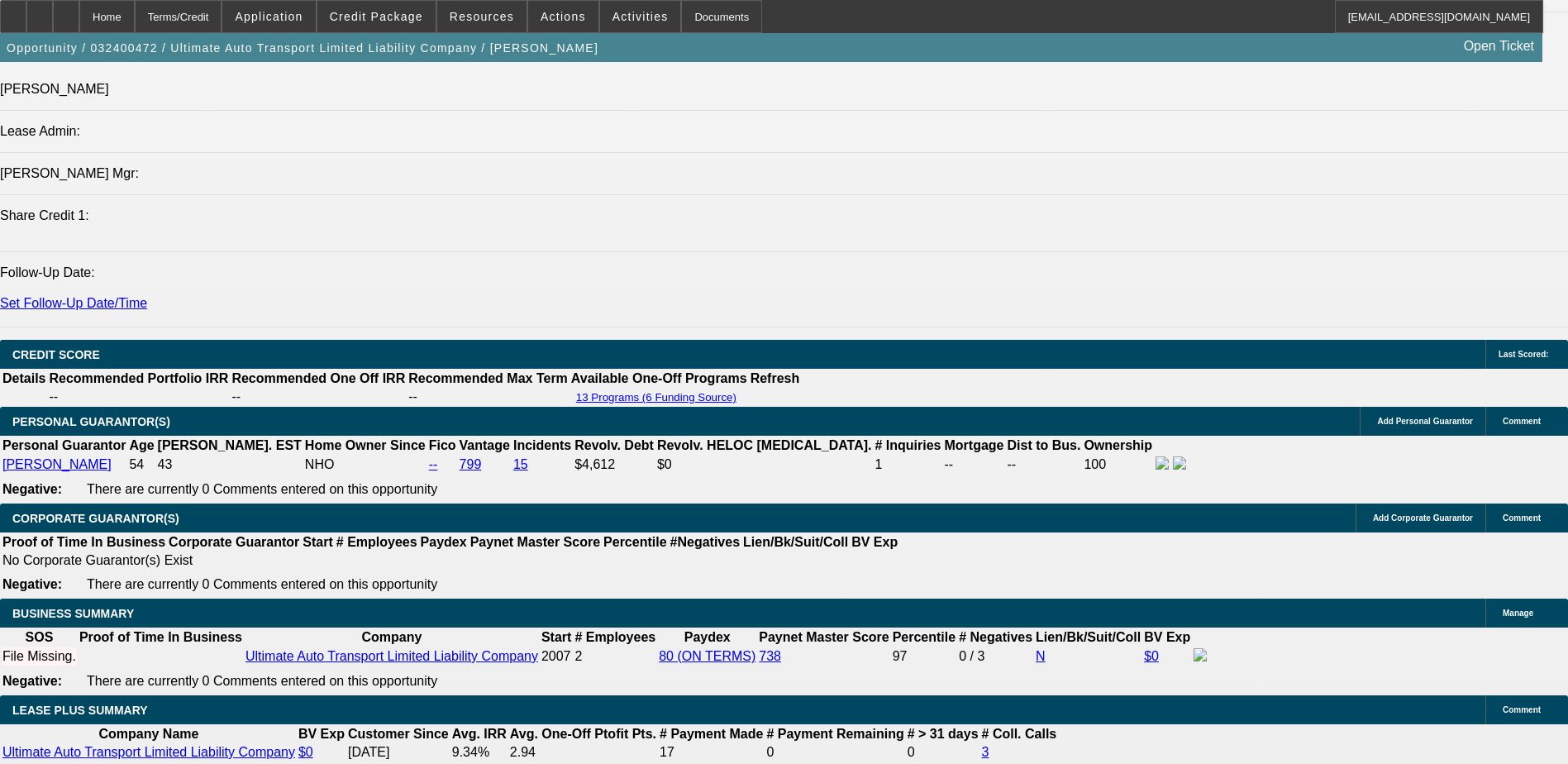
scroll to position [2066, 0]
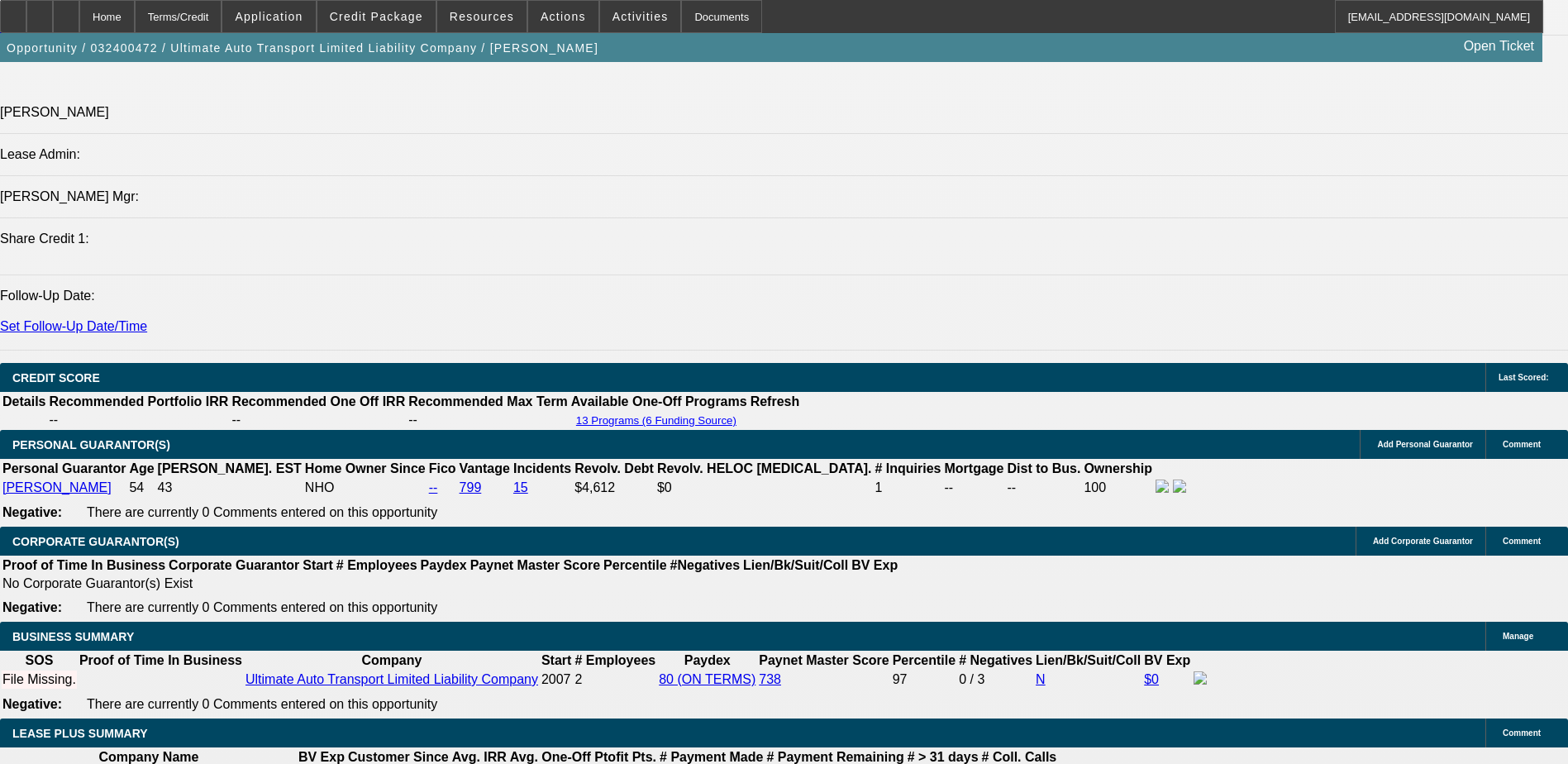
drag, startPoint x: 819, startPoint y: 369, endPoint x: 800, endPoint y: 365, distance: 19.4
drag, startPoint x: 1159, startPoint y: 173, endPoint x: 1110, endPoint y: 162, distance: 50.2
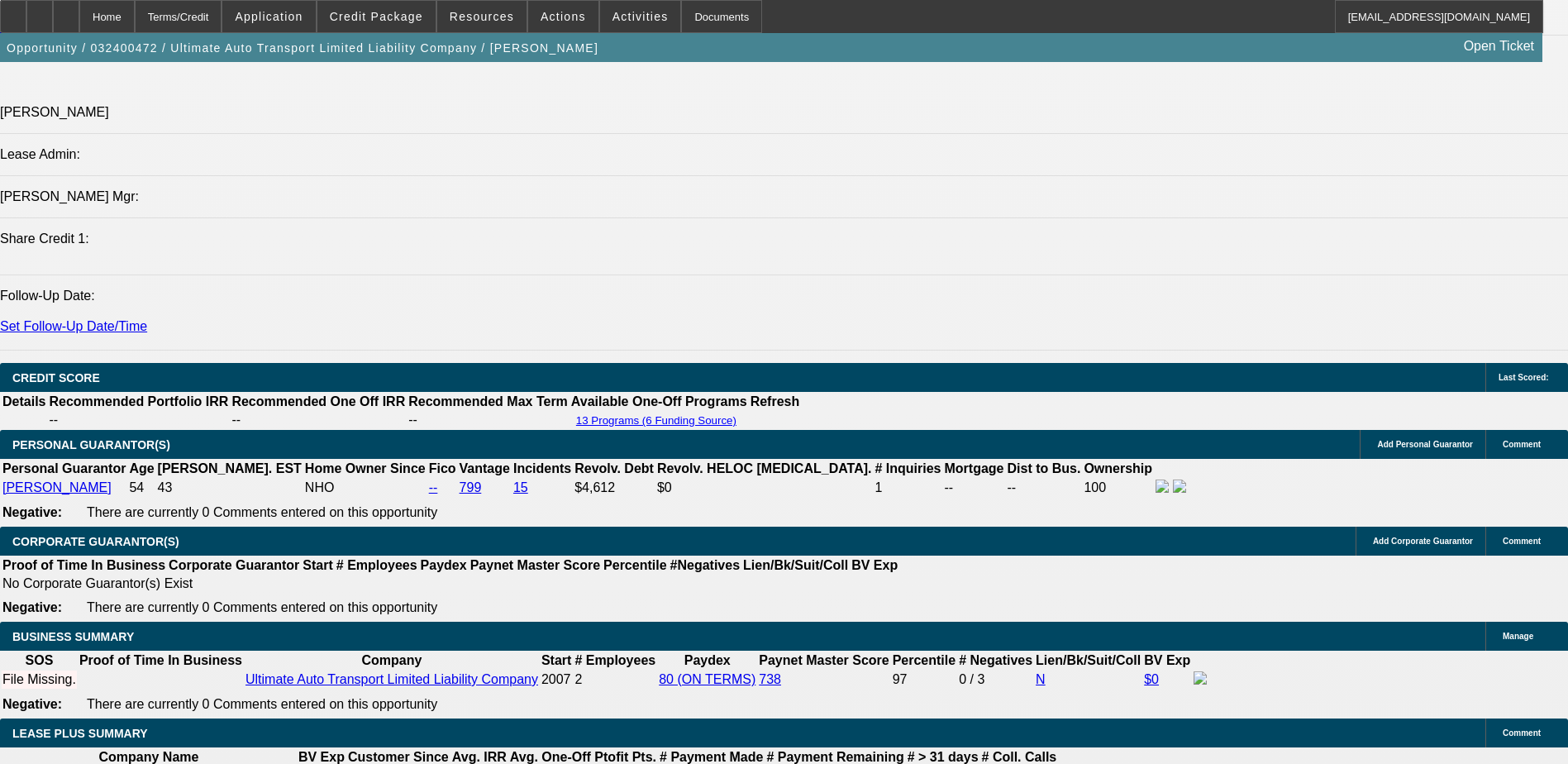
drag, startPoint x: 1110, startPoint y: 162, endPoint x: 1139, endPoint y: 251, distance: 93.6
drag, startPoint x: 1148, startPoint y: 172, endPoint x: 1116, endPoint y: 160, distance: 34.2
drag, startPoint x: 1116, startPoint y: 160, endPoint x: 1144, endPoint y: 170, distance: 29.7
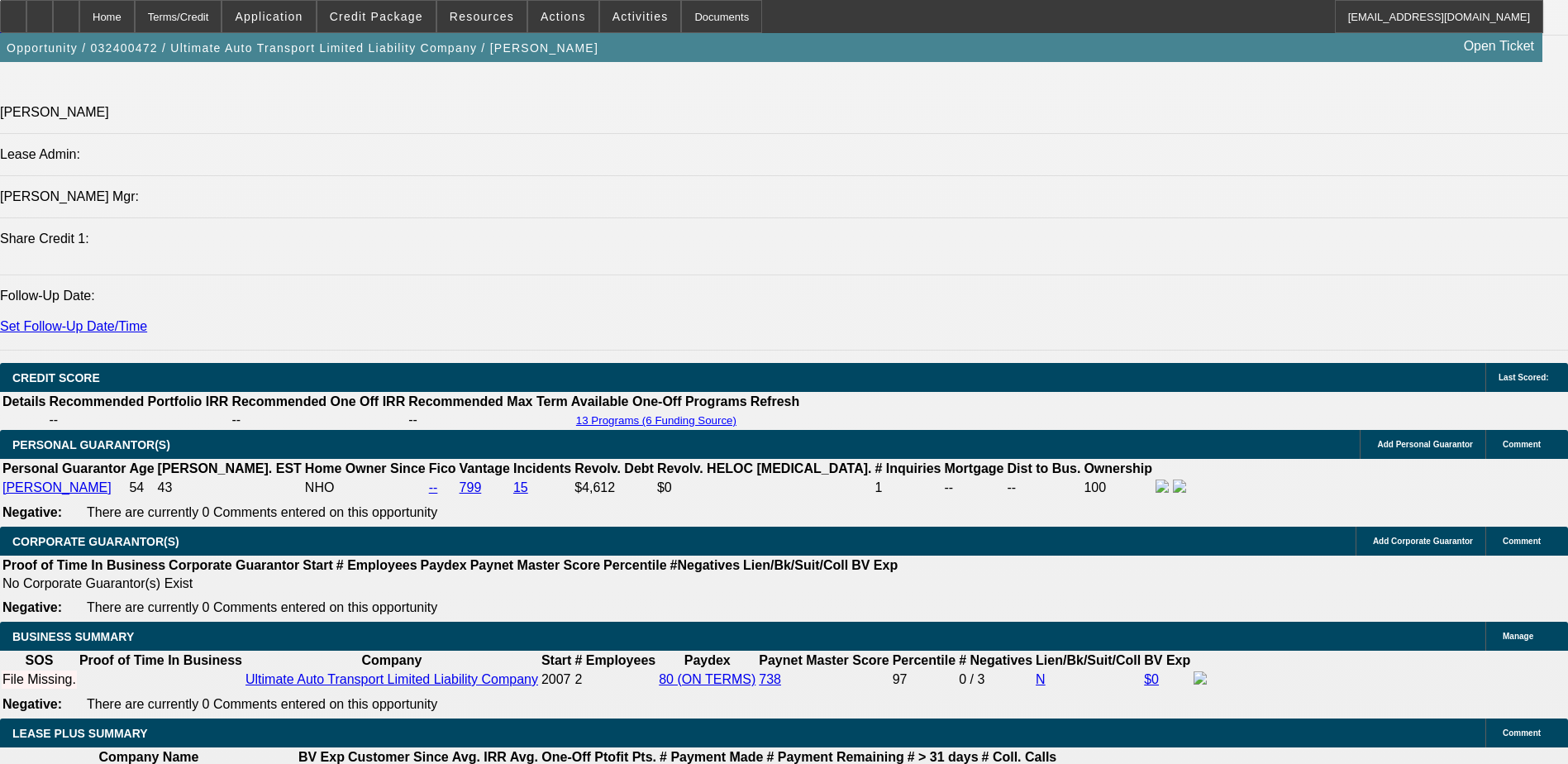
drag, startPoint x: 1294, startPoint y: 217, endPoint x: 1273, endPoint y: 206, distance: 23.7
drag, startPoint x: 1273, startPoint y: 206, endPoint x: 1290, endPoint y: 207, distance: 17.0
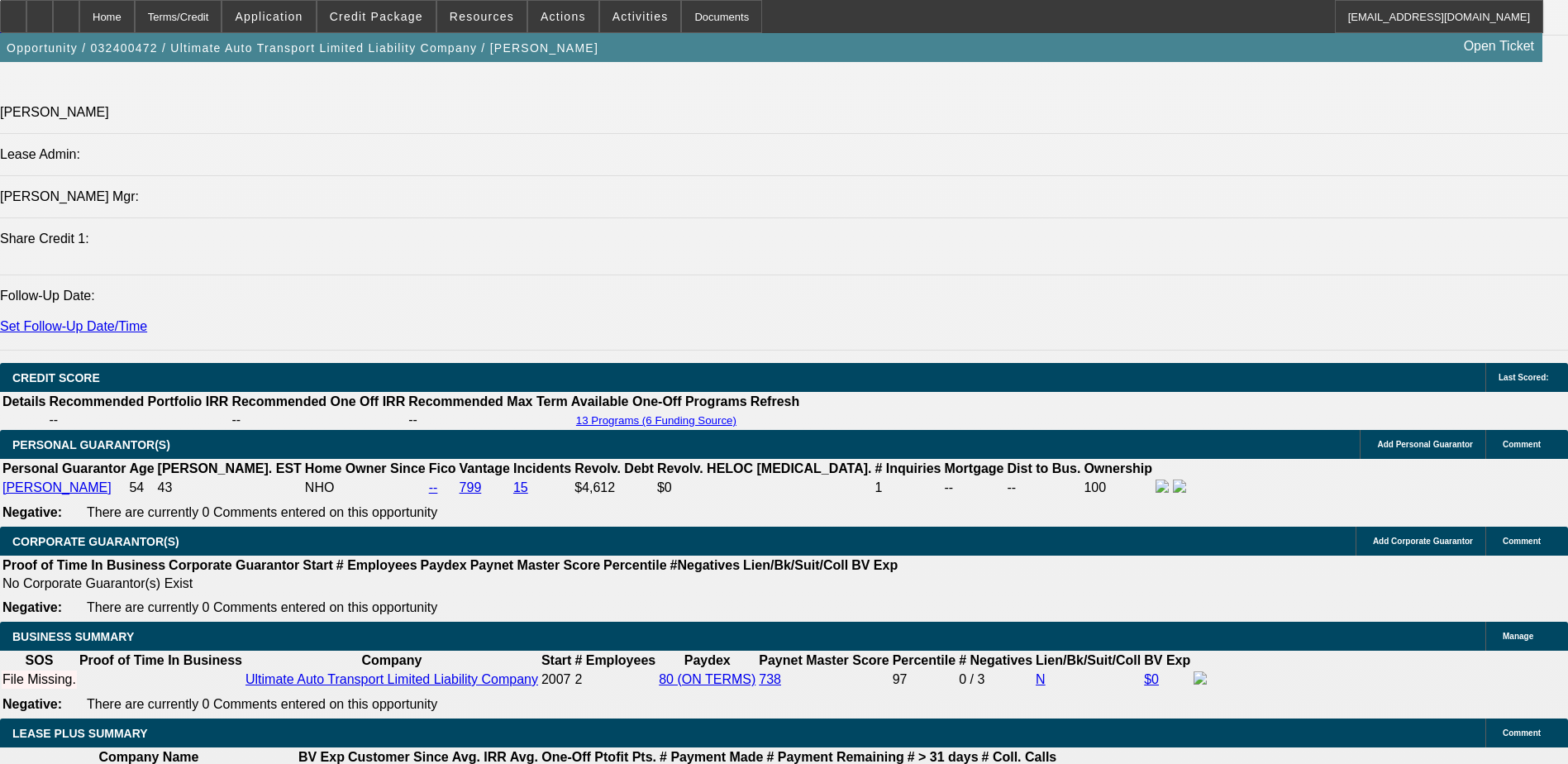
drag, startPoint x: 1312, startPoint y: 218, endPoint x: 1271, endPoint y: 202, distance: 44.0
drag, startPoint x: 1282, startPoint y: 209, endPoint x: 1313, endPoint y: 270, distance: 68.4
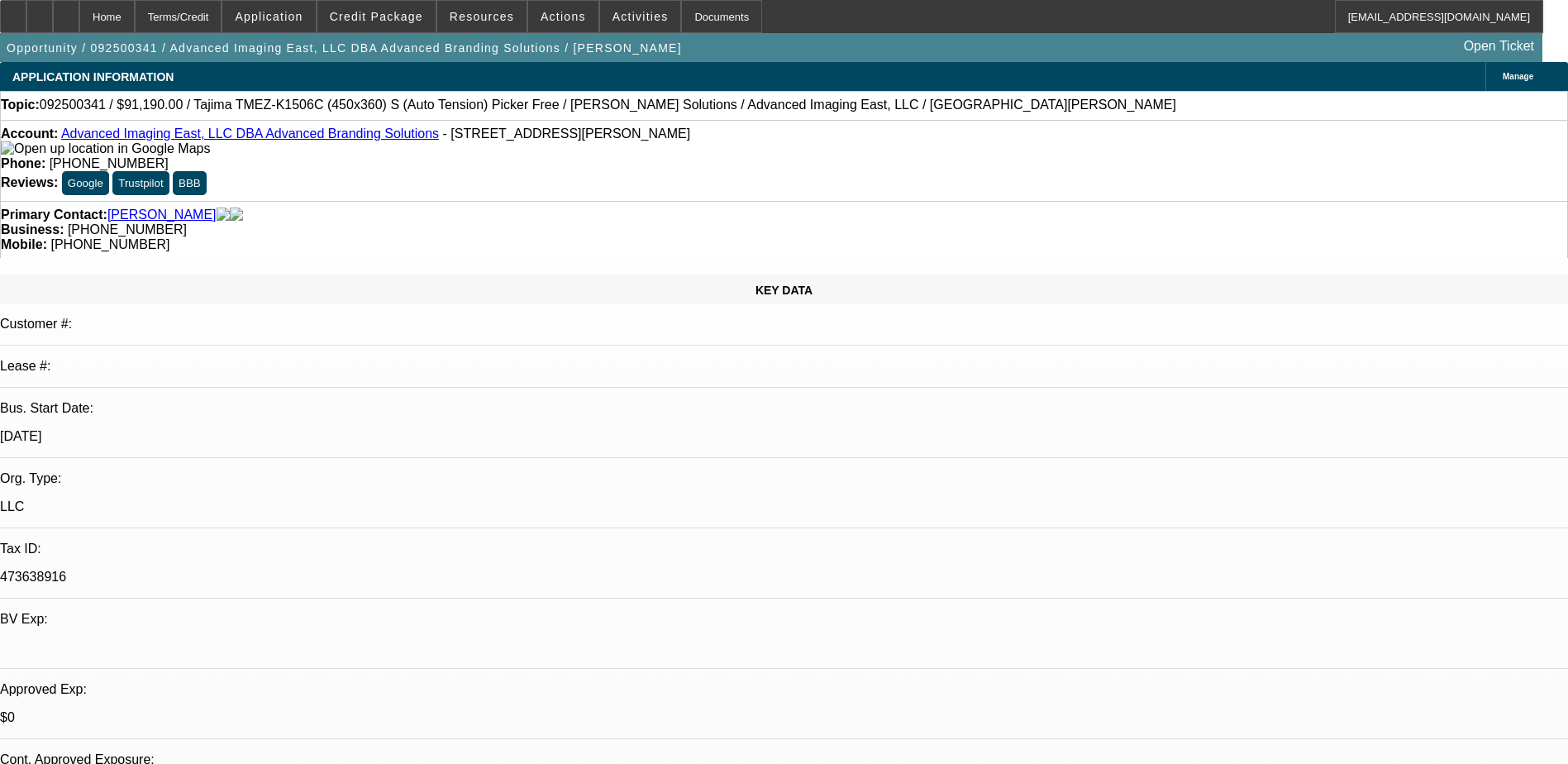
select select "0"
select select "2"
select select "0"
select select "2"
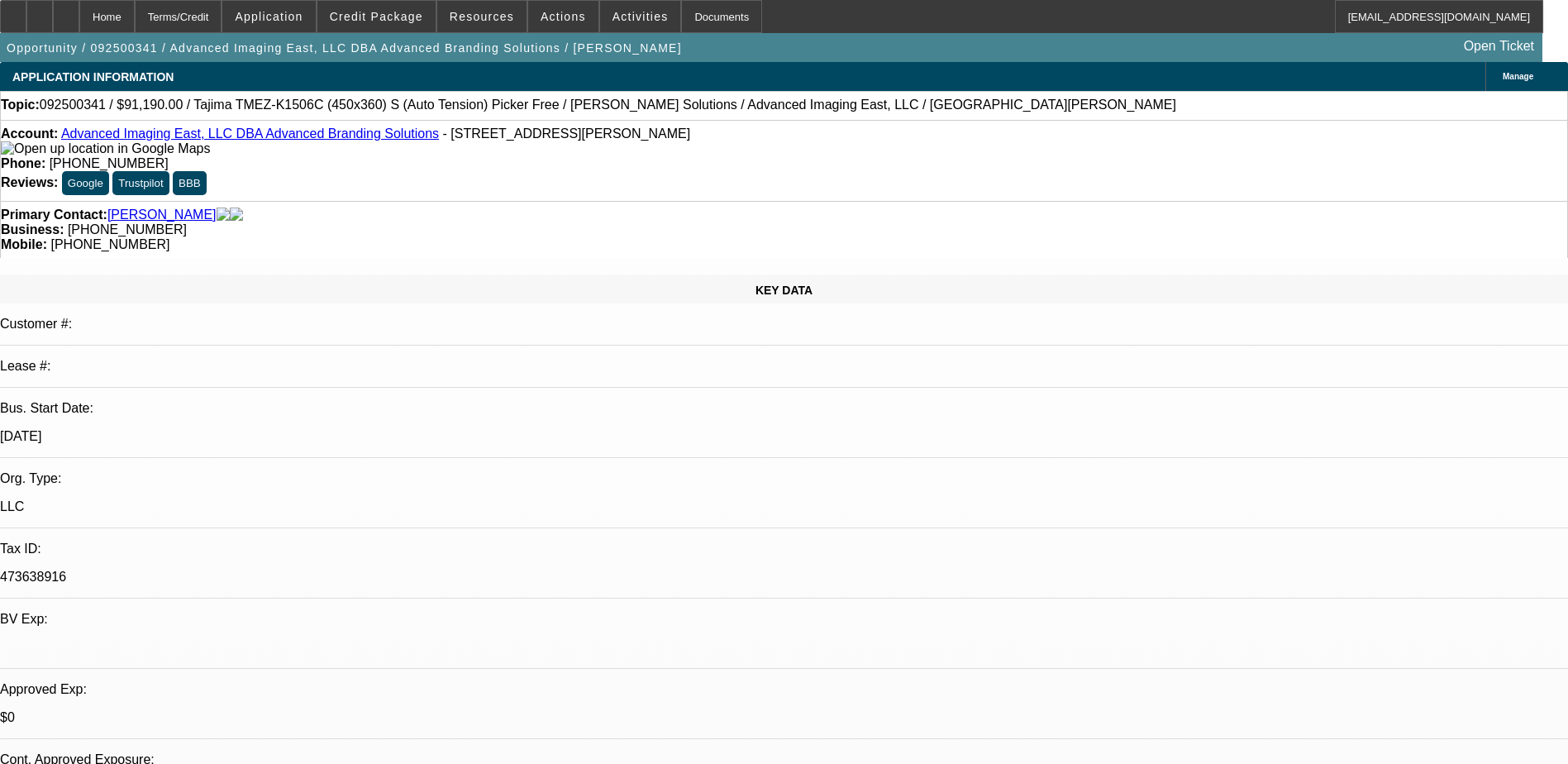
select select "0.1"
select select "0"
select select "2"
select select "0"
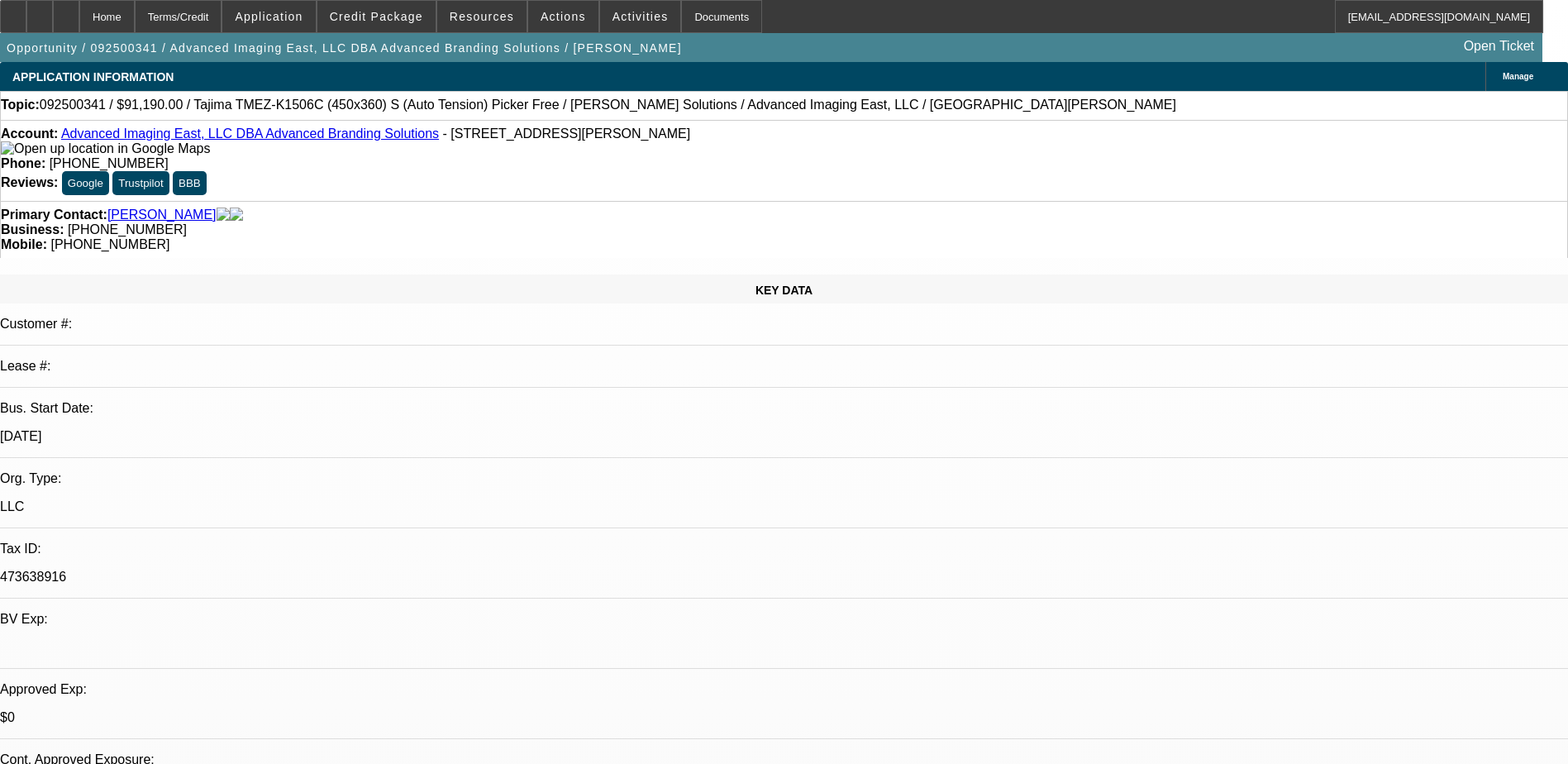
select select "2"
select select "0.1"
select select "1"
select select "2"
select select "6"
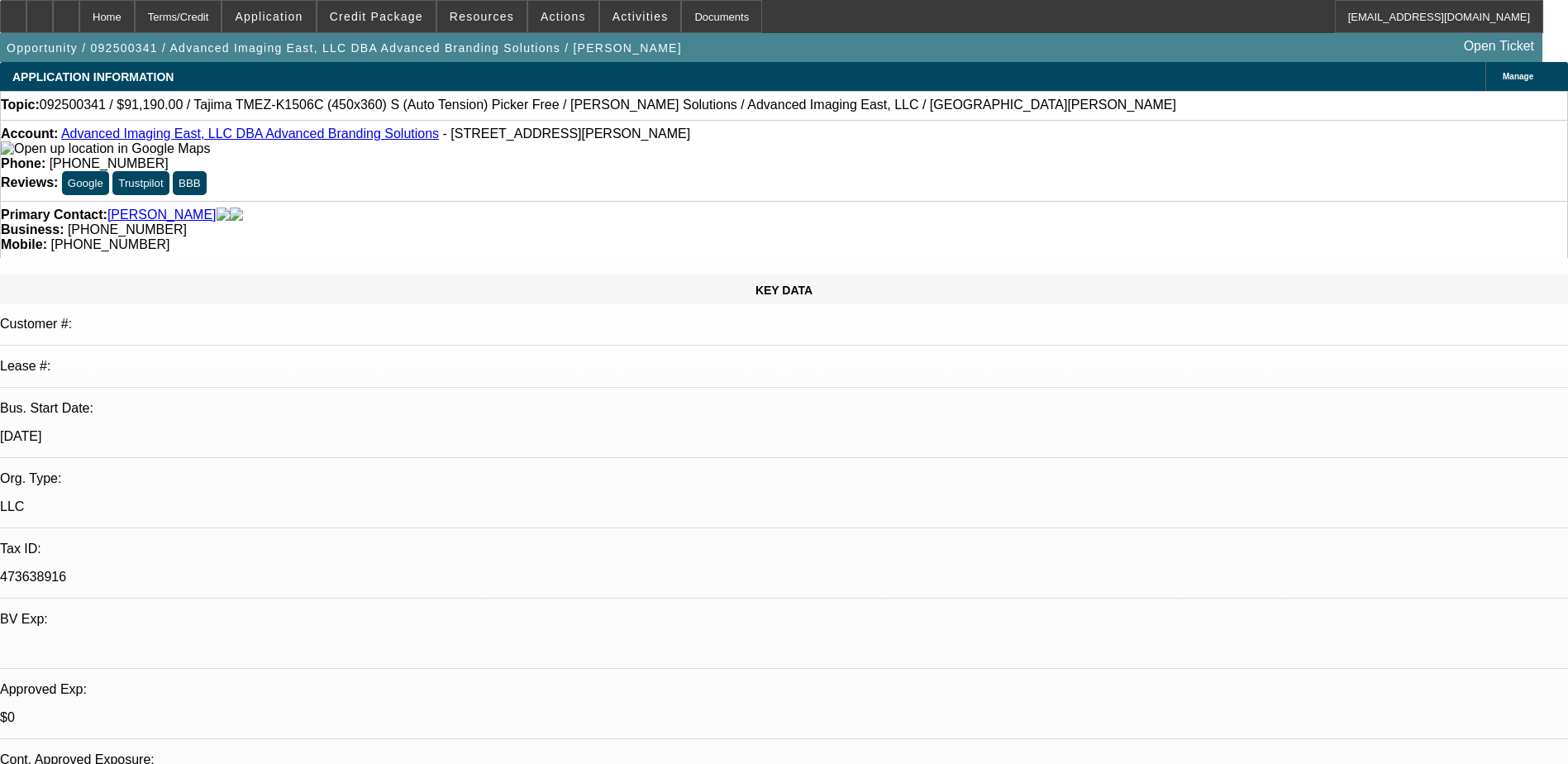
select select "1"
select select "2"
select select "4"
select select "1"
select select "2"
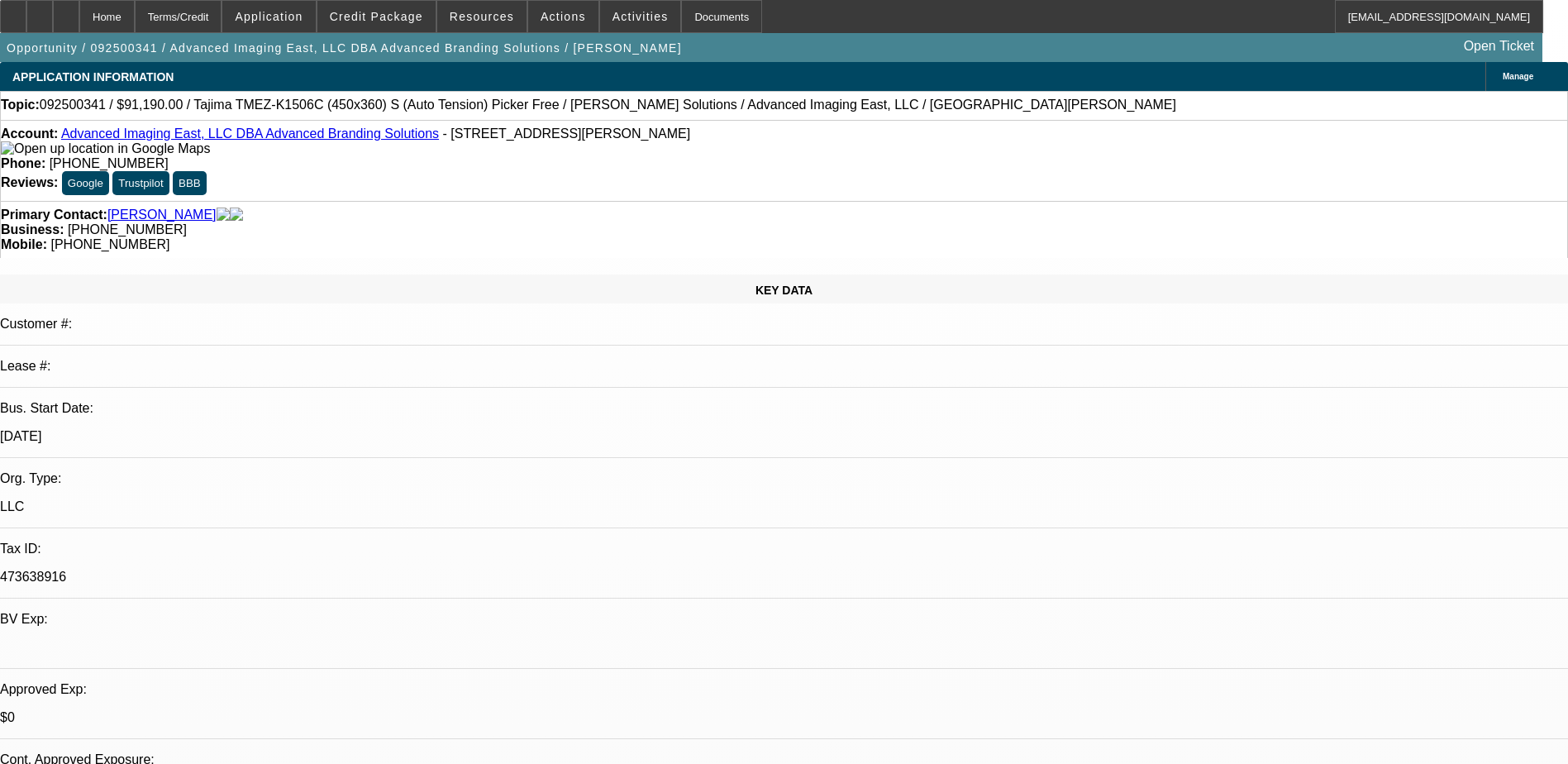
select select "6"
select select "1"
select select "2"
select select "4"
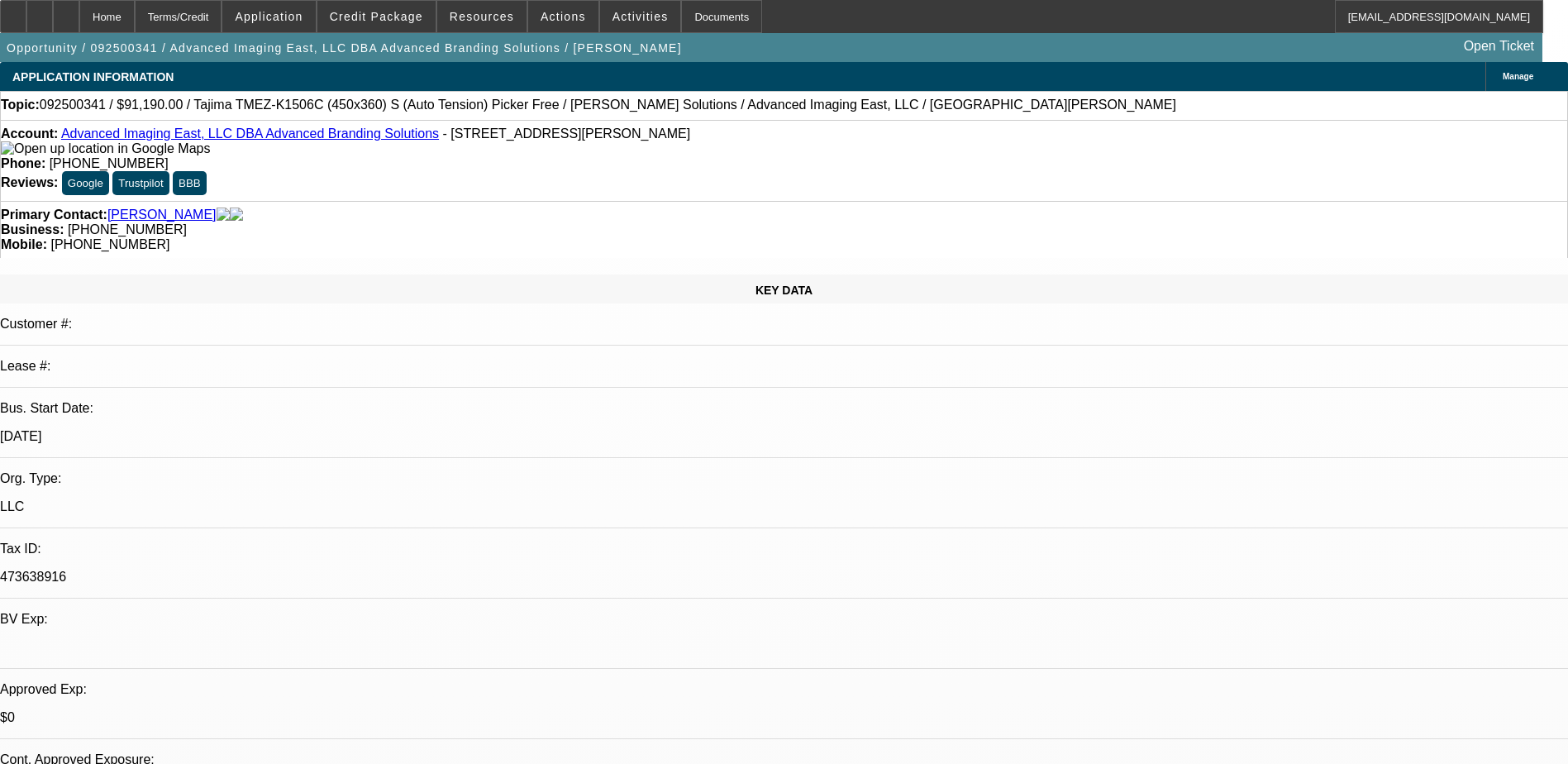
scroll to position [344, 0]
drag, startPoint x: 1108, startPoint y: 240, endPoint x: 1145, endPoint y: 265, distance: 44.7
drag, startPoint x: 1145, startPoint y: 265, endPoint x: 1130, endPoint y: 244, distance: 25.8
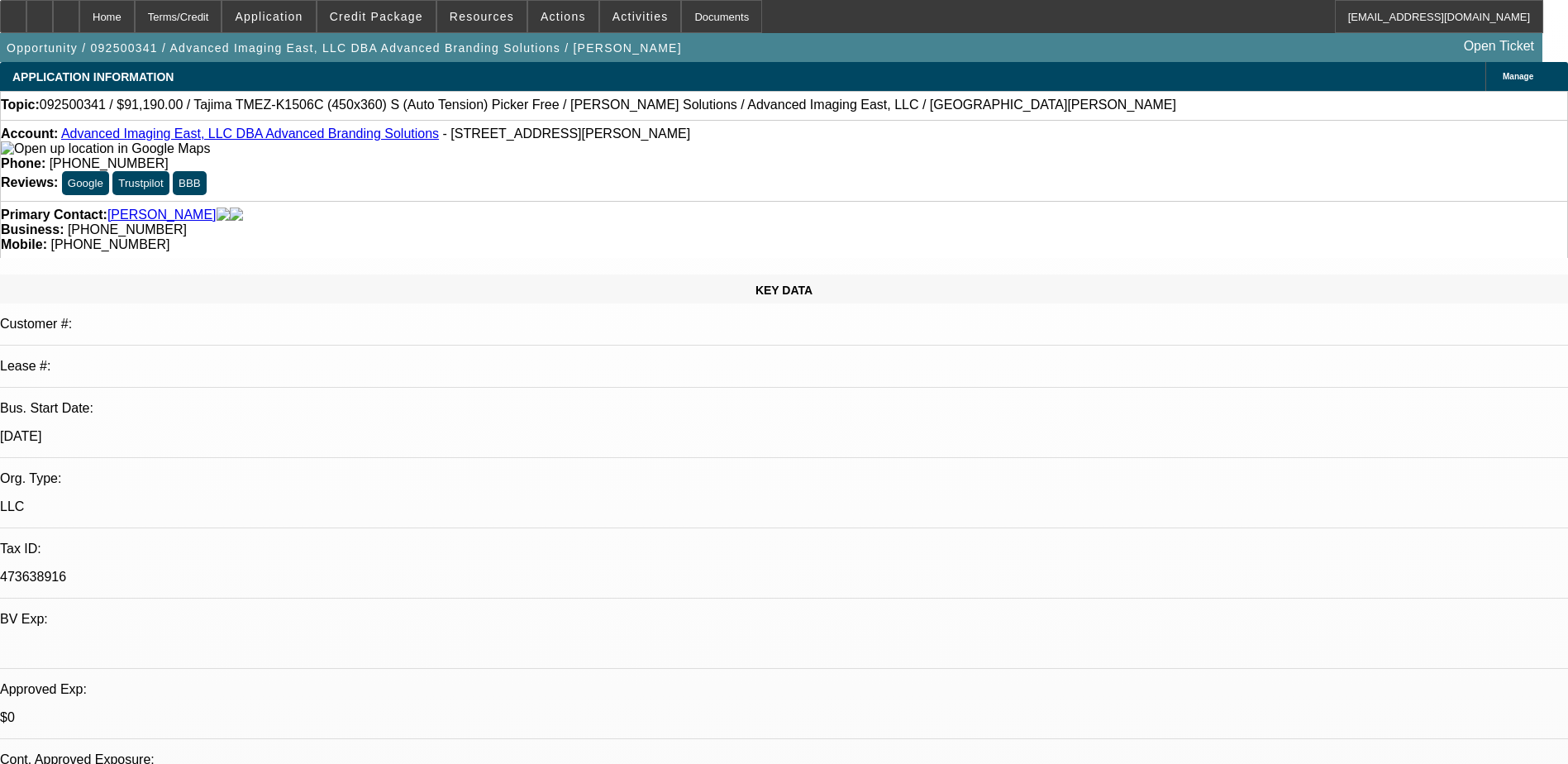
scroll to position [178, 0]
